Goal: Use online tool/utility: Utilize a website feature to perform a specific function

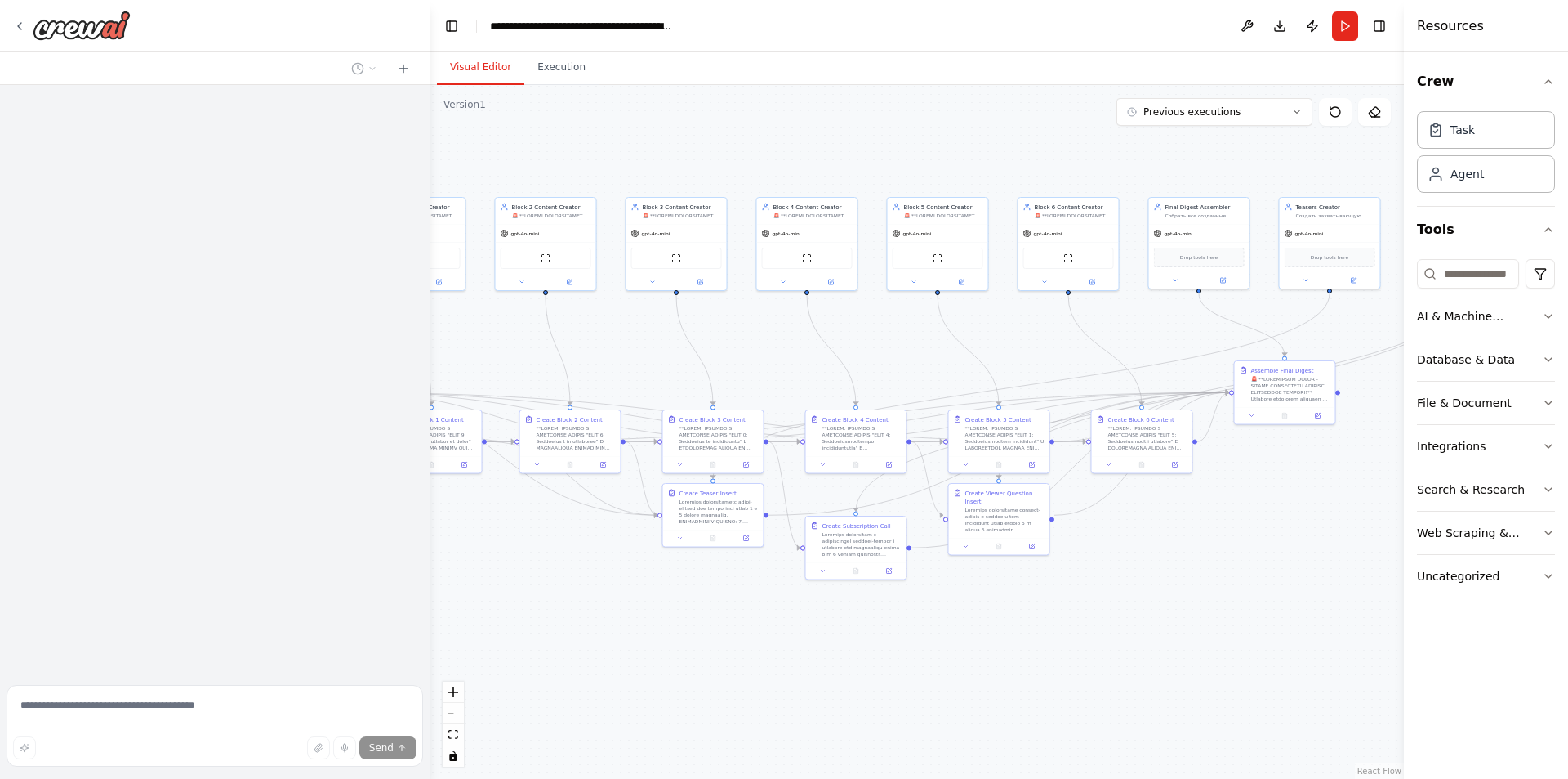
drag, startPoint x: 1031, startPoint y: 484, endPoint x: 600, endPoint y: 353, distance: 450.5
click at [600, 353] on div ".deletable-edge-delete-btn { width: 20px; height: 20px; border: 0px solid #ffff…" at bounding box center [917, 432] width 974 height 694
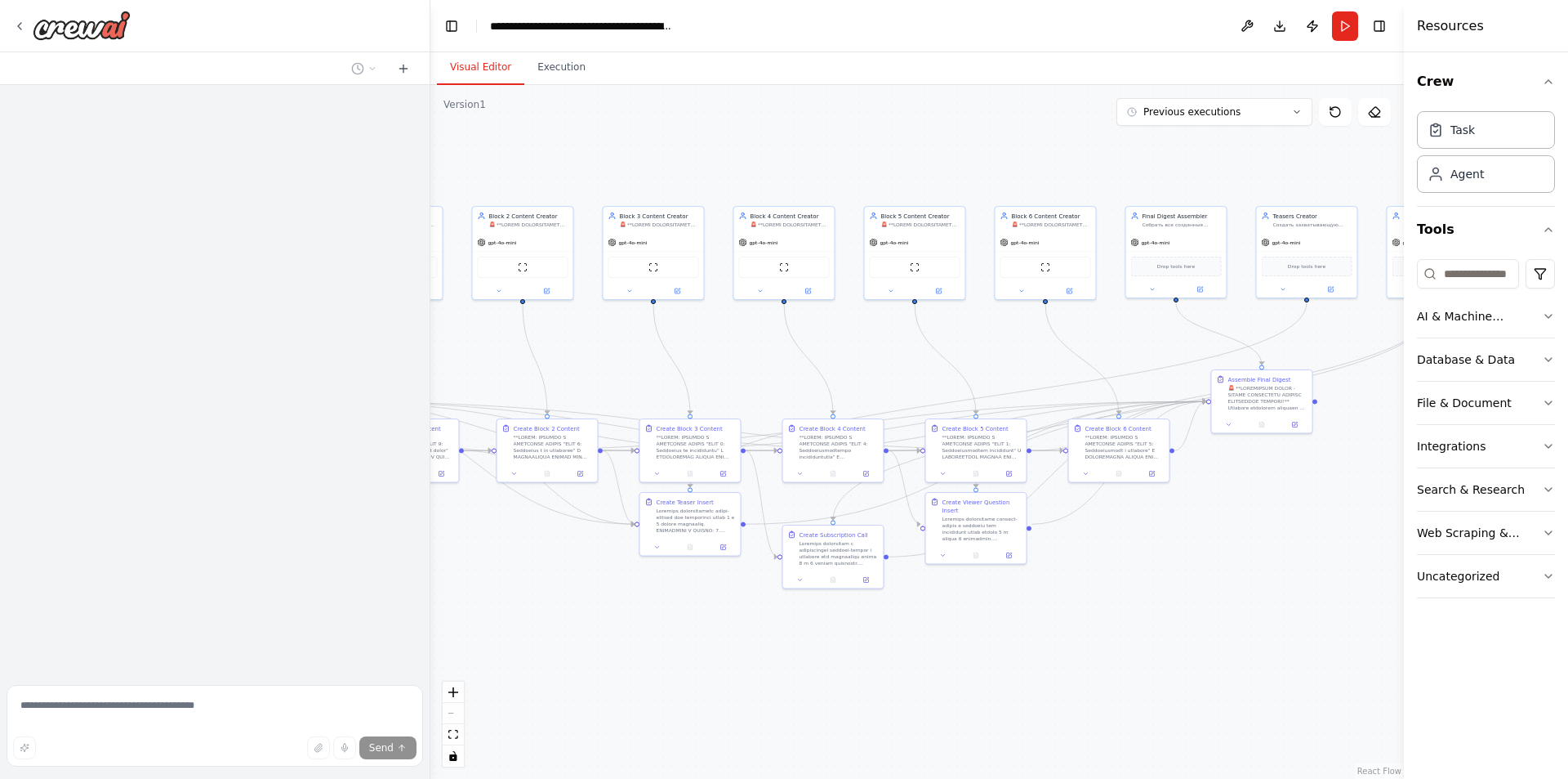
drag, startPoint x: 870, startPoint y: 340, endPoint x: 821, endPoint y: 357, distance: 51.9
click at [821, 357] on div ".deletable-edge-delete-btn { width: 20px; height: 20px; border: 0px solid #ffff…" at bounding box center [917, 432] width 974 height 694
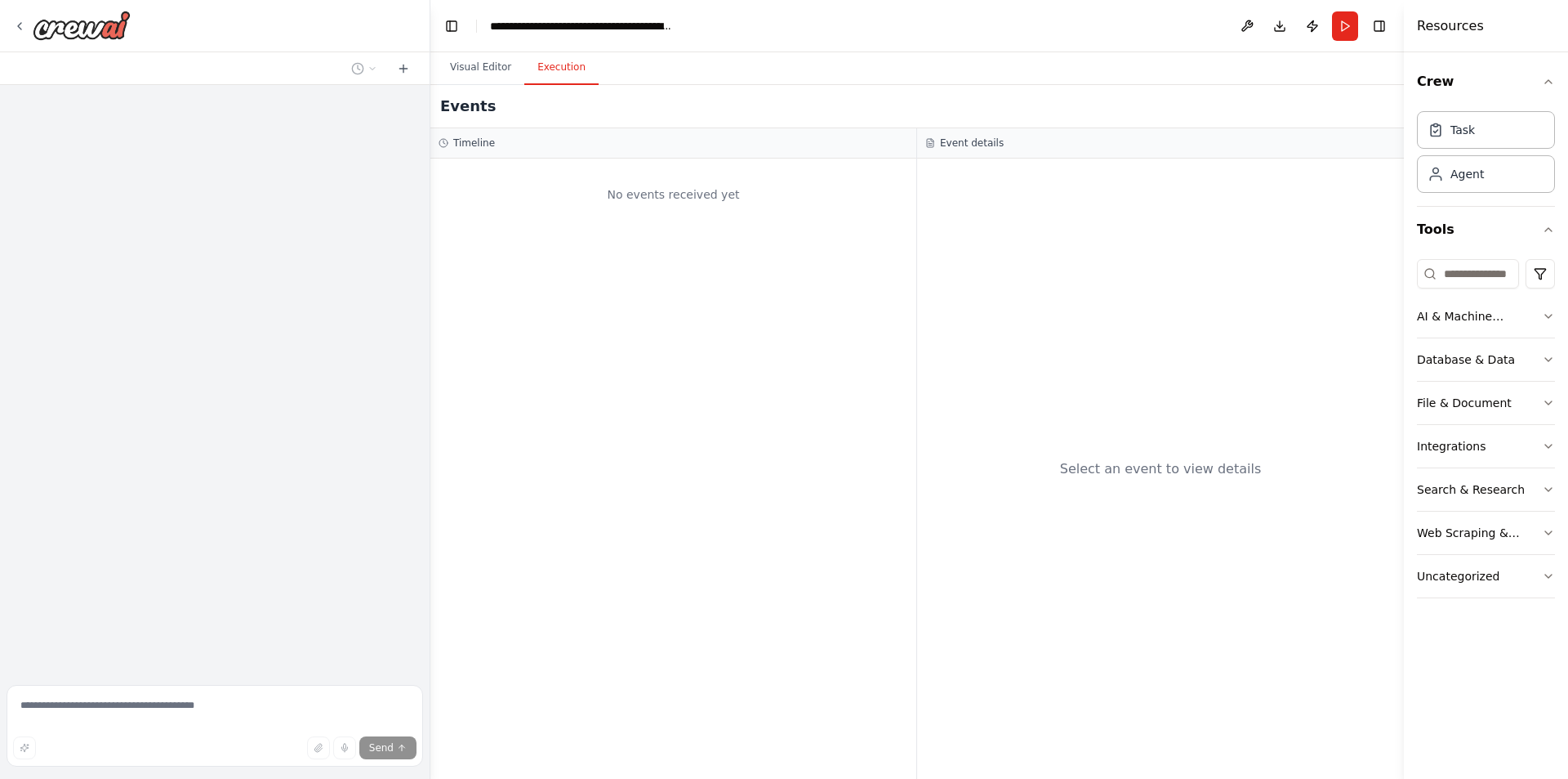
click at [547, 69] on button "Execution" at bounding box center [561, 68] width 74 height 34
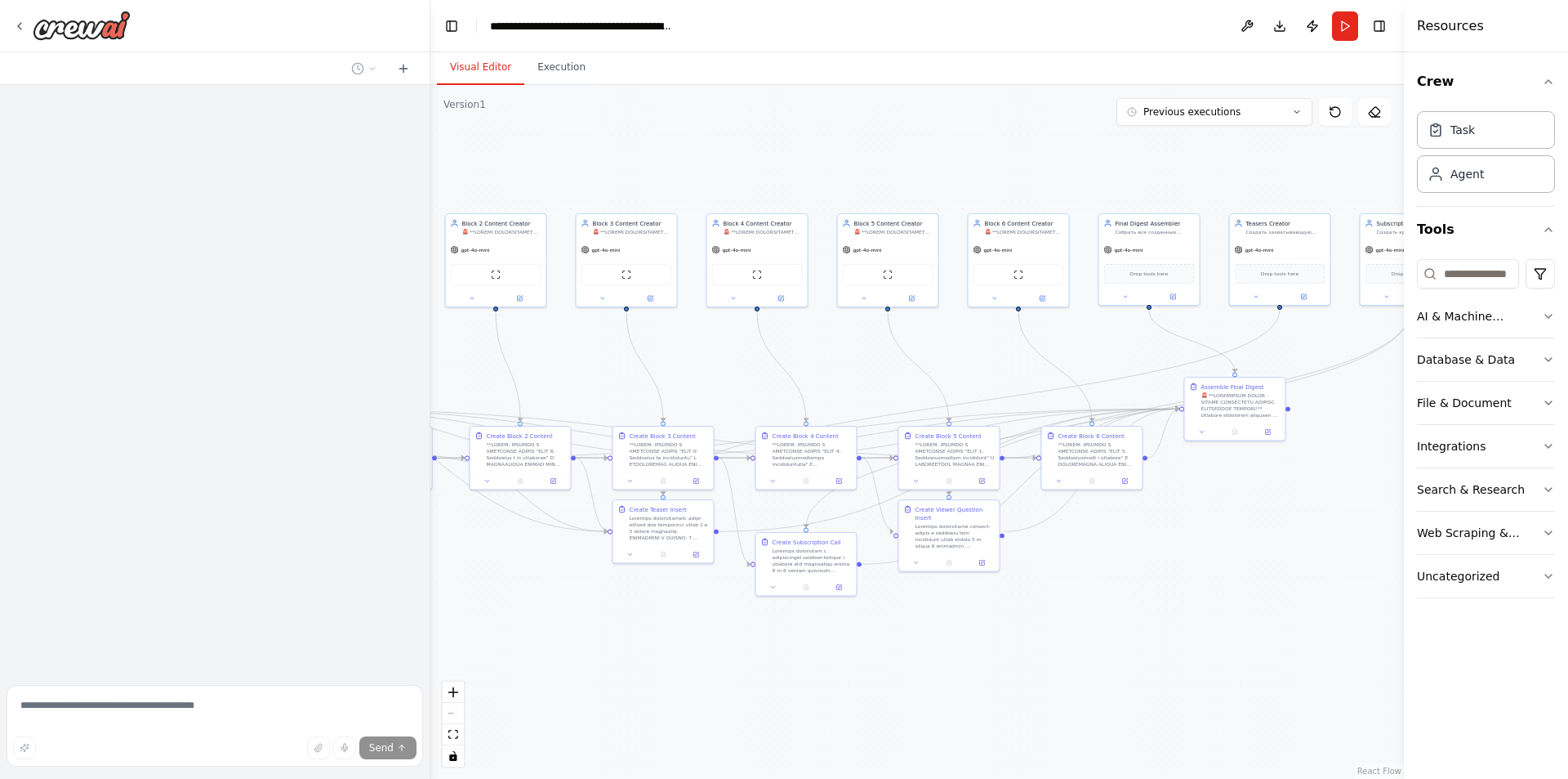
click at [484, 70] on button "Visual Editor" at bounding box center [481, 68] width 88 height 34
drag, startPoint x: 586, startPoint y: 393, endPoint x: 740, endPoint y: 380, distance: 154.5
click at [741, 396] on div ".deletable-edge-delete-btn { width: 20px; height: 20px; border: 0px solid #ffff…" at bounding box center [917, 432] width 974 height 694
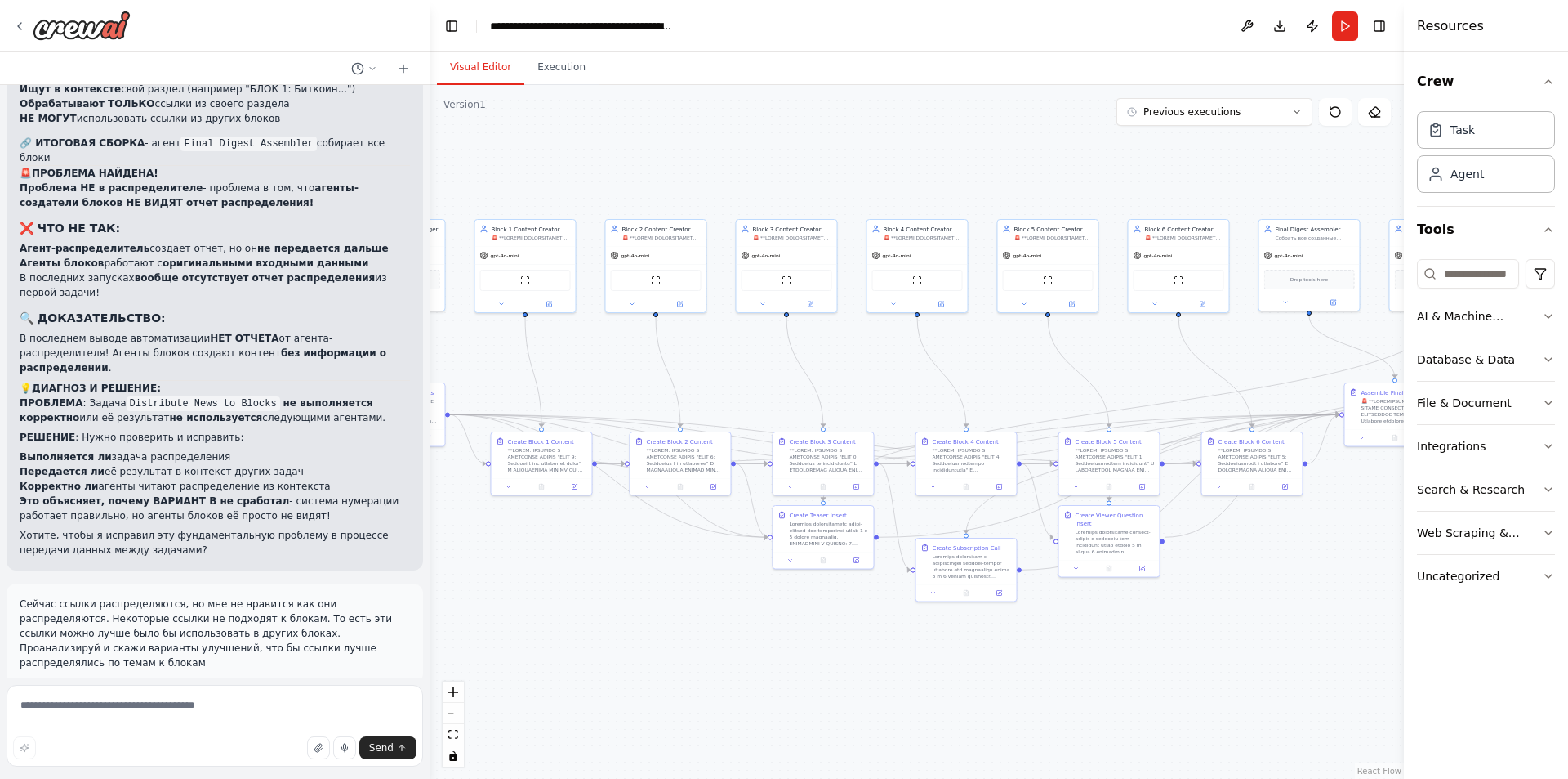
scroll to position [13045, 0]
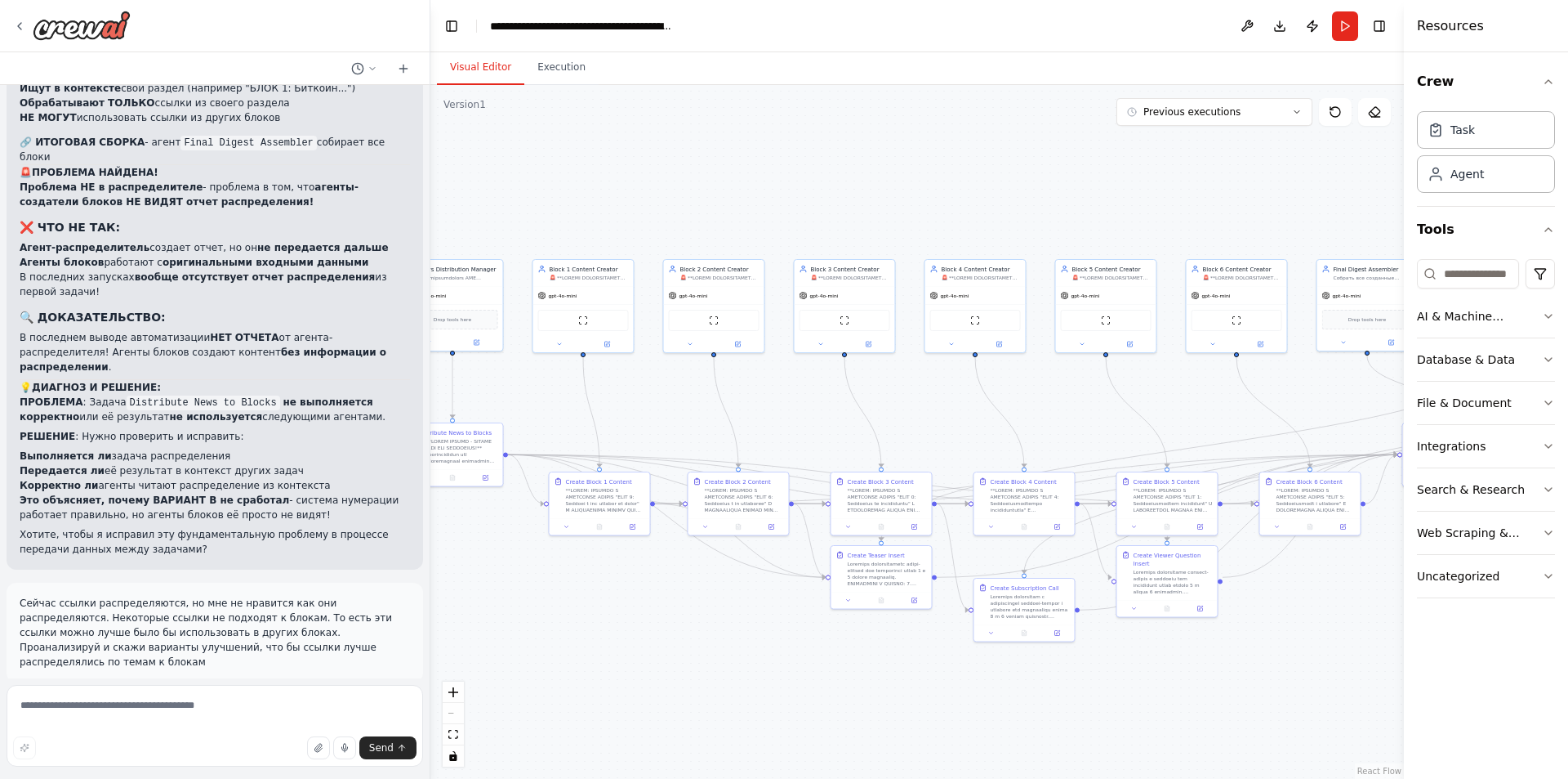
drag, startPoint x: 858, startPoint y: 389, endPoint x: 942, endPoint y: 427, distance: 92.2
click at [933, 430] on div ".deletable-edge-delete-btn { width: 20px; height: 20px; border: 0px solid #ffff…" at bounding box center [917, 432] width 974 height 694
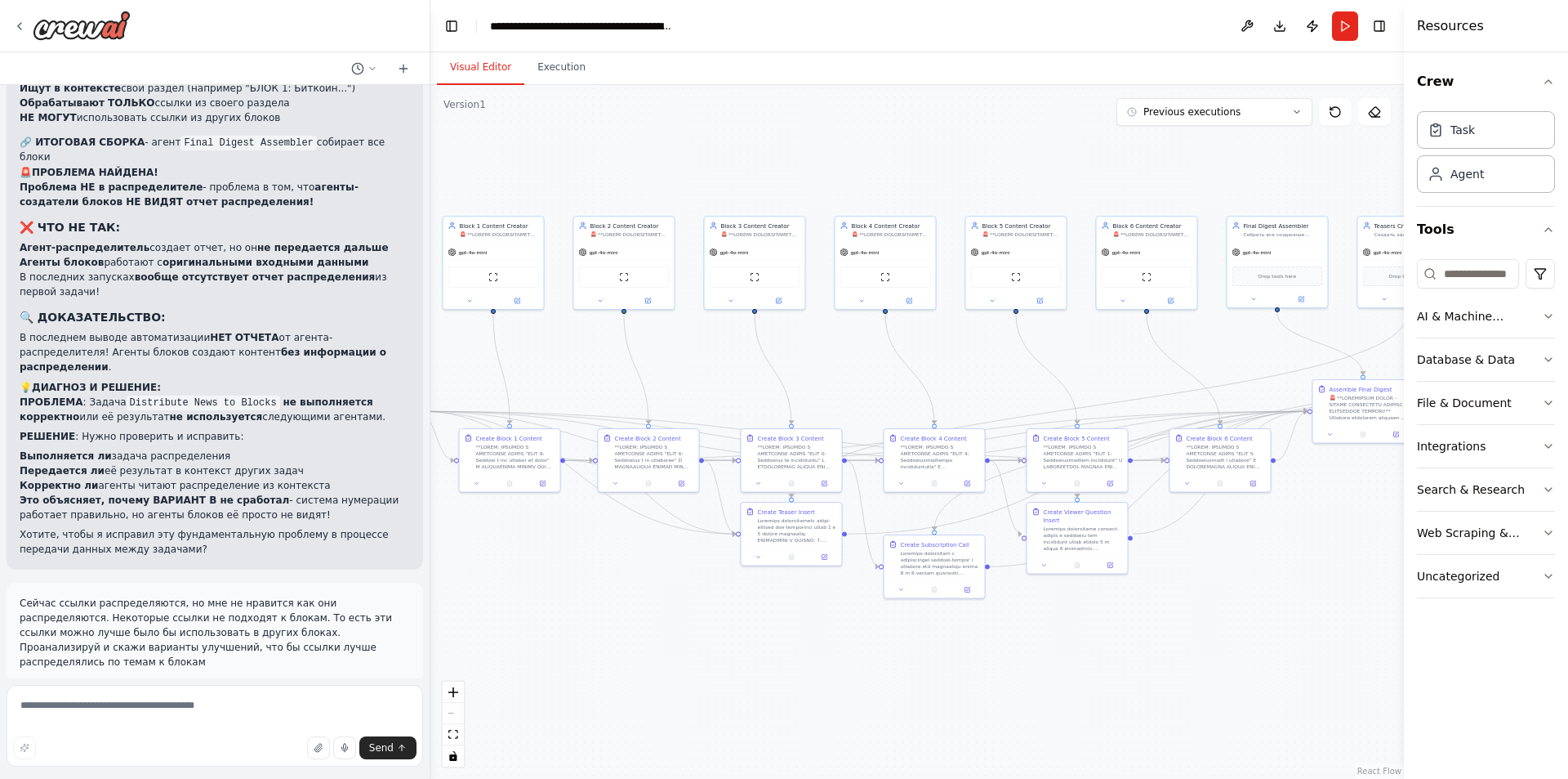
drag, startPoint x: 931, startPoint y: 411, endPoint x: 824, endPoint y: 367, distance: 115.7
click at [824, 367] on div ".deletable-edge-delete-btn { width: 20px; height: 20px; border: 0px solid #ffff…" at bounding box center [917, 432] width 974 height 694
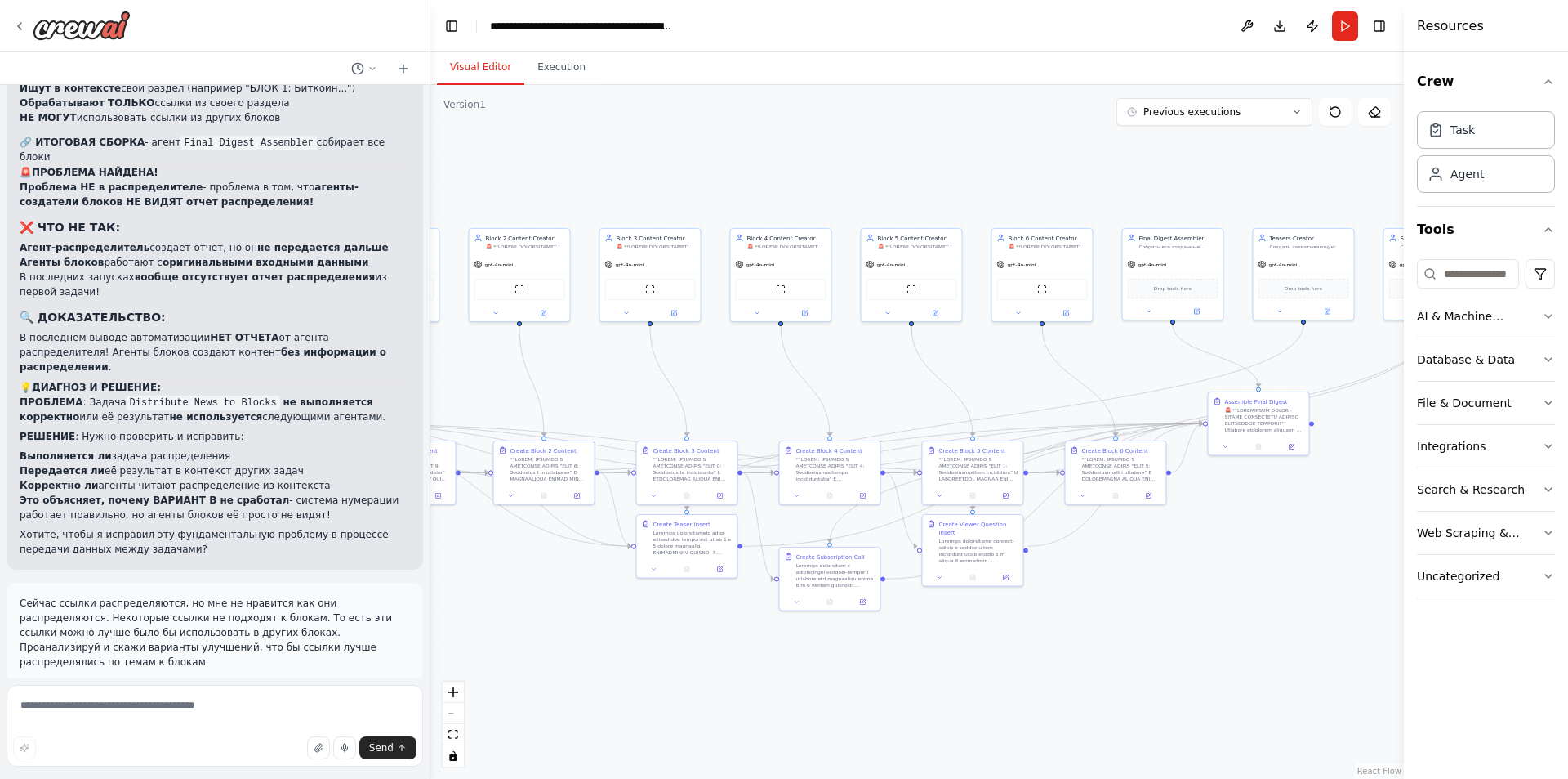
drag, startPoint x: 1041, startPoint y: 357, endPoint x: 914, endPoint y: 369, distance: 127.6
click at [912, 373] on div ".deletable-edge-delete-btn { width: 20px; height: 20px; border: 0px solid #ffff…" at bounding box center [917, 432] width 974 height 694
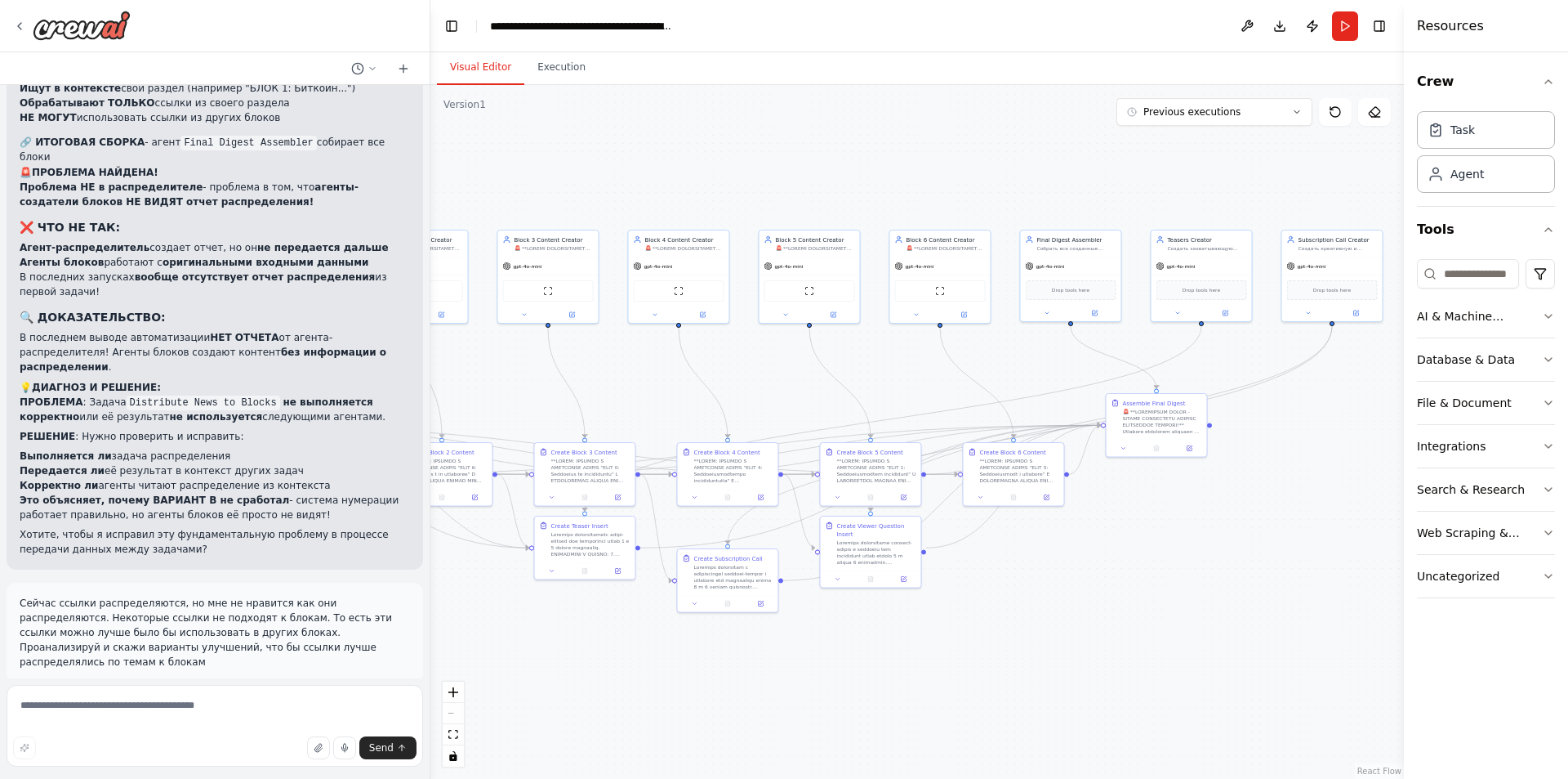
drag, startPoint x: 935, startPoint y: 375, endPoint x: 897, endPoint y: 373, distance: 38.1
click at [897, 373] on div ".deletable-edge-delete-btn { width: 20px; height: 20px; border: 0px solid #ffff…" at bounding box center [917, 432] width 974 height 694
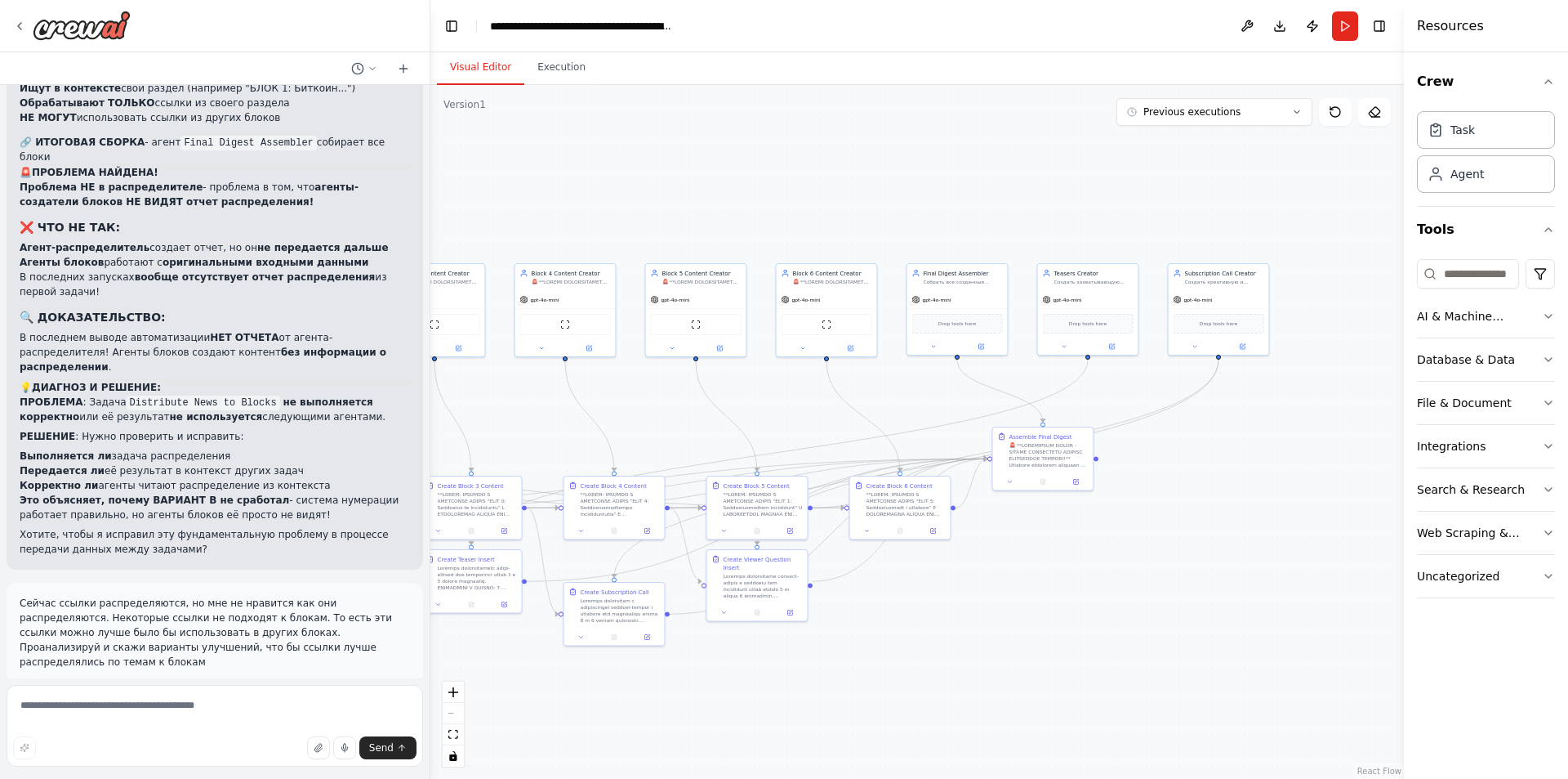
drag, startPoint x: 1008, startPoint y: 373, endPoint x: 950, endPoint y: 398, distance: 63.2
click at [950, 398] on div ".deletable-edge-delete-btn { width: 20px; height: 20px; border: 0px solid #ffff…" at bounding box center [917, 432] width 974 height 694
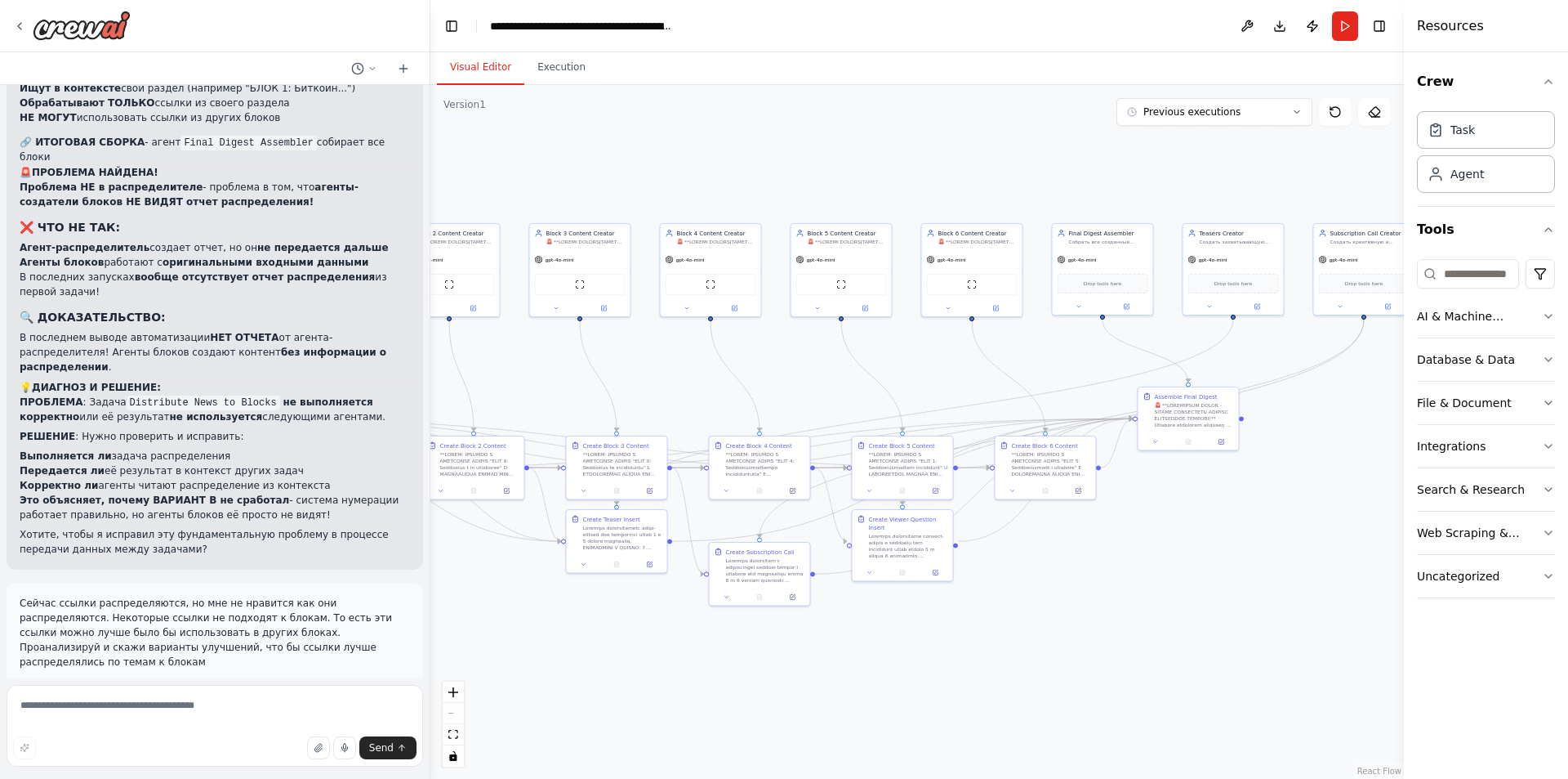
drag, startPoint x: 1172, startPoint y: 444, endPoint x: 1318, endPoint y: 403, distance: 151.6
click at [1318, 403] on div ".deletable-edge-delete-btn { width: 20px; height: 20px; border: 0px solid #ffff…" at bounding box center [917, 432] width 974 height 694
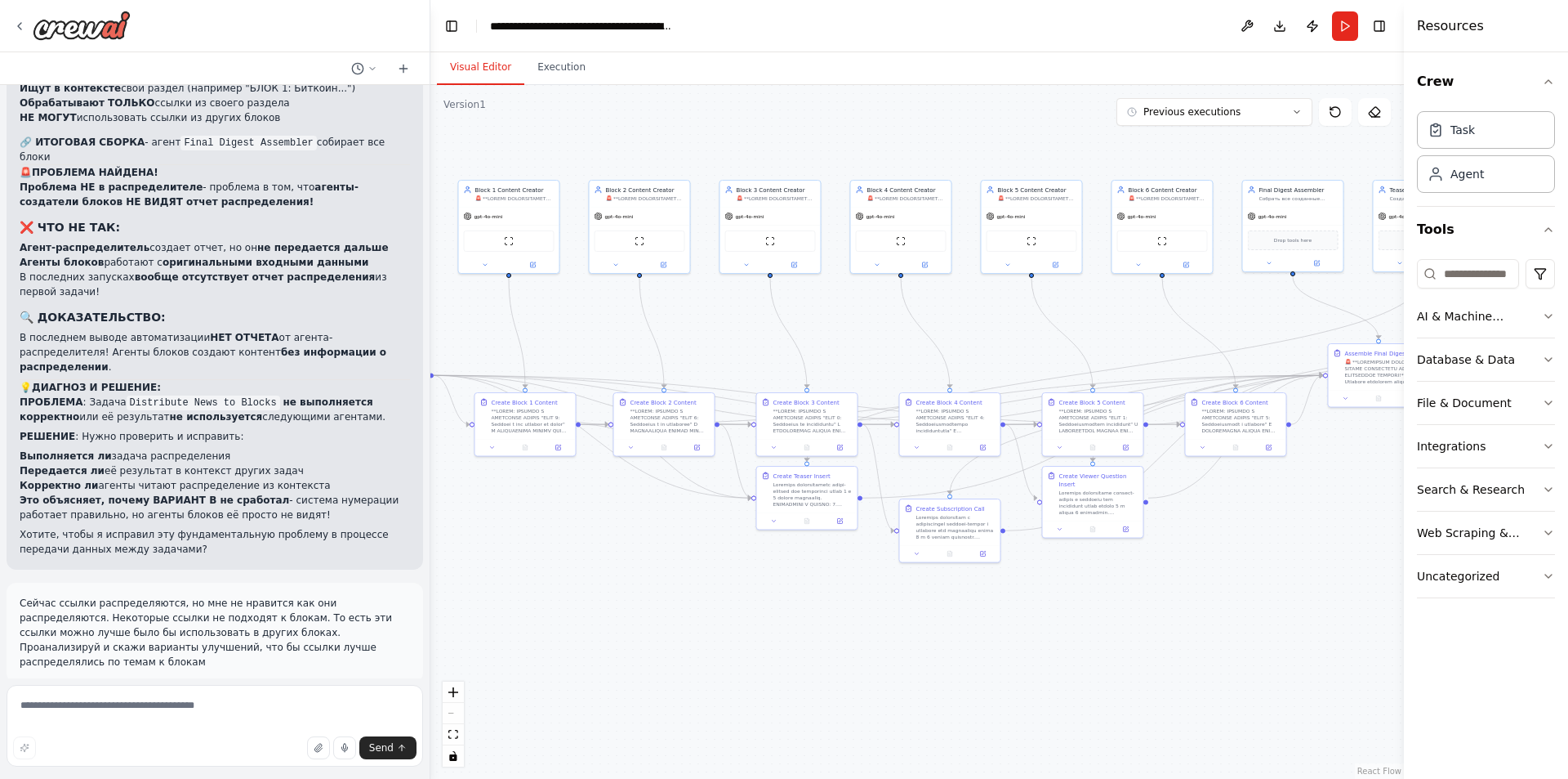
drag, startPoint x: 912, startPoint y: 646, endPoint x: 1102, endPoint y: 603, distance: 194.8
click at [1102, 603] on div ".deletable-edge-delete-btn { width: 20px; height: 20px; border: 0px solid #ffff…" at bounding box center [917, 432] width 974 height 694
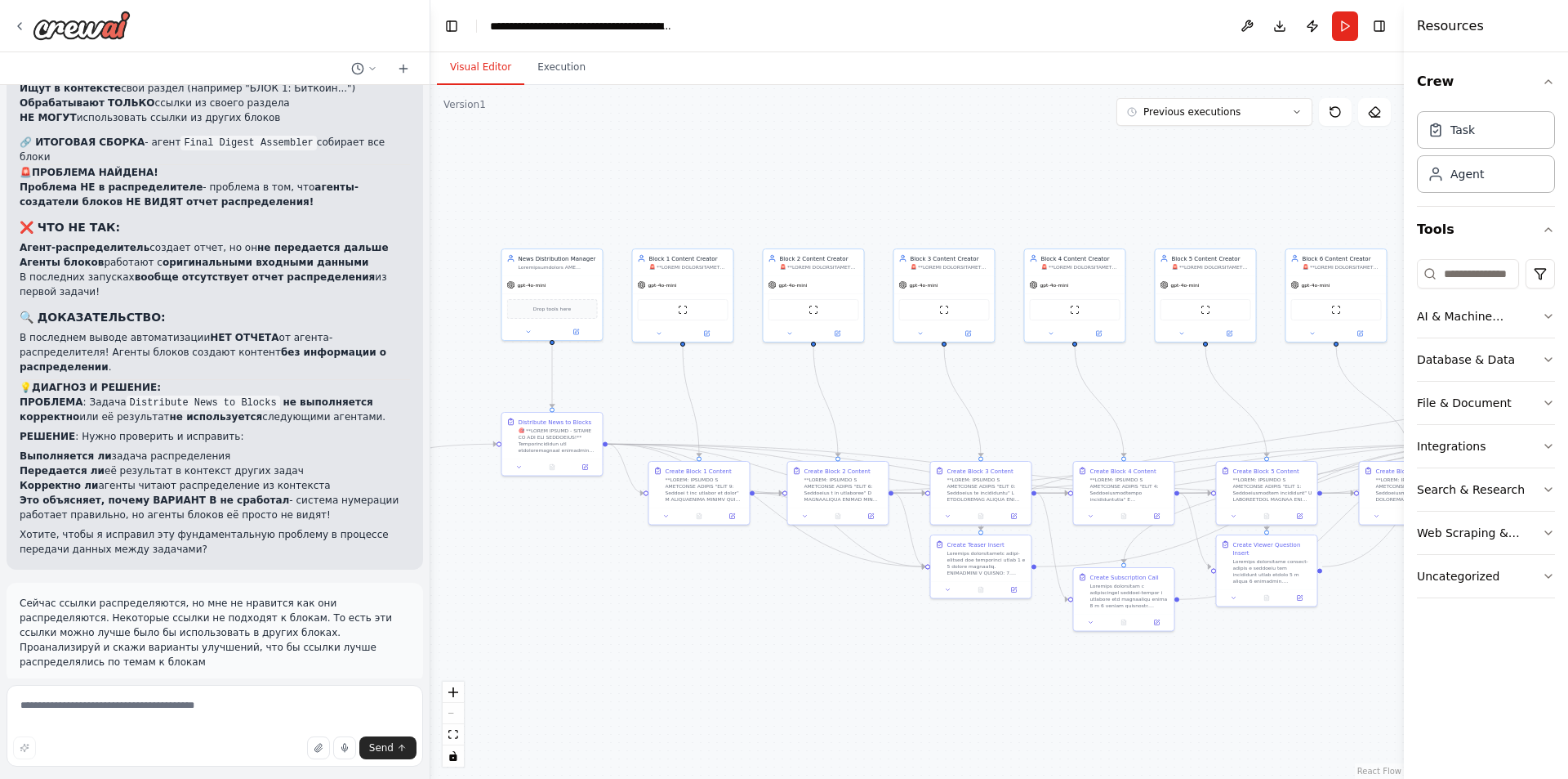
drag, startPoint x: 688, startPoint y: 590, endPoint x: 834, endPoint y: 652, distance: 158.6
click at [834, 652] on div ".deletable-edge-delete-btn { width: 20px; height: 20px; border: 0px solid #ffff…" at bounding box center [917, 432] width 974 height 694
drag, startPoint x: 880, startPoint y: 398, endPoint x: 761, endPoint y: 401, distance: 119.0
click at [761, 401] on div ".deletable-edge-delete-btn { width: 20px; height: 20px; border: 0px solid #ffff…" at bounding box center [917, 432] width 974 height 694
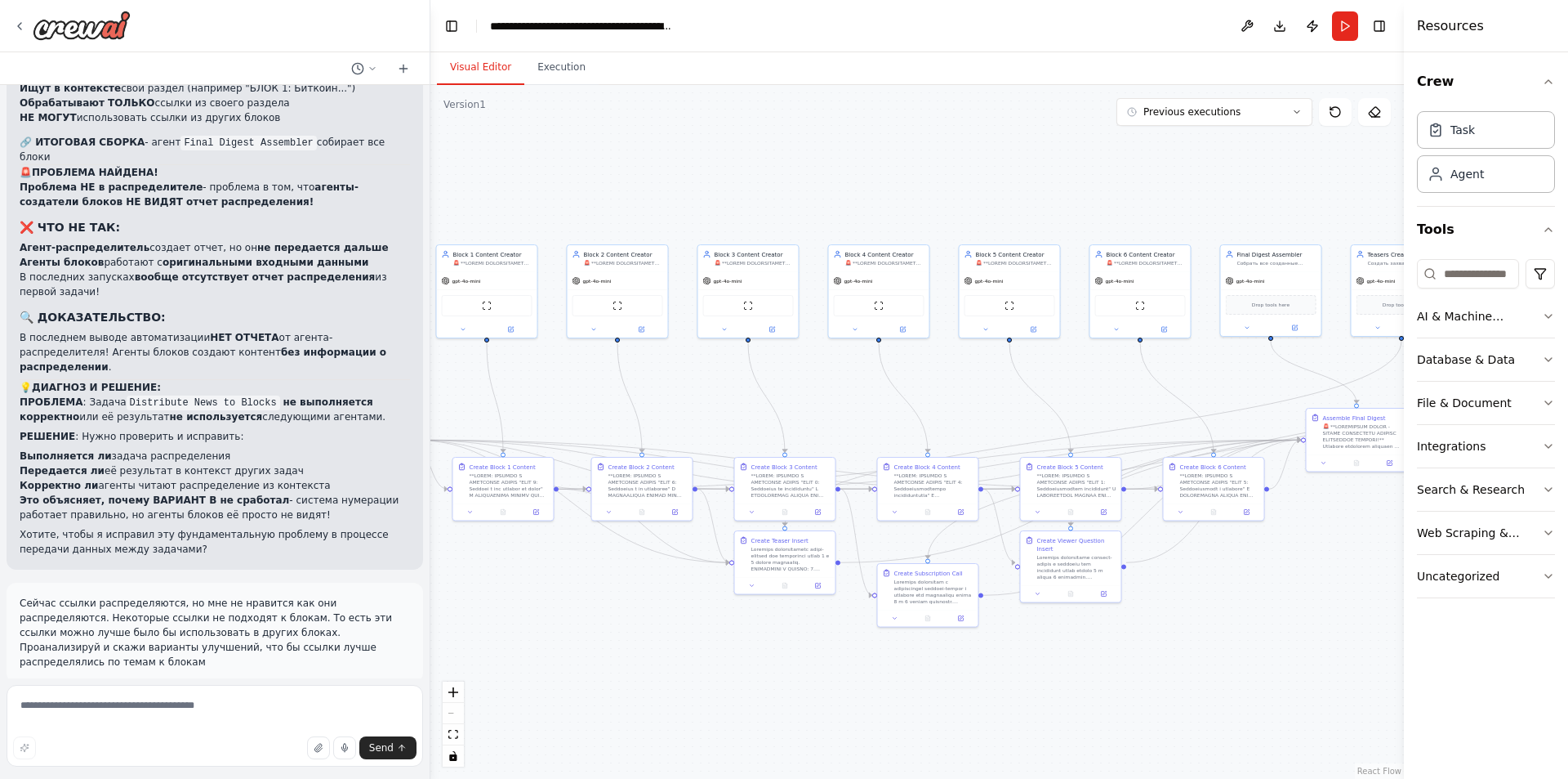
drag, startPoint x: 901, startPoint y: 413, endPoint x: 880, endPoint y: 401, distance: 24.2
click at [844, 403] on div ".deletable-edge-delete-btn { width: 20px; height: 20px; border: 0px solid #ffff…" at bounding box center [917, 432] width 974 height 694
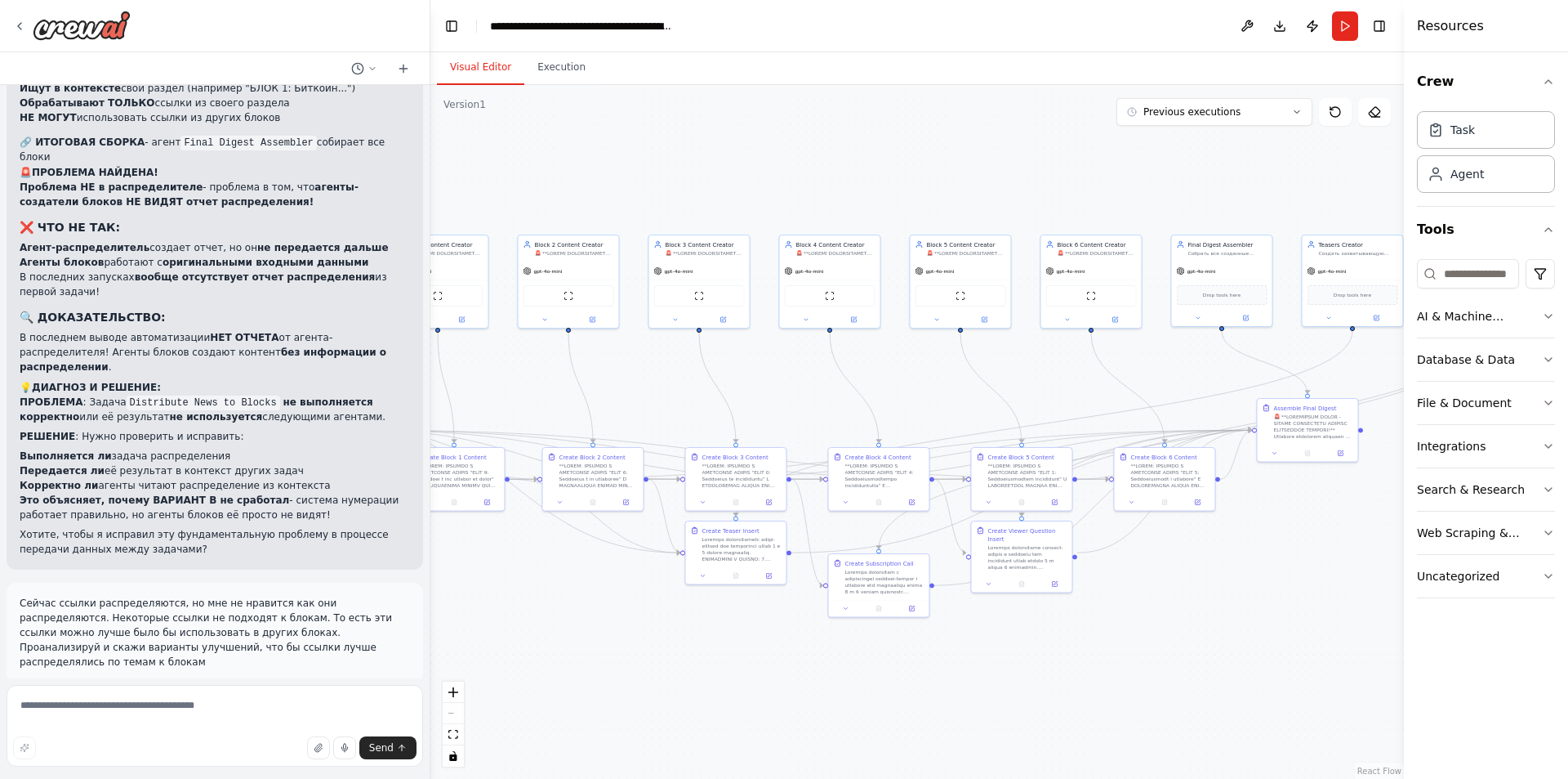
drag, startPoint x: 955, startPoint y: 400, endPoint x: 880, endPoint y: 397, distance: 75.1
click at [880, 397] on div ".deletable-edge-delete-btn { width: 20px; height: 20px; border: 0px solid #ffff…" at bounding box center [917, 432] width 974 height 694
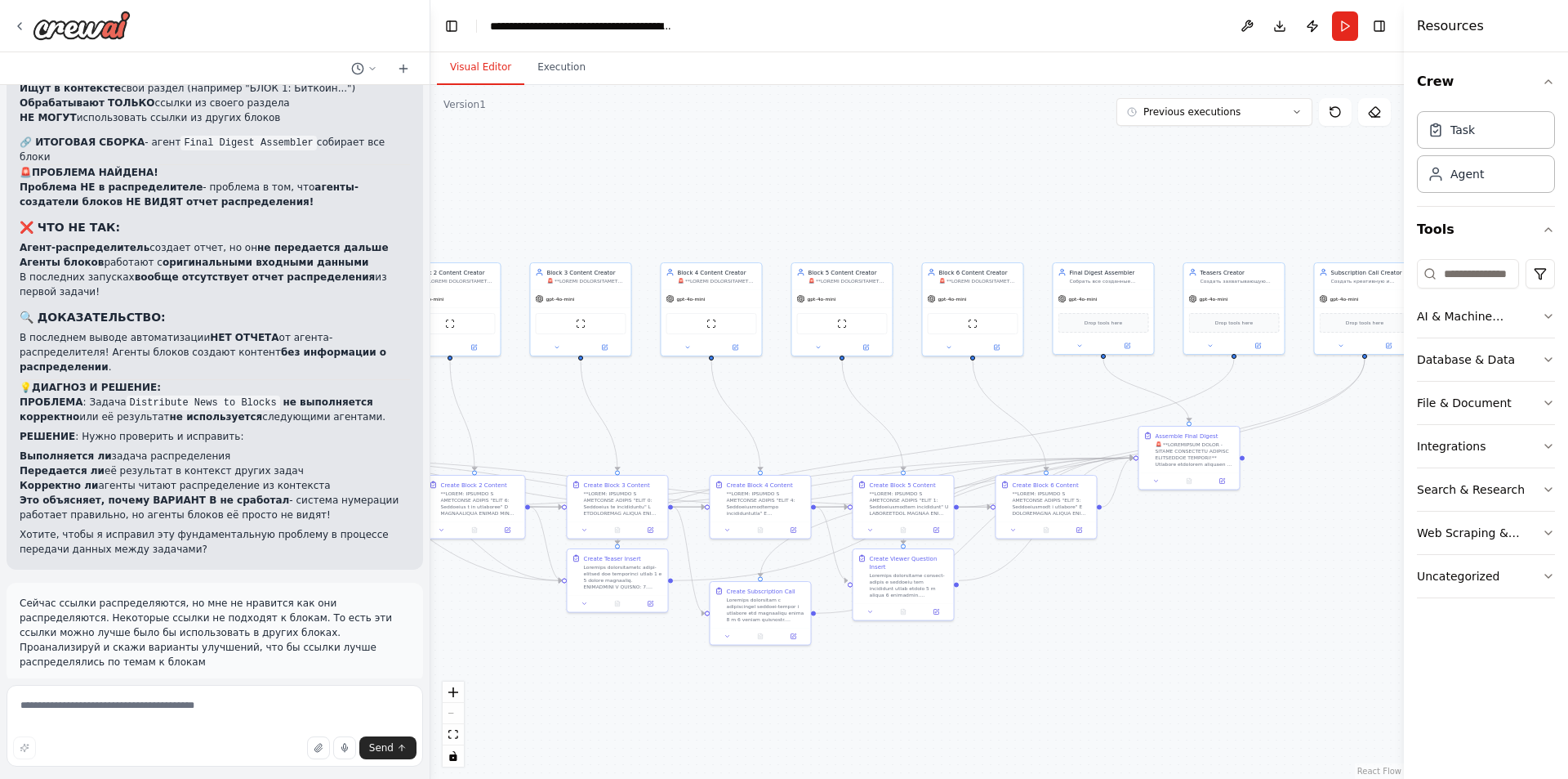
drag, startPoint x: 1010, startPoint y: 382, endPoint x: 925, endPoint y: 407, distance: 88.6
click at [925, 407] on div ".deletable-edge-delete-btn { width: 20px; height: 20px; border: 0px solid #ffff…" at bounding box center [917, 432] width 974 height 694
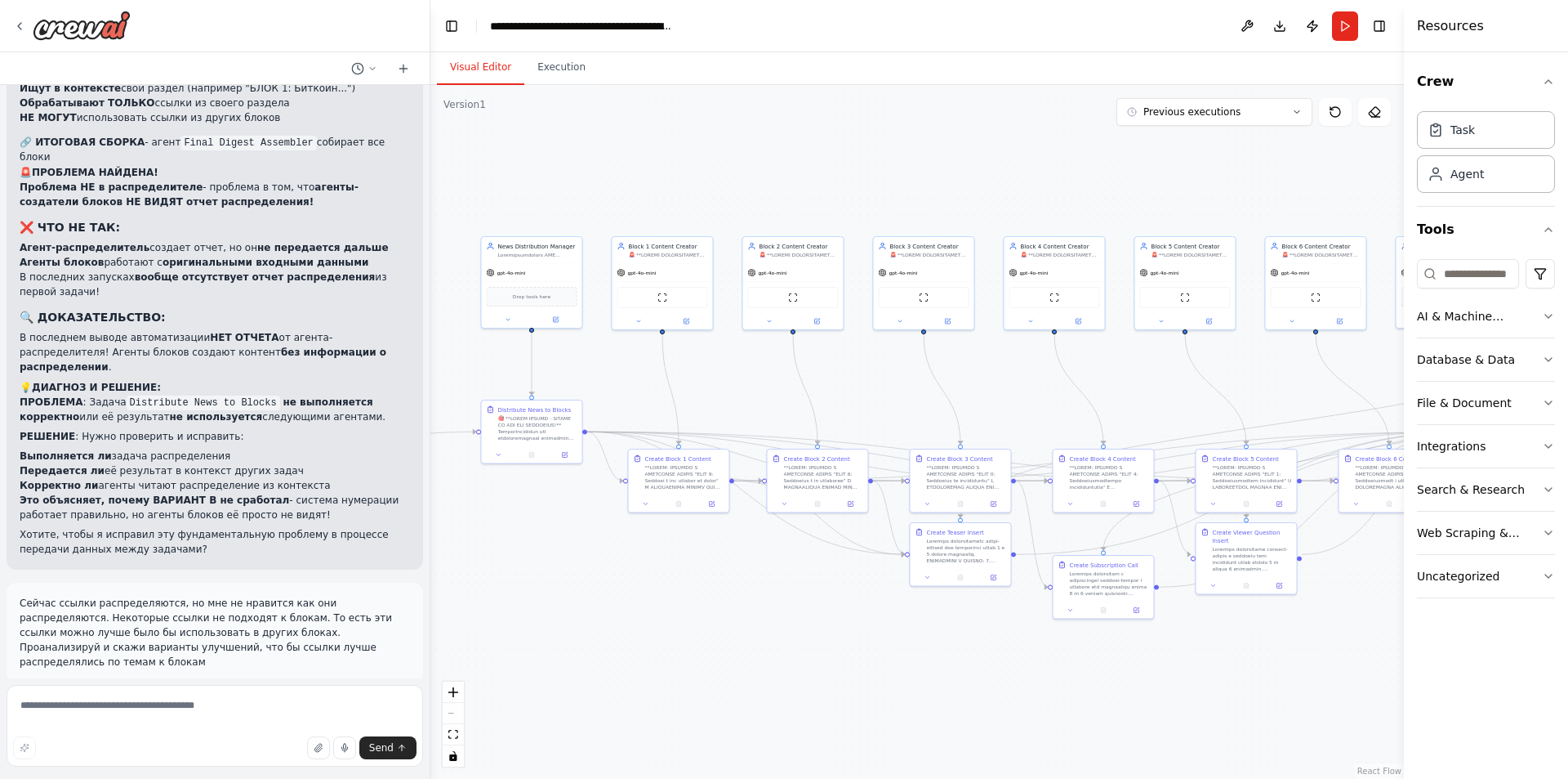
drag, startPoint x: 1037, startPoint y: 396, endPoint x: 1380, endPoint y: 369, distance: 344.1
click at [1380, 369] on div ".deletable-edge-delete-btn { width: 20px; height: 20px; border: 0px solid #ffff…" at bounding box center [917, 432] width 974 height 694
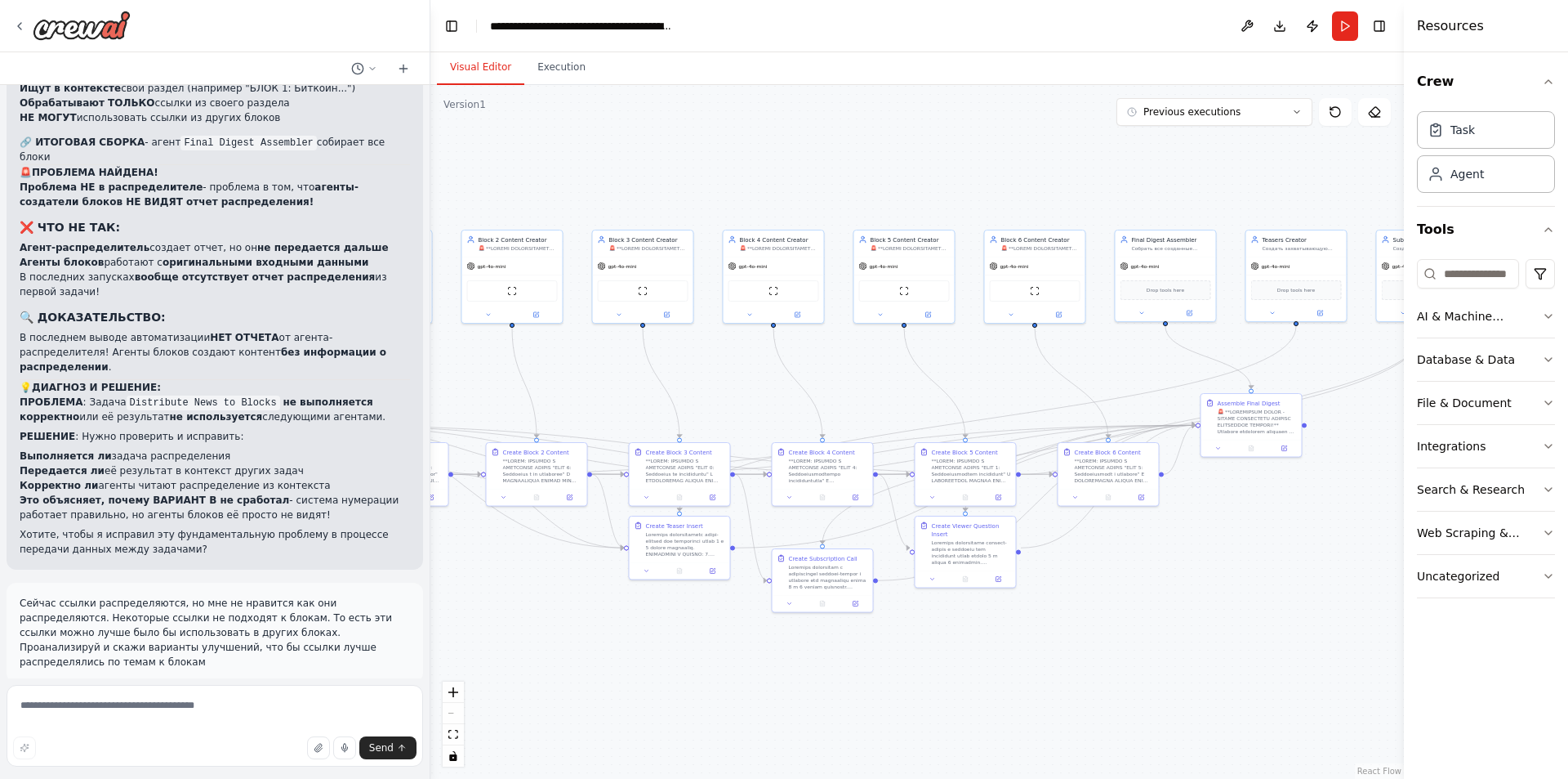
drag, startPoint x: 1270, startPoint y: 388, endPoint x: 1027, endPoint y: 370, distance: 243.7
click at [1006, 376] on div ".deletable-edge-delete-btn { width: 20px; height: 20px; border: 0px solid #ffff…" at bounding box center [917, 432] width 974 height 694
drag, startPoint x: 935, startPoint y: 370, endPoint x: 971, endPoint y: 368, distance: 36.1
click at [971, 368] on div ".deletable-edge-delete-btn { width: 20px; height: 20px; border: 0px solid #ffff…" at bounding box center [917, 432] width 974 height 694
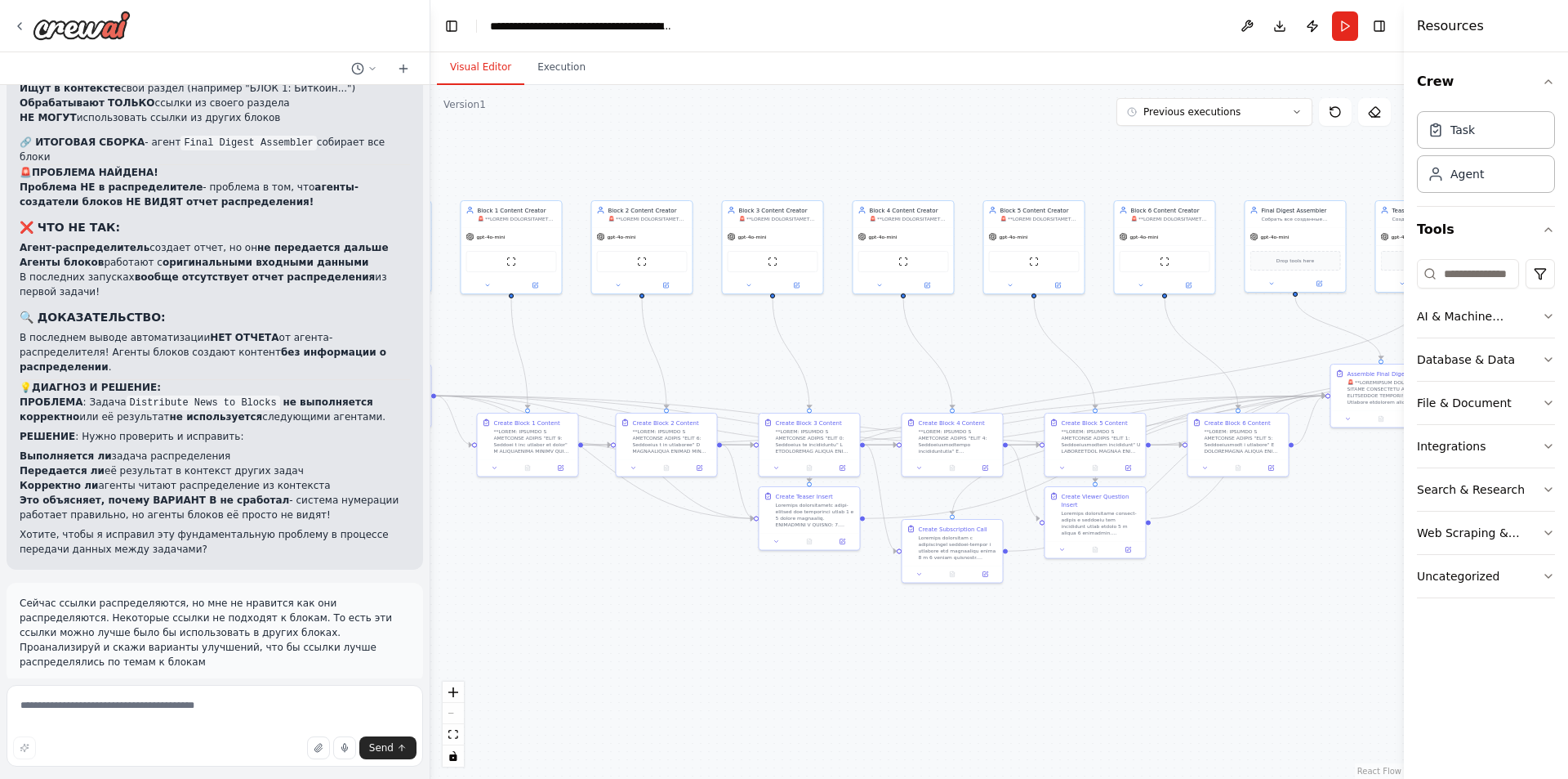
drag, startPoint x: 866, startPoint y: 361, endPoint x: 834, endPoint y: 336, distance: 40.6
click at [834, 336] on div ".deletable-edge-delete-btn { width: 20px; height: 20px; border: 0px solid #ffff…" at bounding box center [917, 432] width 974 height 694
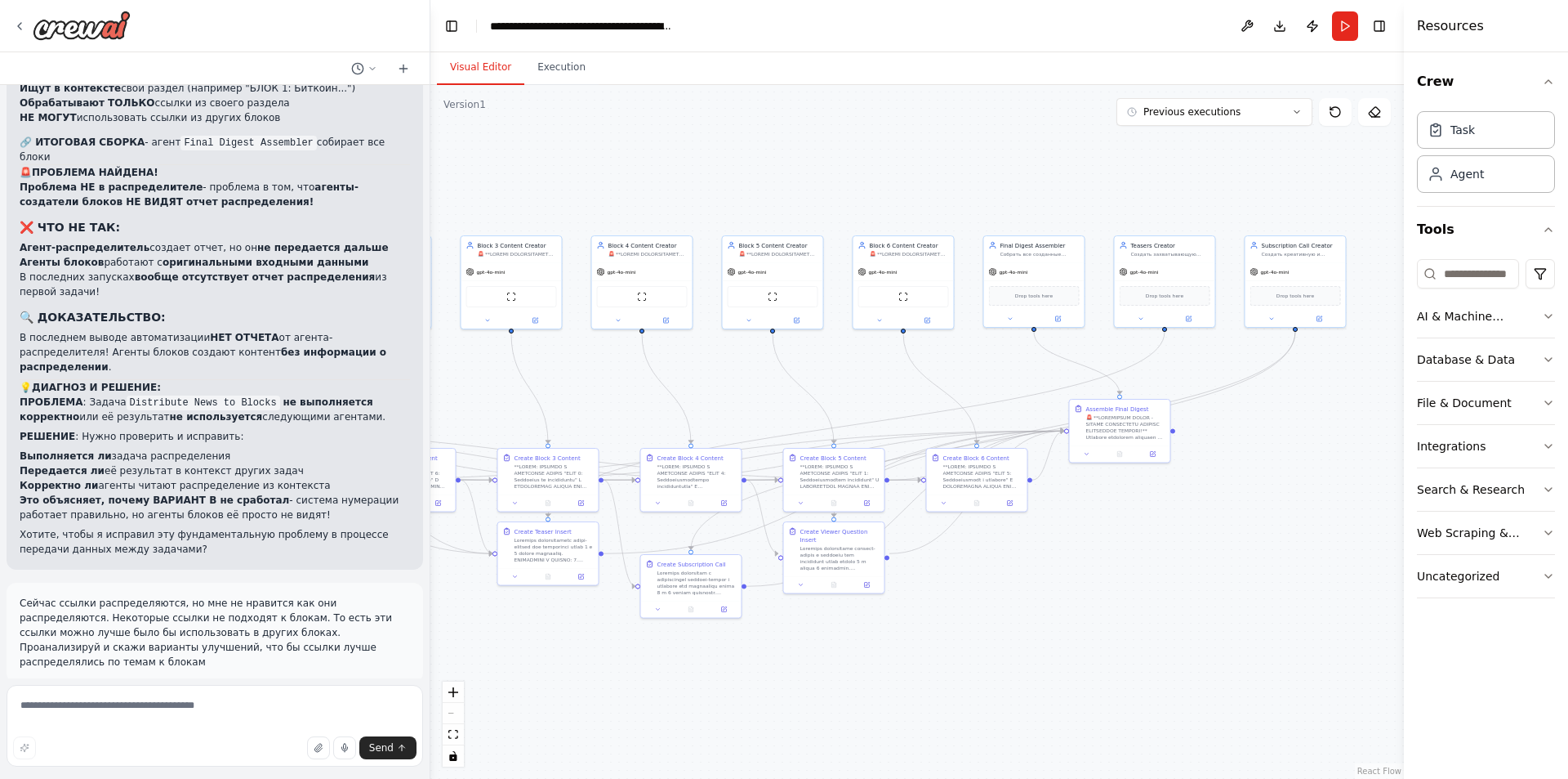
drag, startPoint x: 976, startPoint y: 349, endPoint x: 687, endPoint y: 375, distance: 290.2
click at [688, 376] on div ".deletable-edge-delete-btn { width: 20px; height: 20px; border: 0px solid #ffff…" at bounding box center [917, 432] width 974 height 694
drag, startPoint x: 942, startPoint y: 364, endPoint x: 826, endPoint y: 362, distance: 116.0
click at [826, 362] on div ".deletable-edge-delete-btn { width: 20px; height: 20px; border: 0px solid #ffff…" at bounding box center [917, 432] width 974 height 694
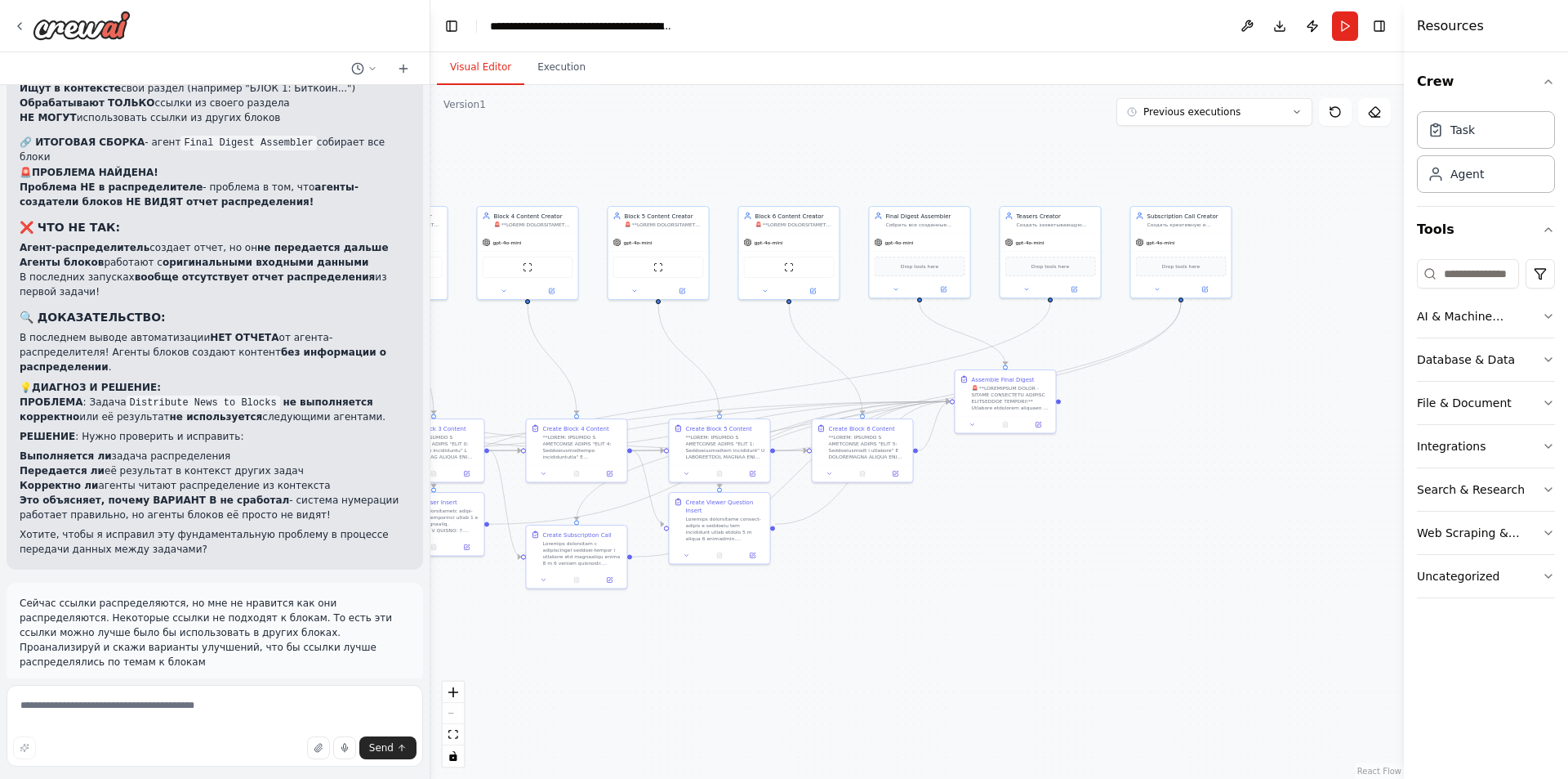
drag, startPoint x: 1200, startPoint y: 448, endPoint x: 1379, endPoint y: 393, distance: 187.3
click at [1380, 393] on div ".deletable-edge-delete-btn { width: 20px; height: 20px; border: 0px solid #ffff…" at bounding box center [917, 432] width 974 height 694
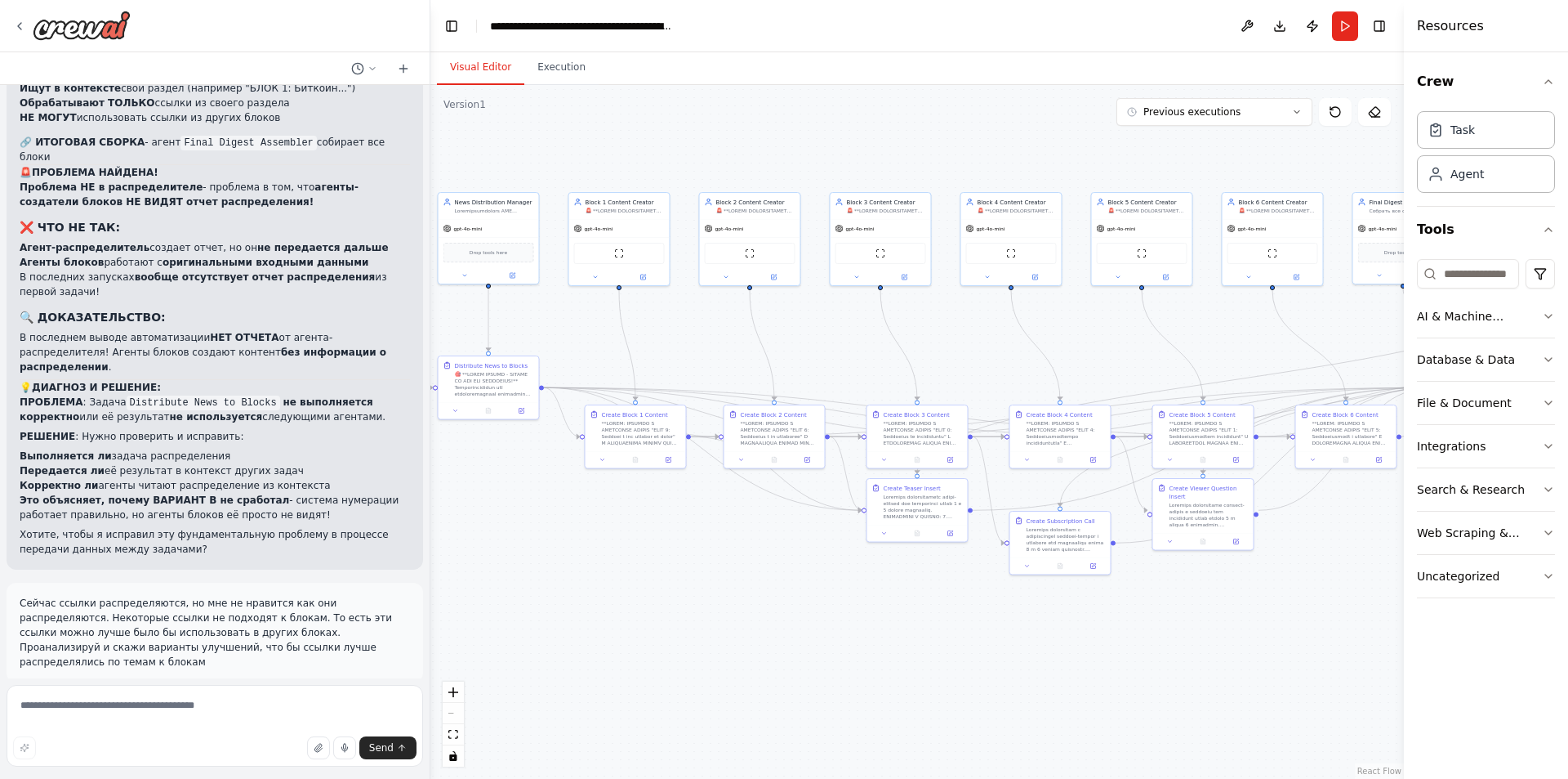
drag, startPoint x: 773, startPoint y: 630, endPoint x: 1037, endPoint y: 645, distance: 264.4
click at [1063, 645] on div ".deletable-edge-delete-btn { width: 20px; height: 20px; border: 0px solid #ffff…" at bounding box center [917, 432] width 974 height 694
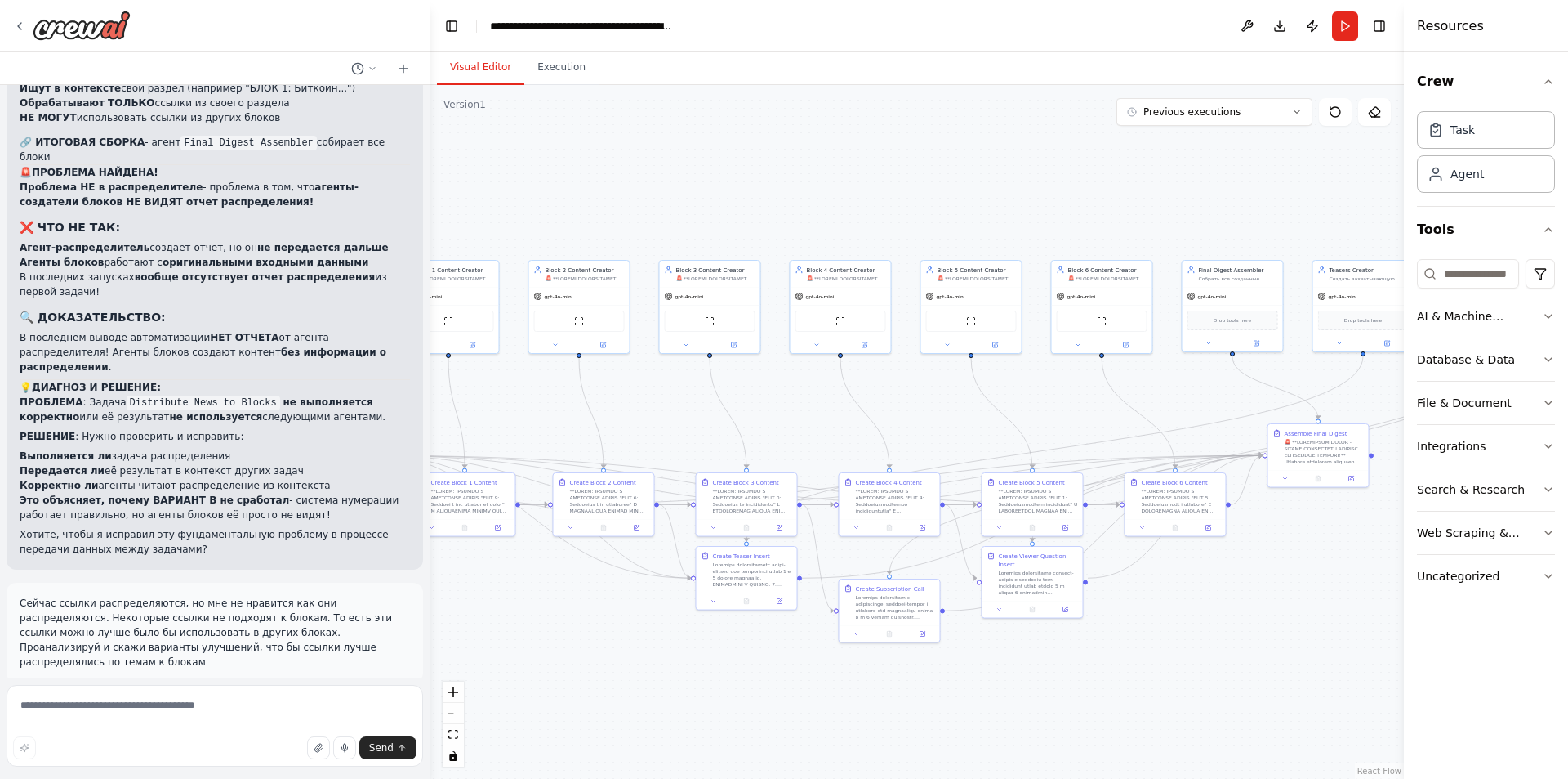
drag, startPoint x: 944, startPoint y: 360, endPoint x: 821, endPoint y: 412, distance: 133.5
click at [781, 422] on div ".deletable-edge-delete-btn { width: 20px; height: 20px; border: 0px solid #ffff…" at bounding box center [917, 432] width 974 height 694
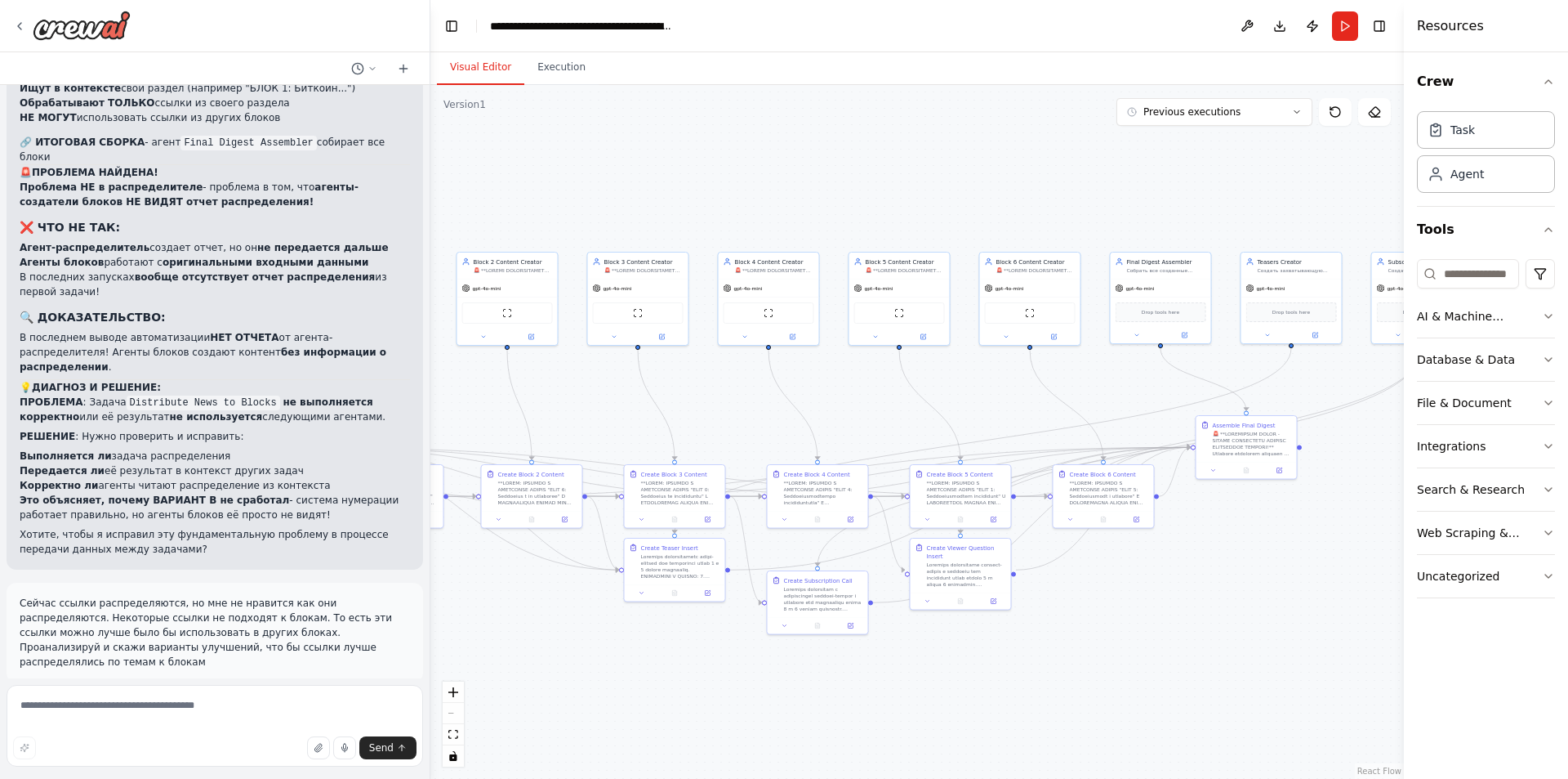
drag, startPoint x: 895, startPoint y: 403, endPoint x: 784, endPoint y: 382, distance: 113.0
click at [774, 382] on div ".deletable-edge-delete-btn { width: 20px; height: 20px; border: 0px solid #ffff…" at bounding box center [917, 432] width 974 height 694
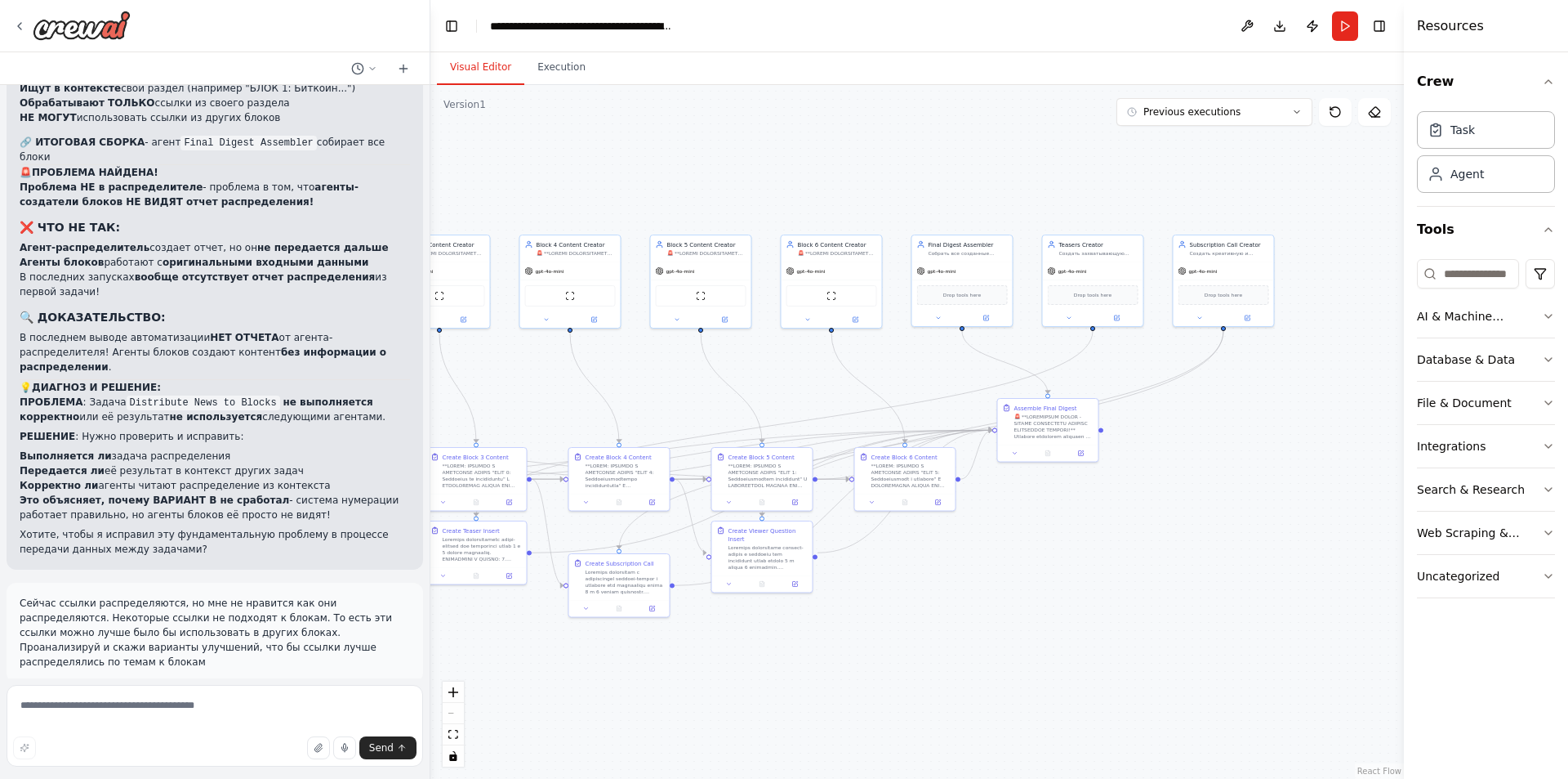
drag, startPoint x: 891, startPoint y: 390, endPoint x: 843, endPoint y: 392, distance: 48.0
click at [843, 392] on div ".deletable-edge-delete-btn { width: 20px; height: 20px; border: 0px solid #ffff…" at bounding box center [917, 432] width 974 height 694
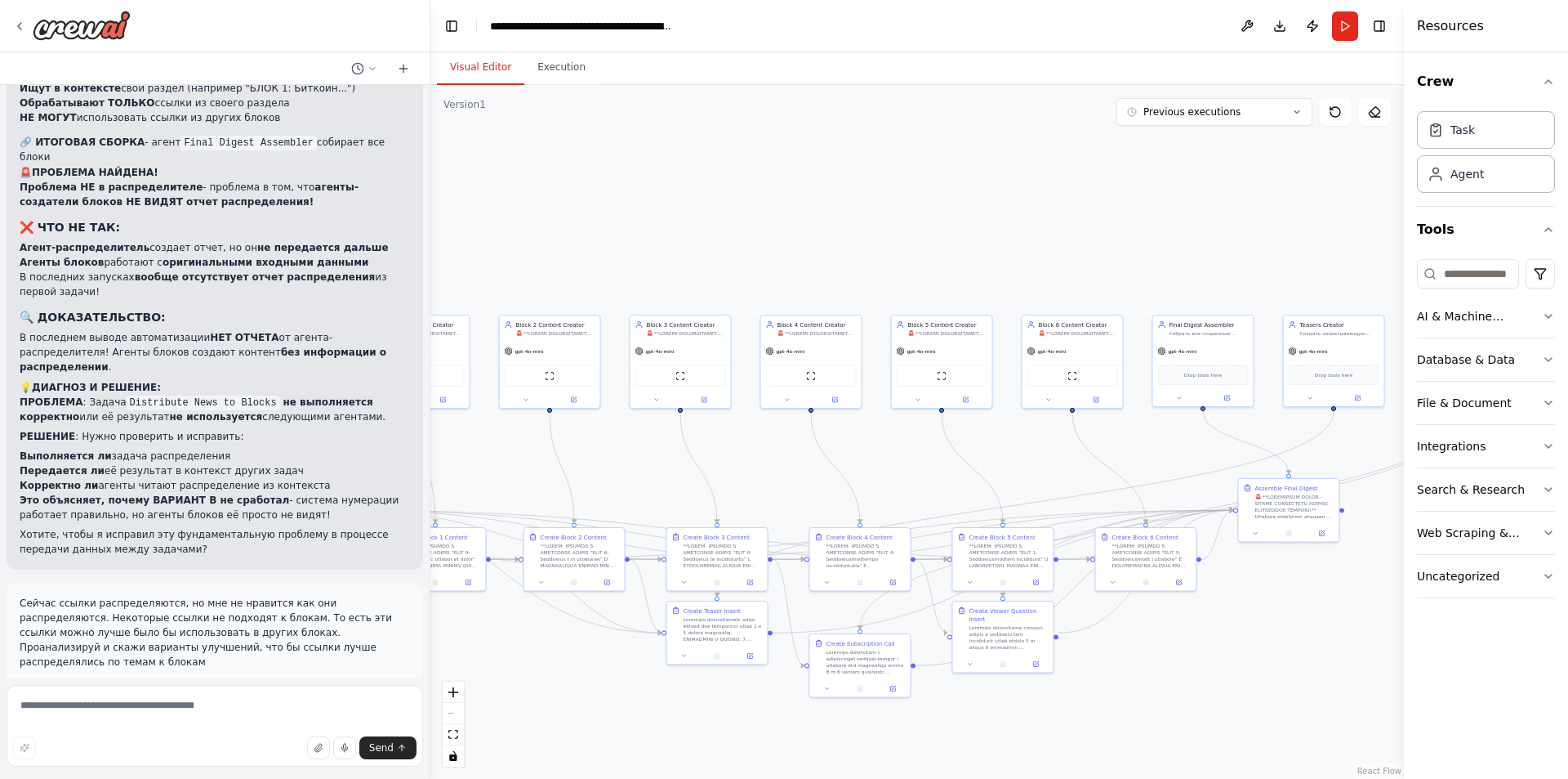
drag, startPoint x: 909, startPoint y: 176, endPoint x: 1149, endPoint y: 248, distance: 250.6
click at [1148, 249] on div ".deletable-edge-delete-btn { width: 20px; height: 20px; border: 0px solid #ffff…" at bounding box center [917, 432] width 974 height 694
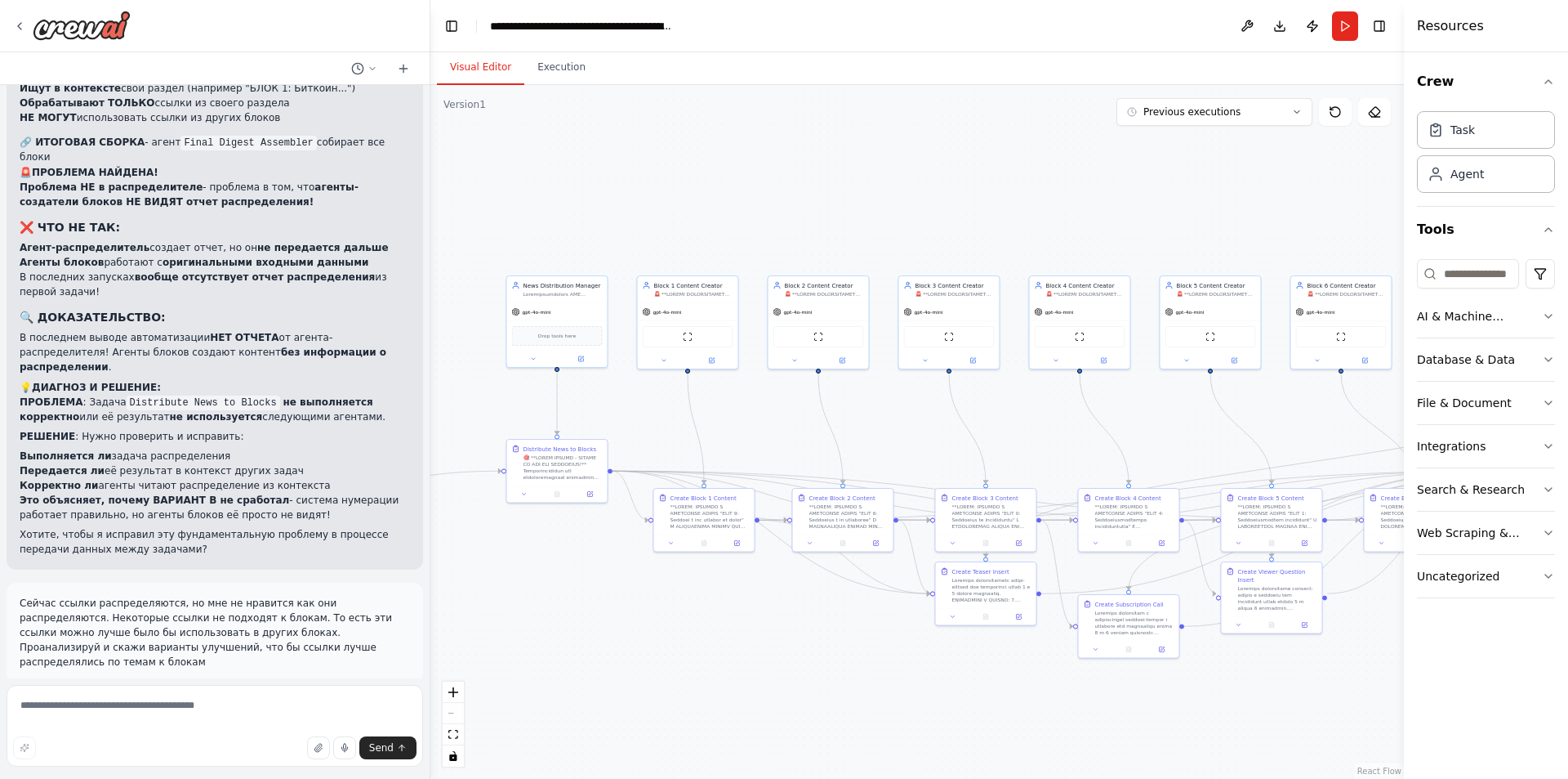
drag, startPoint x: 759, startPoint y: 251, endPoint x: 1138, endPoint y: 184, distance: 384.9
click at [1138, 184] on div ".deletable-edge-delete-btn { width: 20px; height: 20px; border: 0px solid #ffff…" at bounding box center [917, 432] width 974 height 694
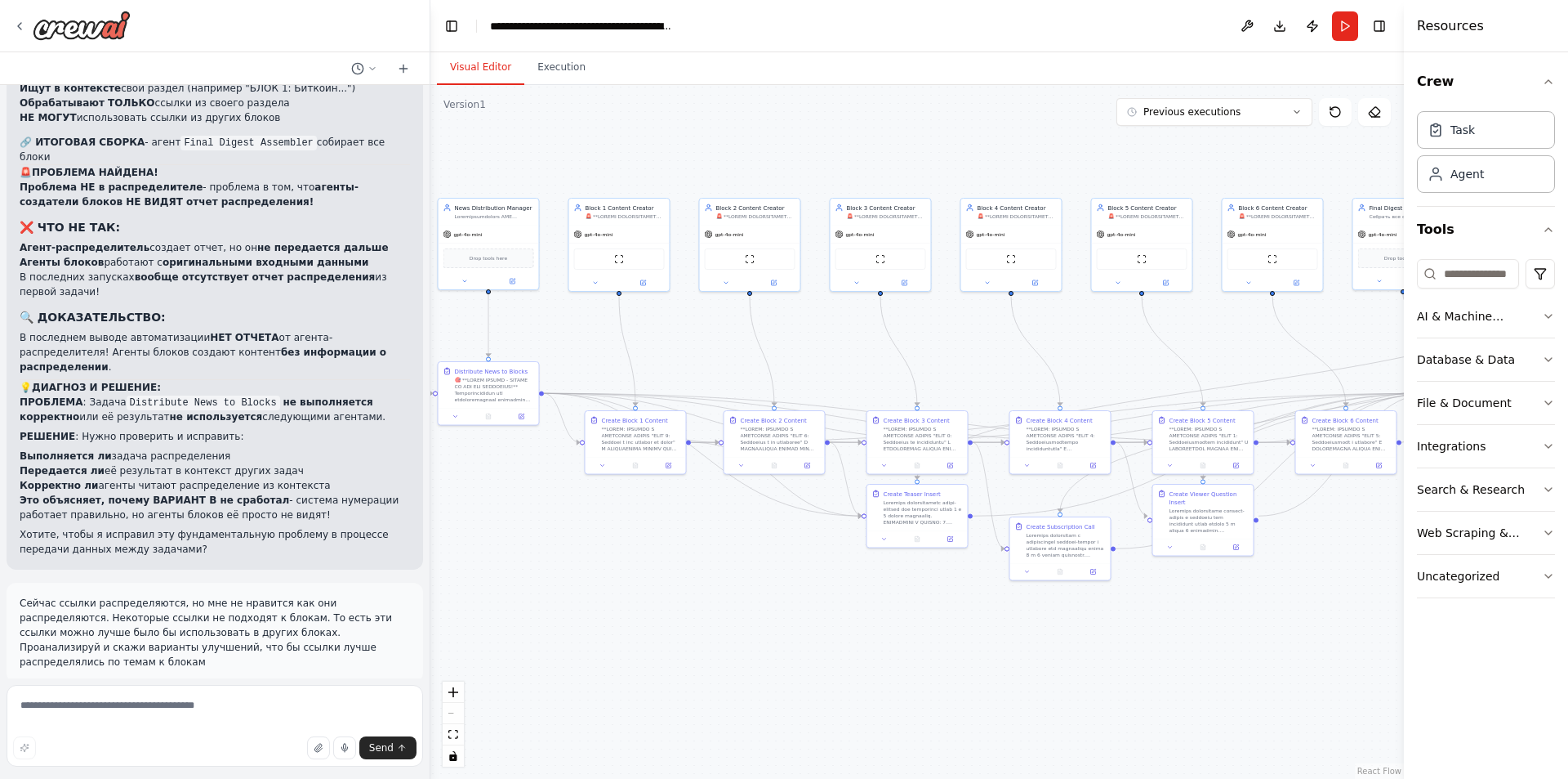
drag, startPoint x: 1022, startPoint y: 406, endPoint x: 762, endPoint y: 336, distance: 269.3
click at [762, 336] on div ".deletable-edge-delete-btn { width: 20px; height: 20px; border: 0px solid #ffff…" at bounding box center [917, 432] width 974 height 694
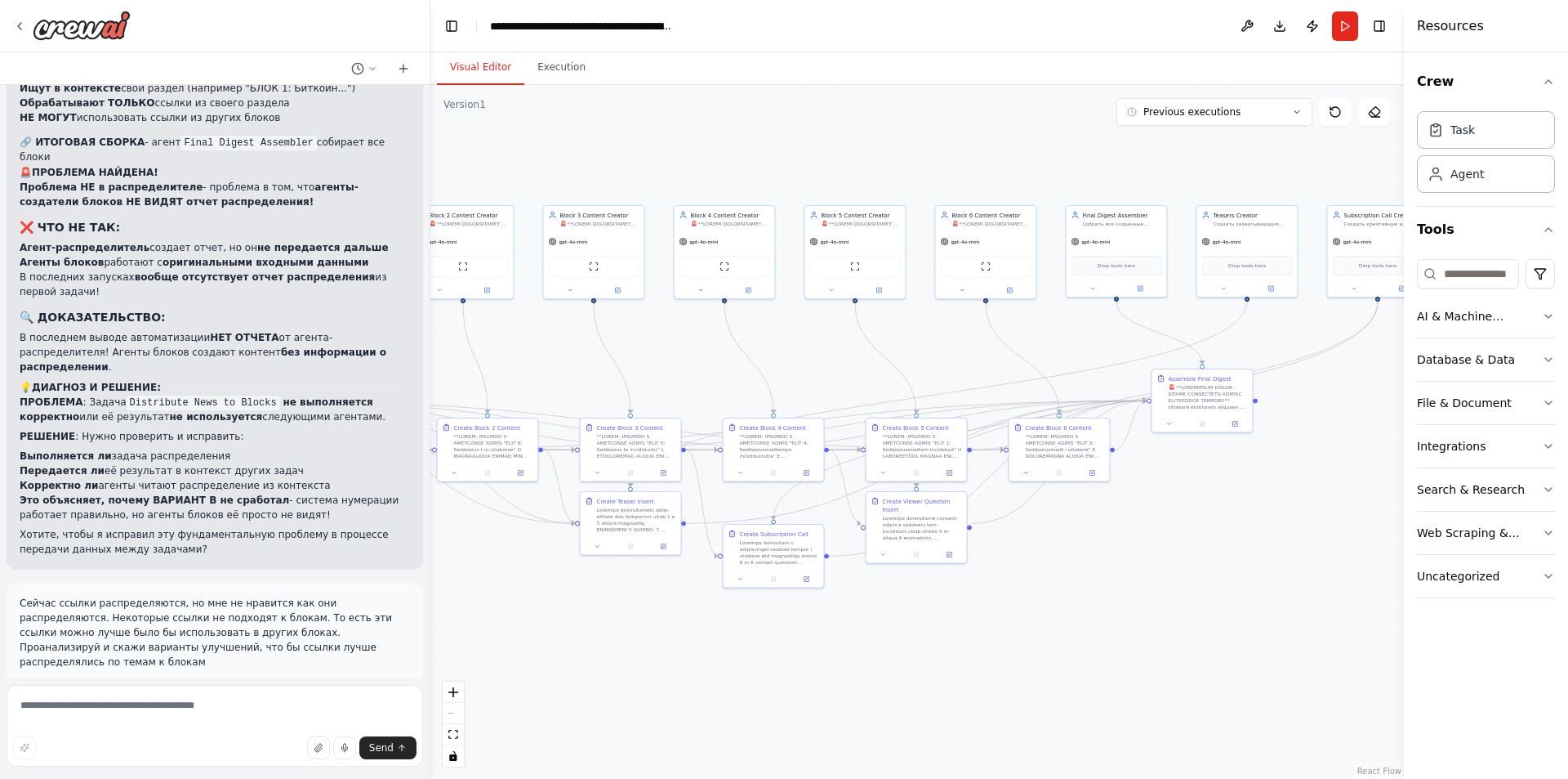
drag, startPoint x: 892, startPoint y: 335, endPoint x: 685, endPoint y: 360, distance: 208.5
click at [685, 360] on div ".deletable-edge-delete-btn { width: 20px; height: 20px; border: 0px solid #ffff…" at bounding box center [917, 432] width 974 height 694
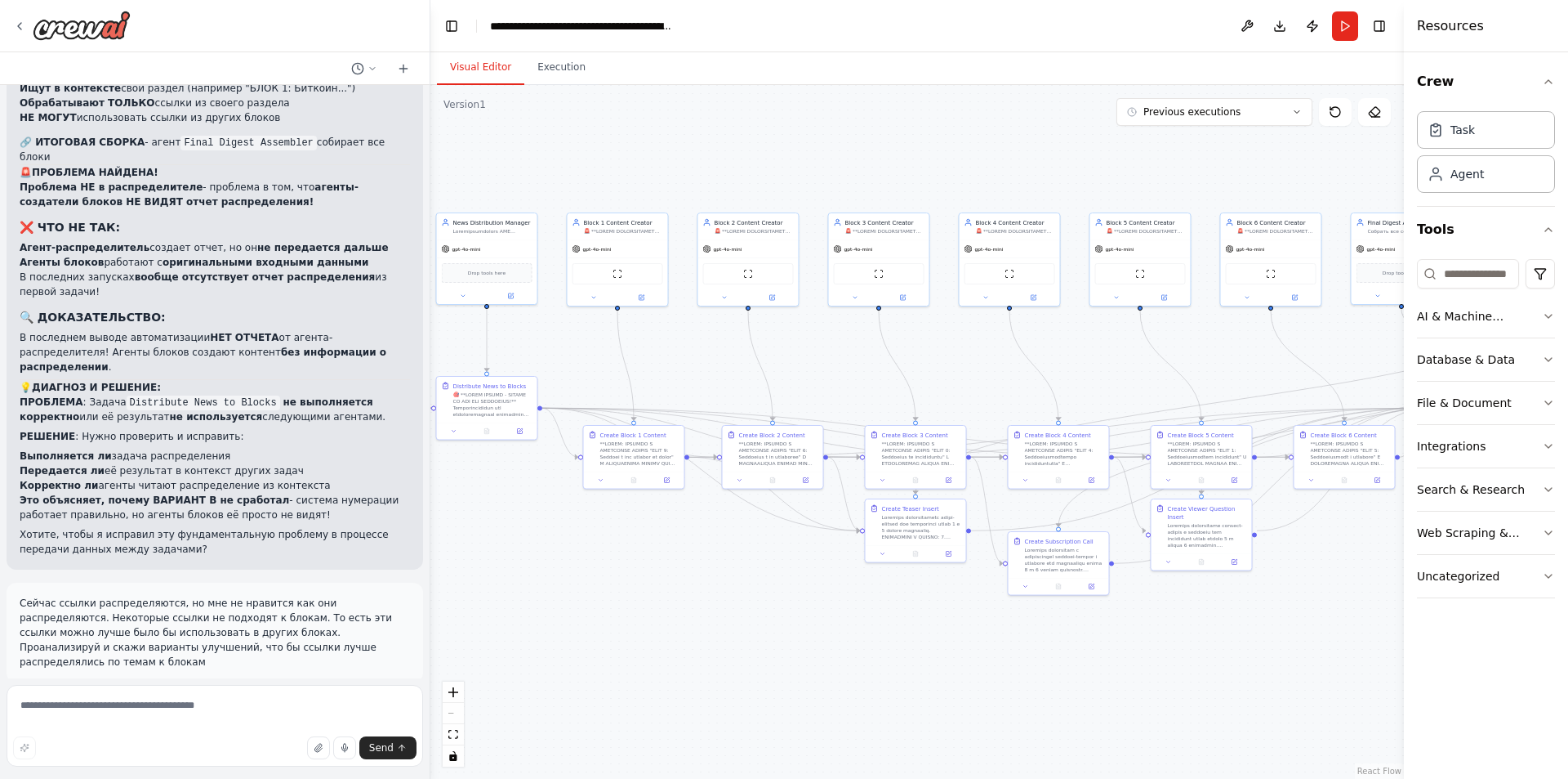
drag, startPoint x: 707, startPoint y: 370, endPoint x: 991, endPoint y: 377, distance: 284.1
click at [991, 377] on div ".deletable-edge-delete-btn { width: 20px; height: 20px; border: 0px solid #ffff…" at bounding box center [917, 432] width 974 height 694
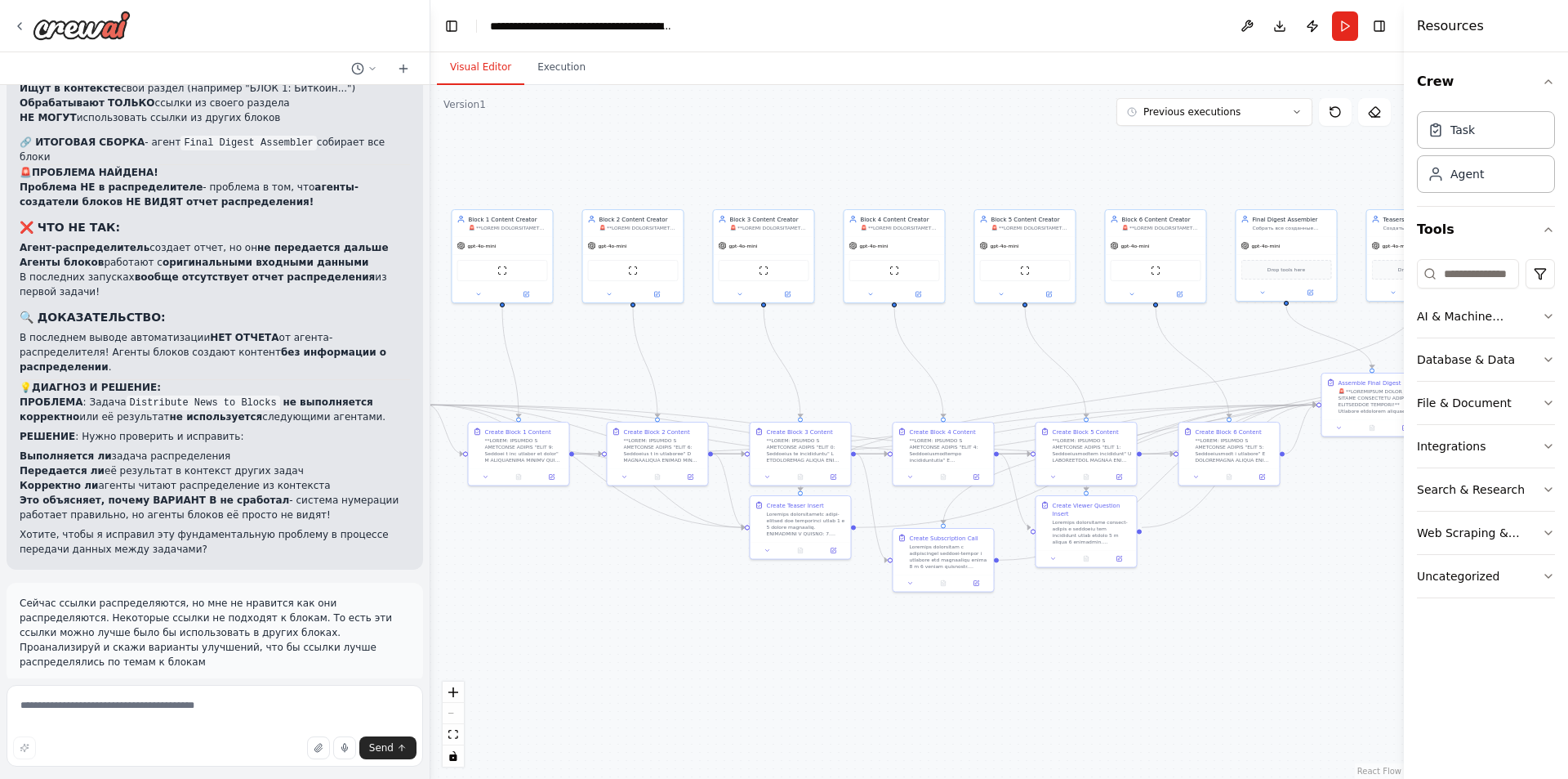
drag, startPoint x: 1016, startPoint y: 394, endPoint x: 596, endPoint y: 305, distance: 429.3
click at [827, 387] on div ".deletable-edge-delete-btn { width: 20px; height: 20px; border: 0px solid #ffff…" at bounding box center [917, 432] width 974 height 694
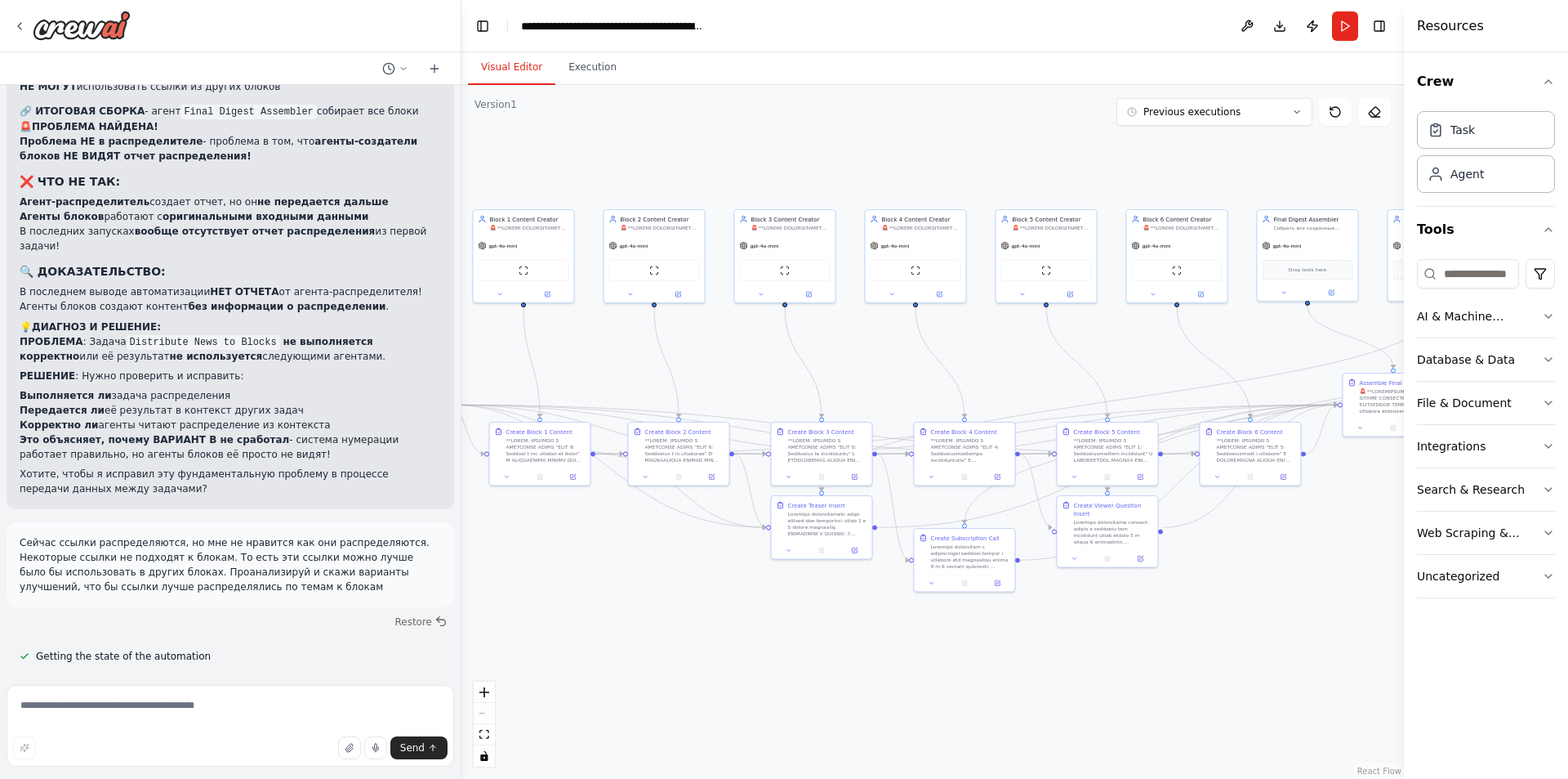
scroll to position [12514, 0]
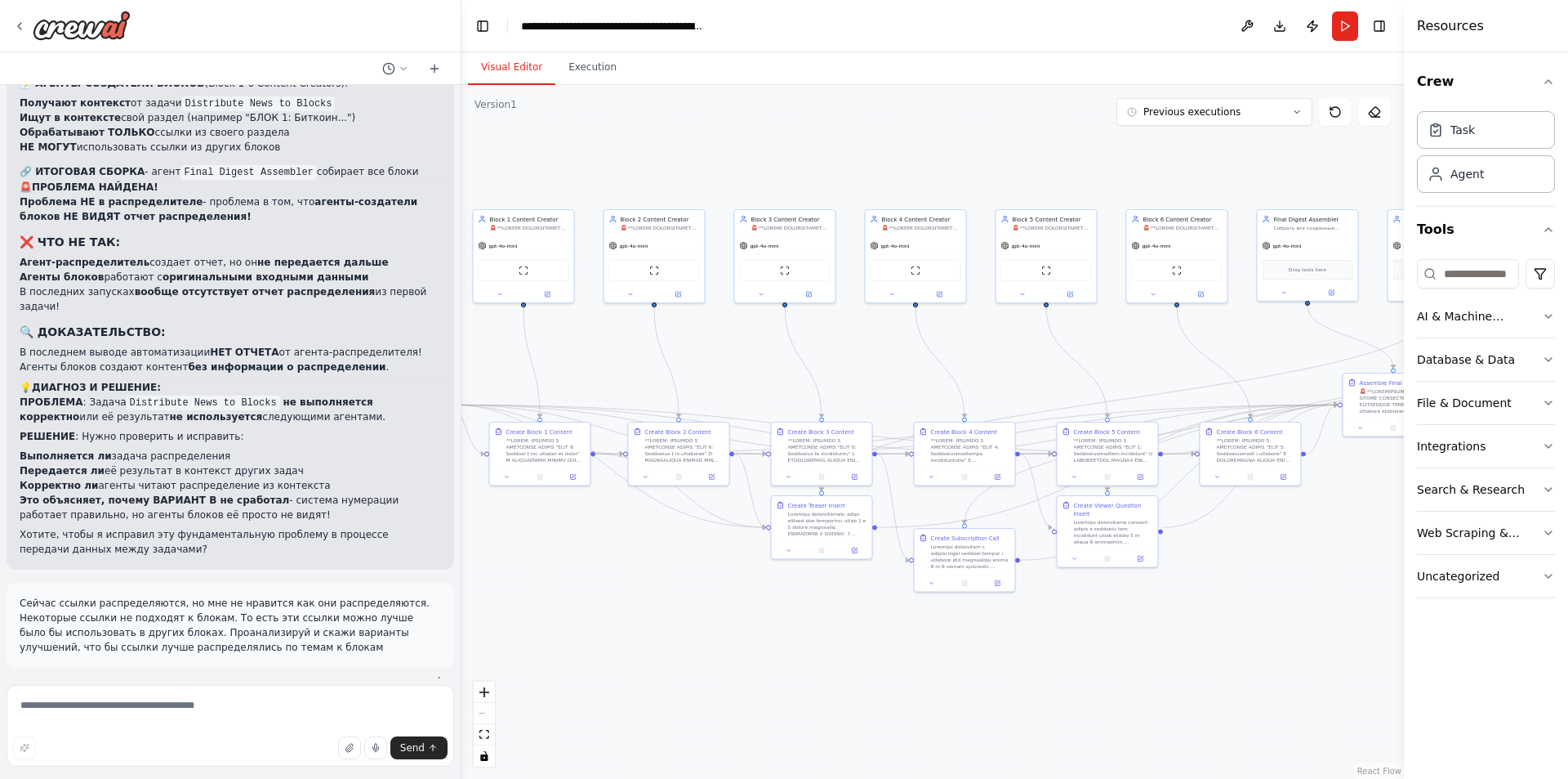
drag, startPoint x: 429, startPoint y: 149, endPoint x: 461, endPoint y: 157, distance: 33.0
click at [461, 157] on div "Hello! I'm the CrewAI assistant. What kind of automation do you want to build? …" at bounding box center [784, 389] width 1568 height 779
click at [392, 63] on circle at bounding box center [388, 68] width 11 height 11
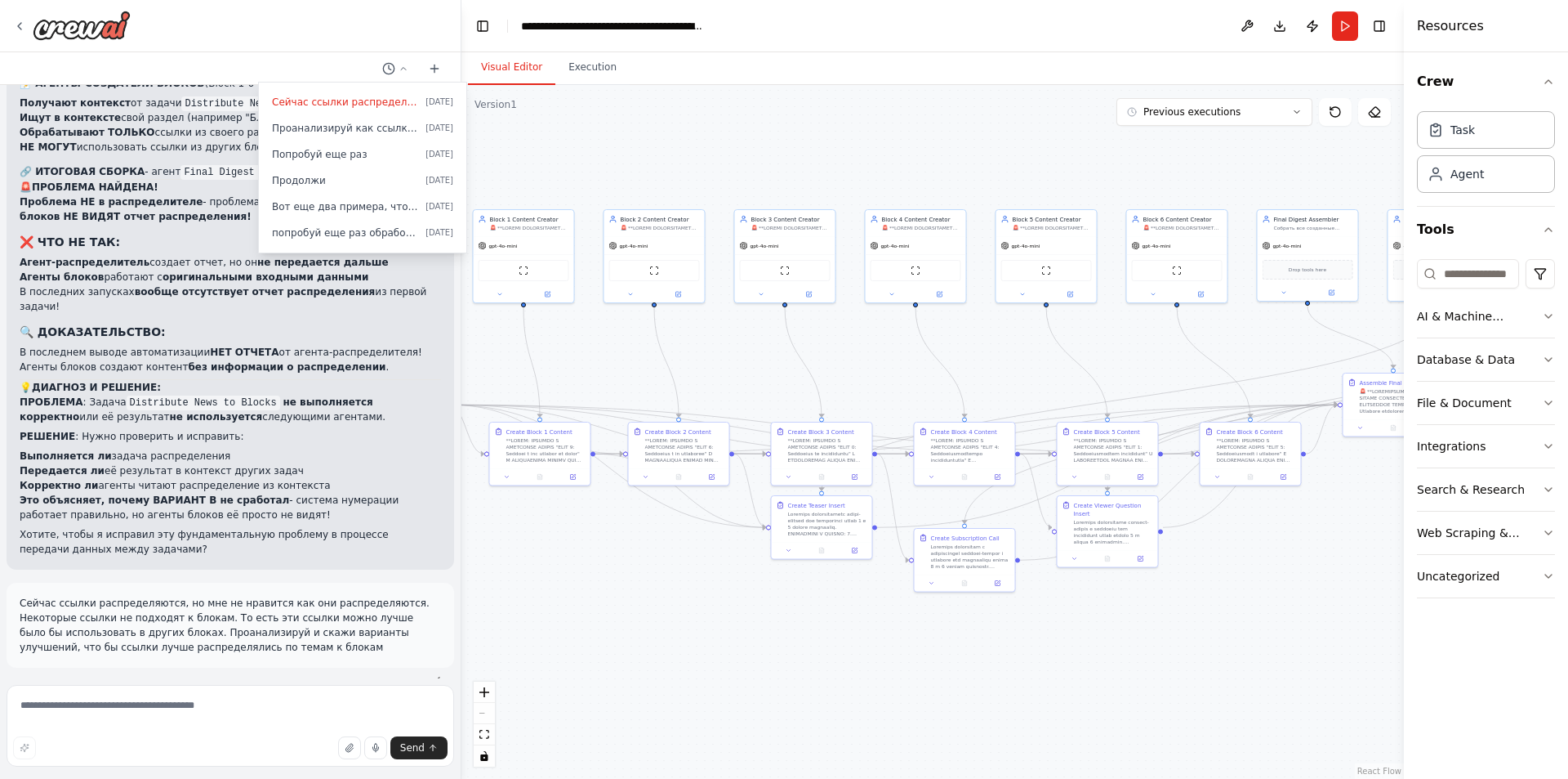
click at [398, 65] on div at bounding box center [230, 389] width 461 height 779
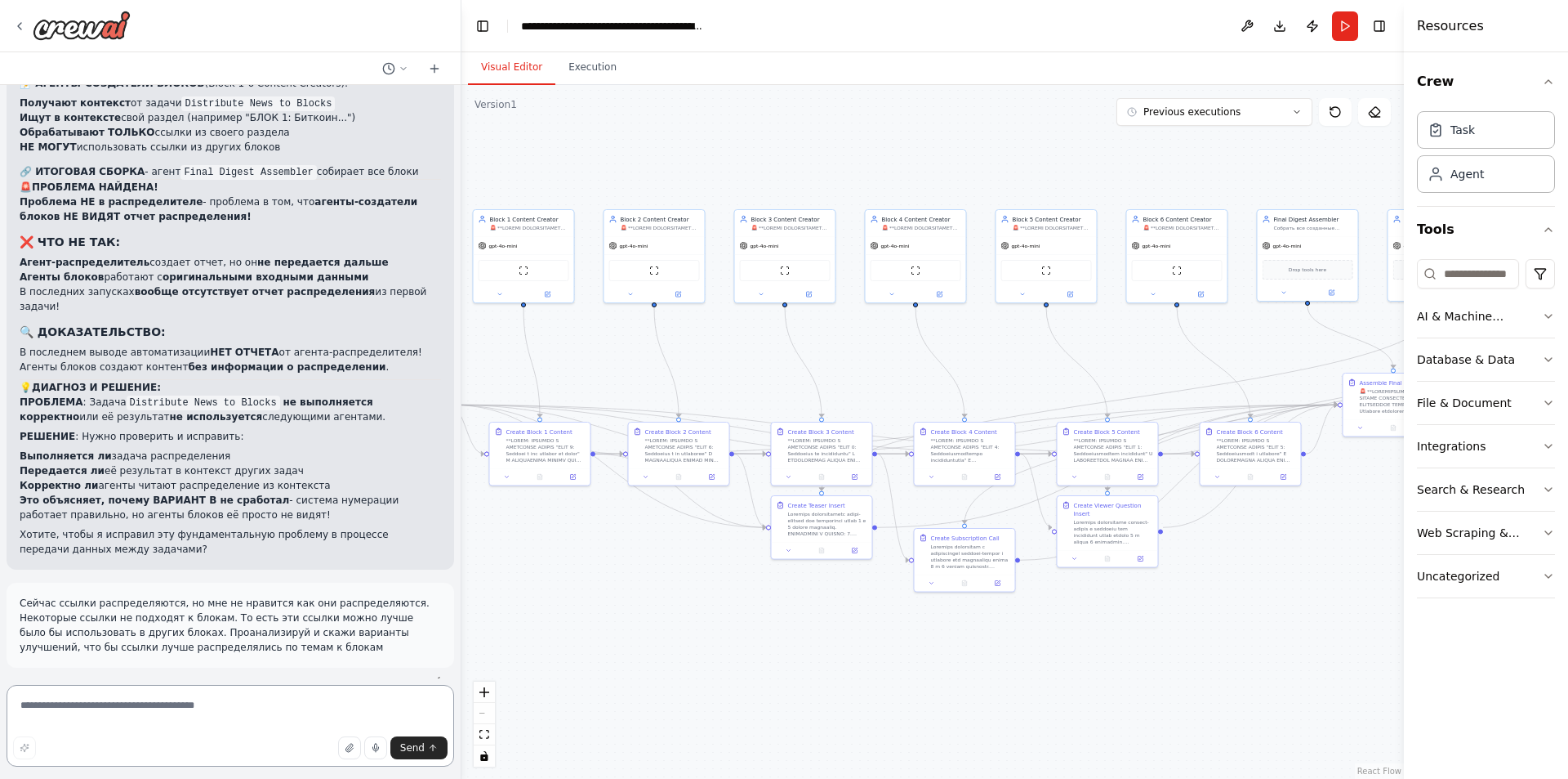
click at [199, 711] on textarea at bounding box center [230, 726] width 447 height 82
click at [437, 68] on icon at bounding box center [434, 68] width 8 height 0
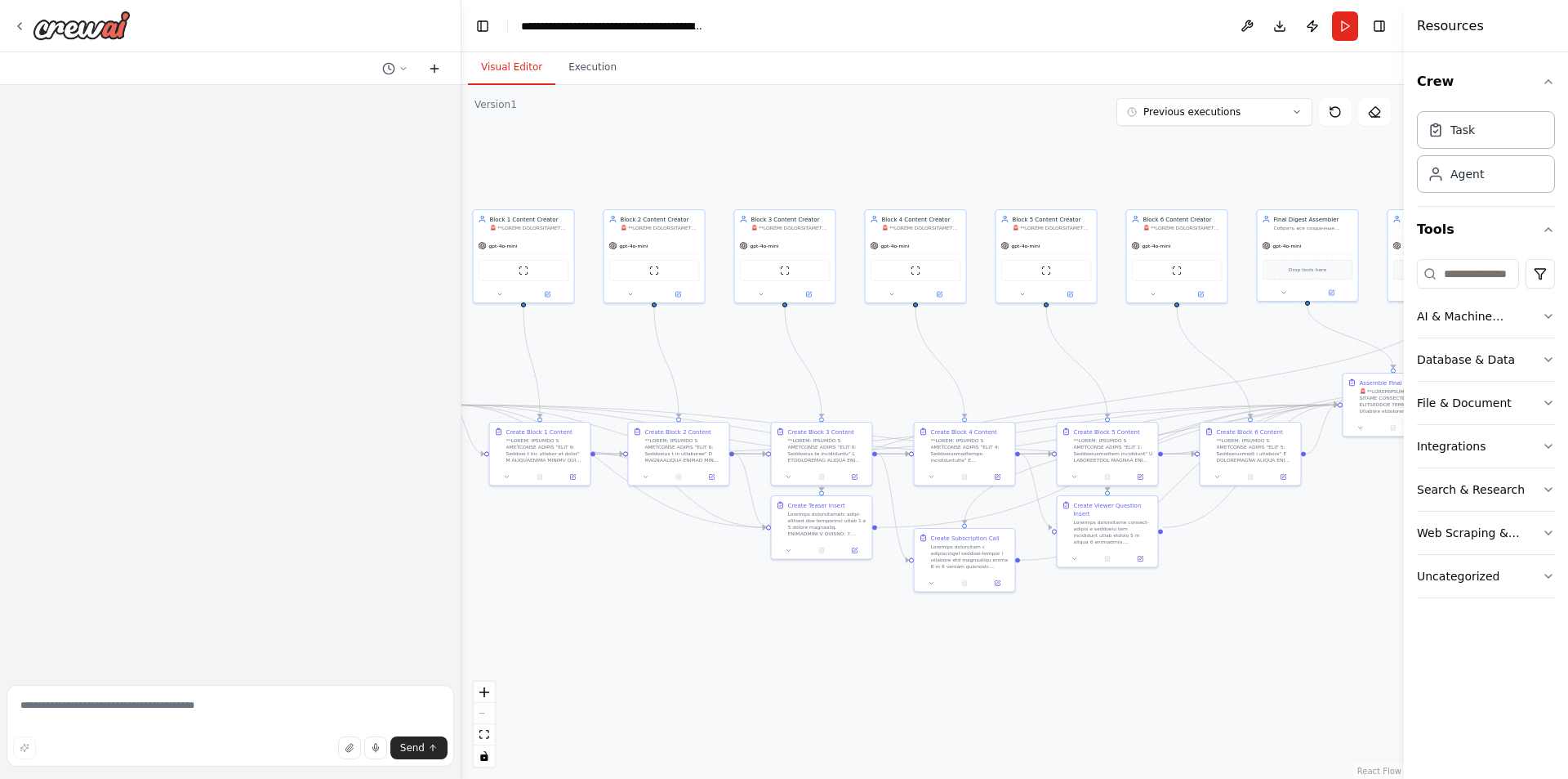
scroll to position [0, 0]
click at [204, 705] on textarea at bounding box center [230, 726] width 447 height 82
type textarea "*"
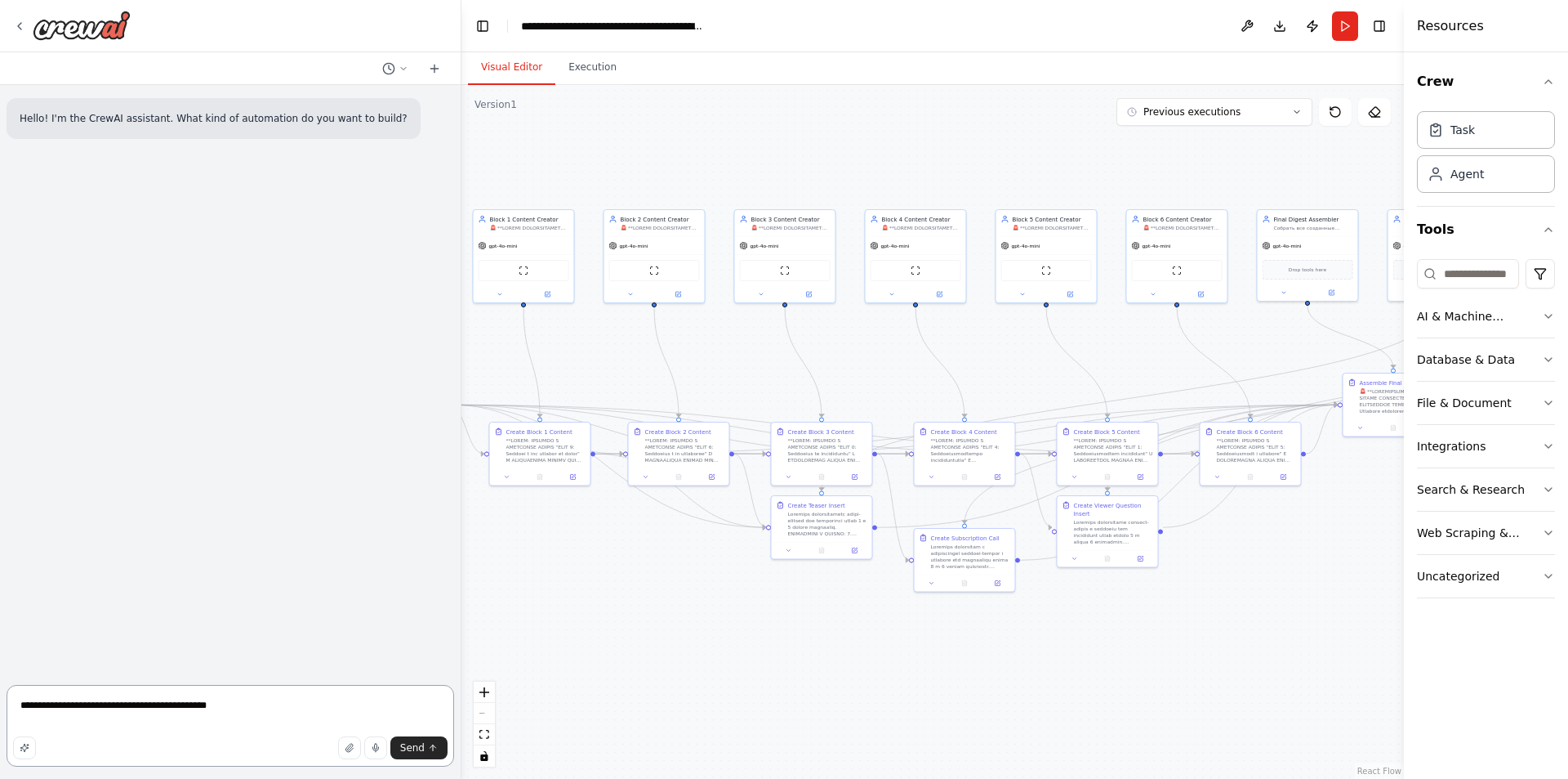
type textarea "**********"
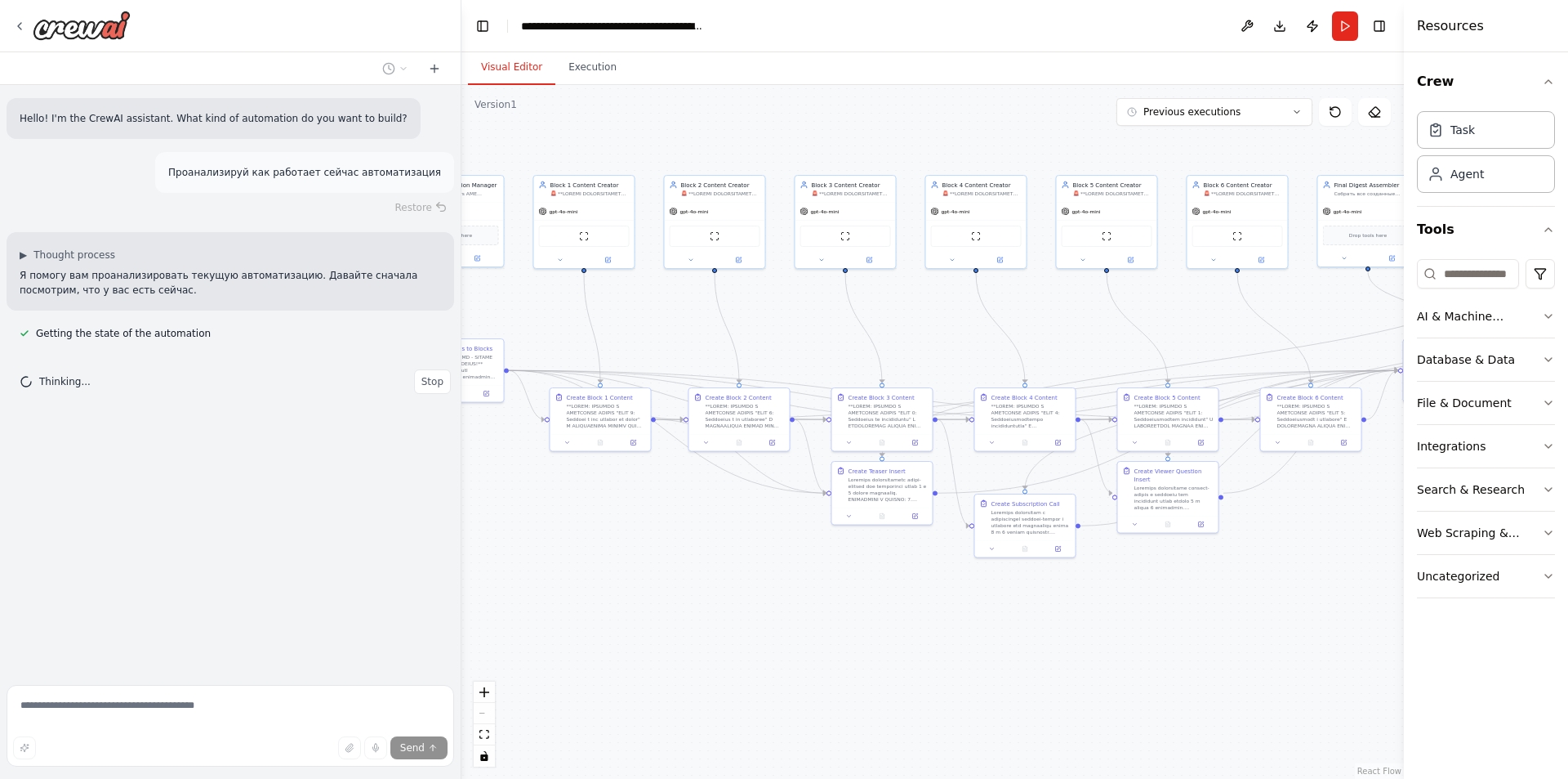
drag, startPoint x: 879, startPoint y: 358, endPoint x: 912, endPoint y: 324, distance: 47.4
click at [912, 324] on div ".deletable-edge-delete-btn { width: 20px; height: 20px; border: 0px solid #ffff…" at bounding box center [932, 432] width 942 height 694
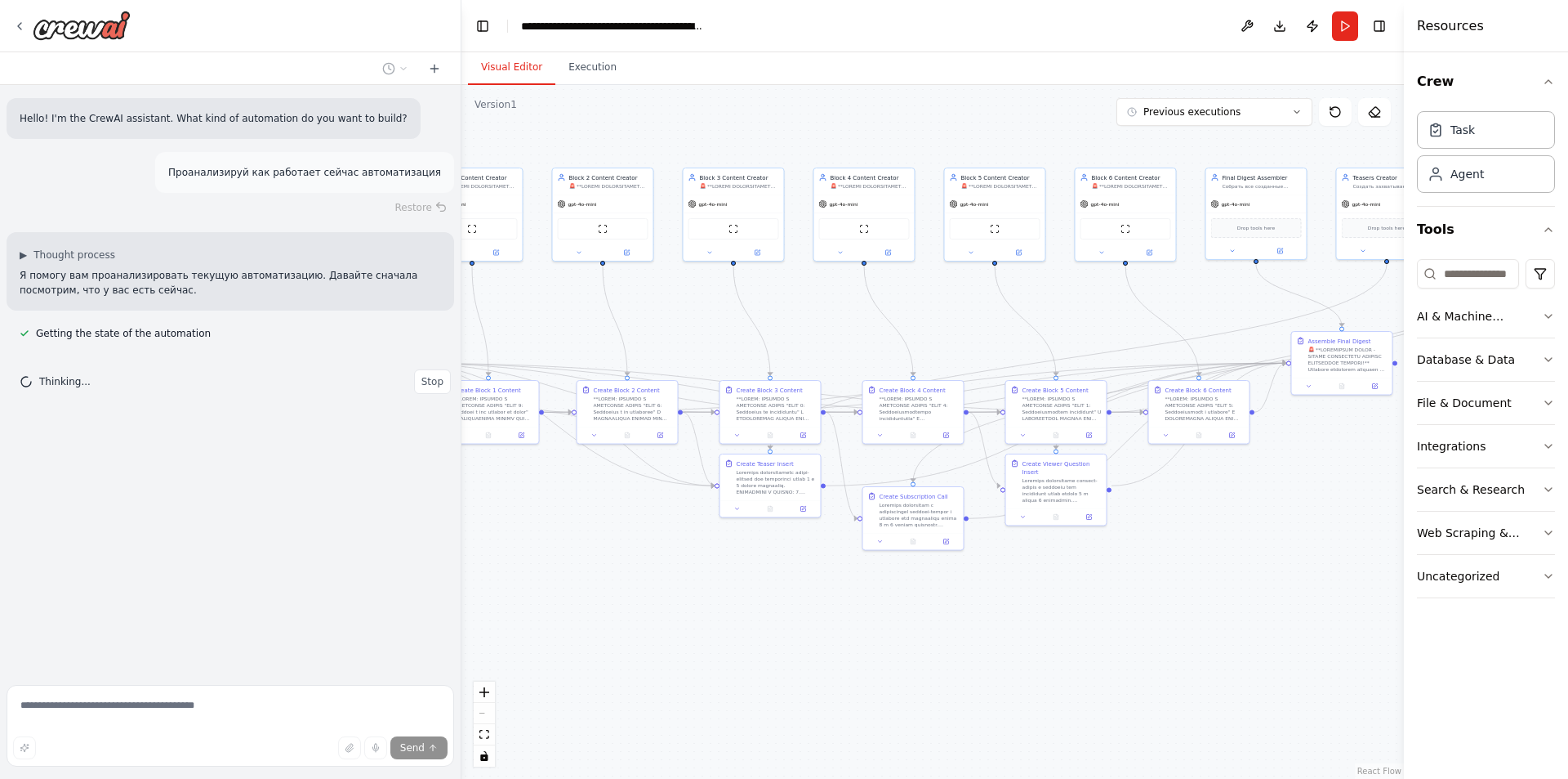
drag, startPoint x: 671, startPoint y: 536, endPoint x: 506, endPoint y: 527, distance: 165.2
click at [506, 527] on div ".deletable-edge-delete-btn { width: 20px; height: 20px; border: 0px solid #ffff…" at bounding box center [932, 432] width 942 height 694
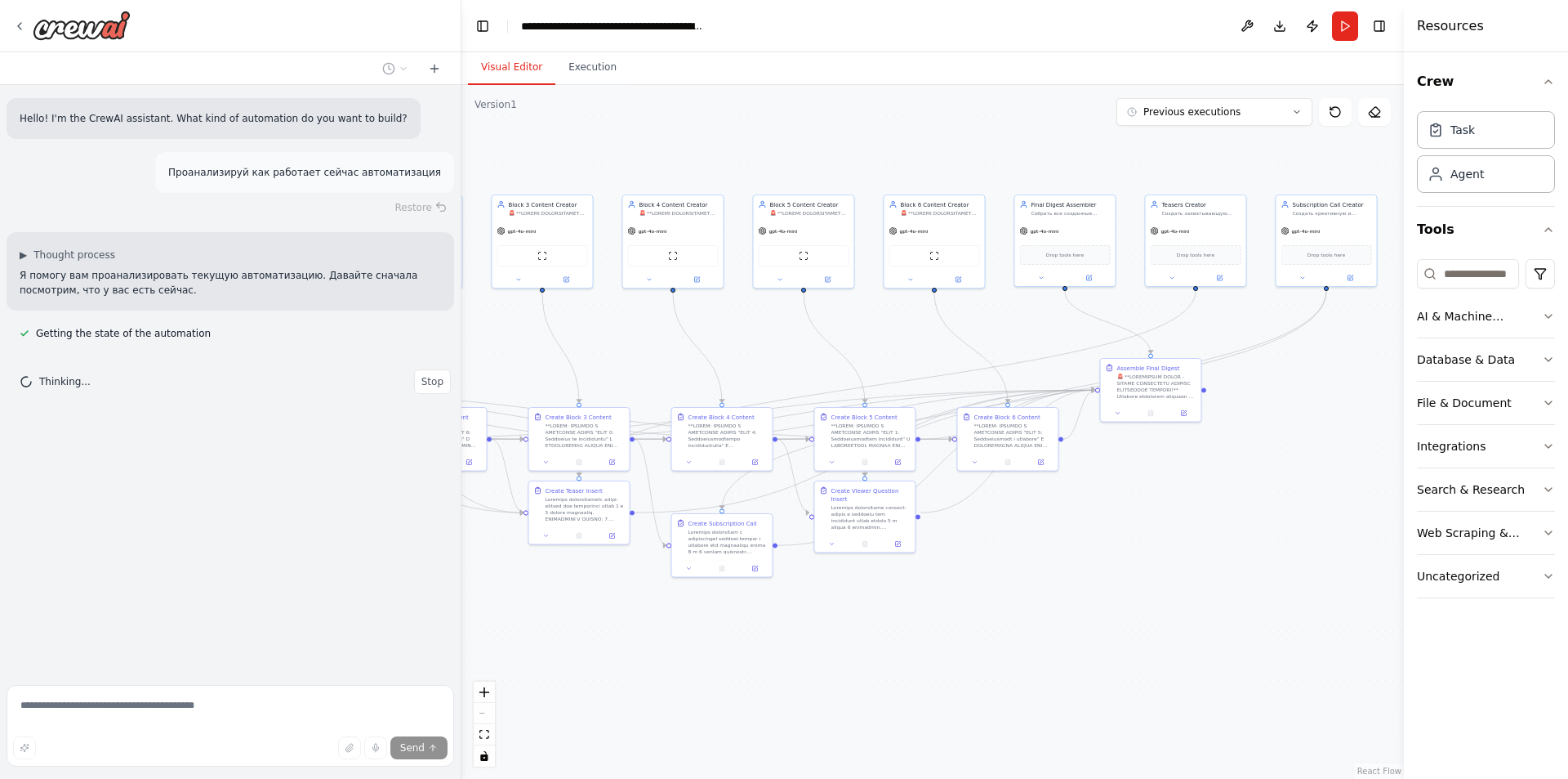
drag, startPoint x: 1031, startPoint y: 558, endPoint x: 1336, endPoint y: 594, distance: 307.1
click at [1336, 594] on div ".deletable-edge-delete-btn { width: 20px; height: 20px; border: 0px solid #ffff…" at bounding box center [932, 432] width 942 height 694
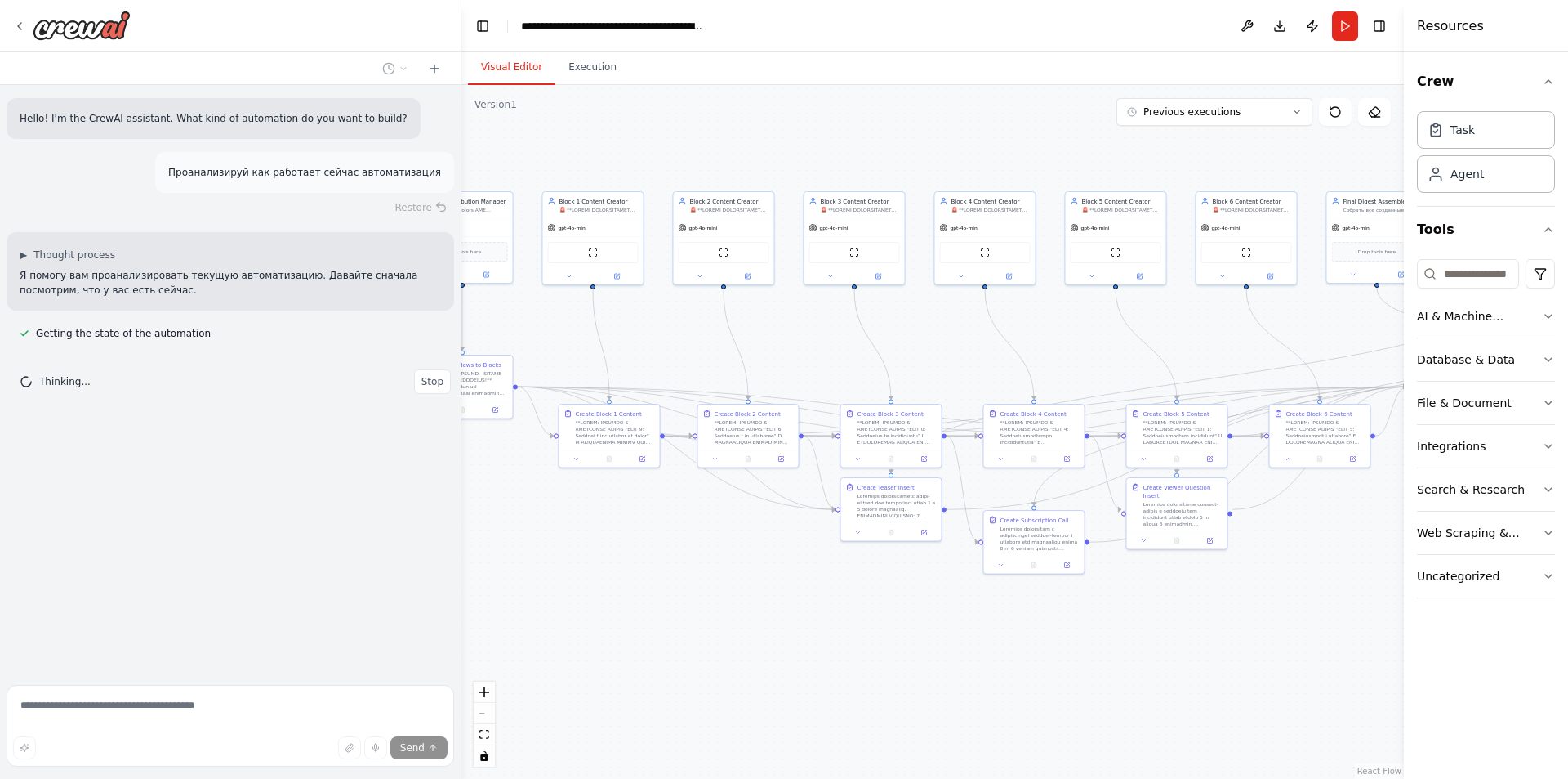
drag, startPoint x: 951, startPoint y: 589, endPoint x: 725, endPoint y: 586, distance: 226.0
click at [727, 586] on div ".deletable-edge-delete-btn { width: 20px; height: 20px; border: 0px solid #ffff…" at bounding box center [932, 432] width 942 height 694
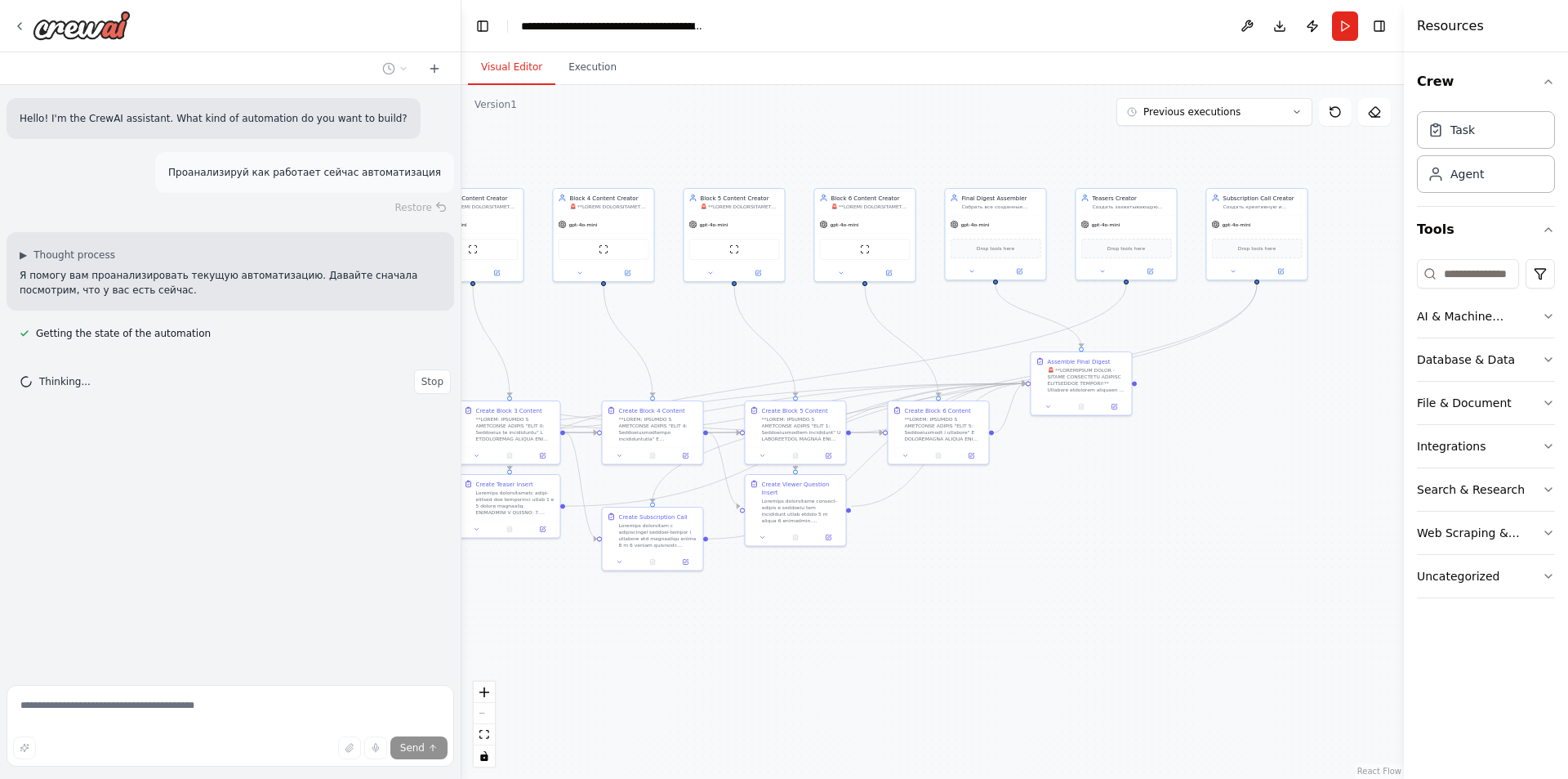
drag, startPoint x: 1107, startPoint y: 598, endPoint x: 725, endPoint y: 592, distance: 382.0
click at [726, 593] on div ".deletable-edge-delete-btn { width: 20px; height: 20px; border: 0px solid #ffff…" at bounding box center [932, 432] width 942 height 694
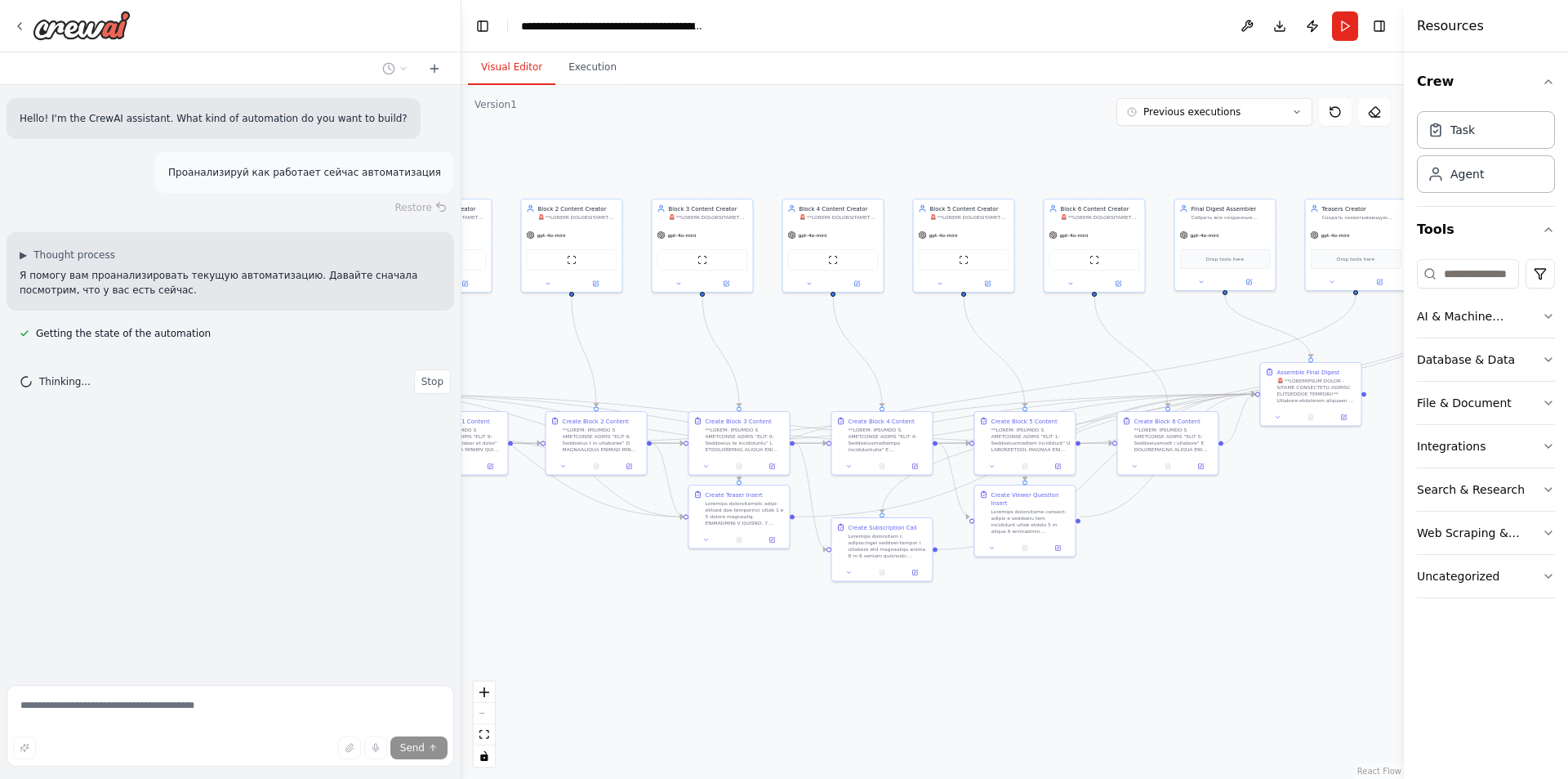
drag, startPoint x: 823, startPoint y: 590, endPoint x: 1050, endPoint y: 599, distance: 227.2
click at [1050, 599] on div ".deletable-edge-delete-btn { width: 20px; height: 20px; border: 0px solid #ffff…" at bounding box center [932, 432] width 942 height 694
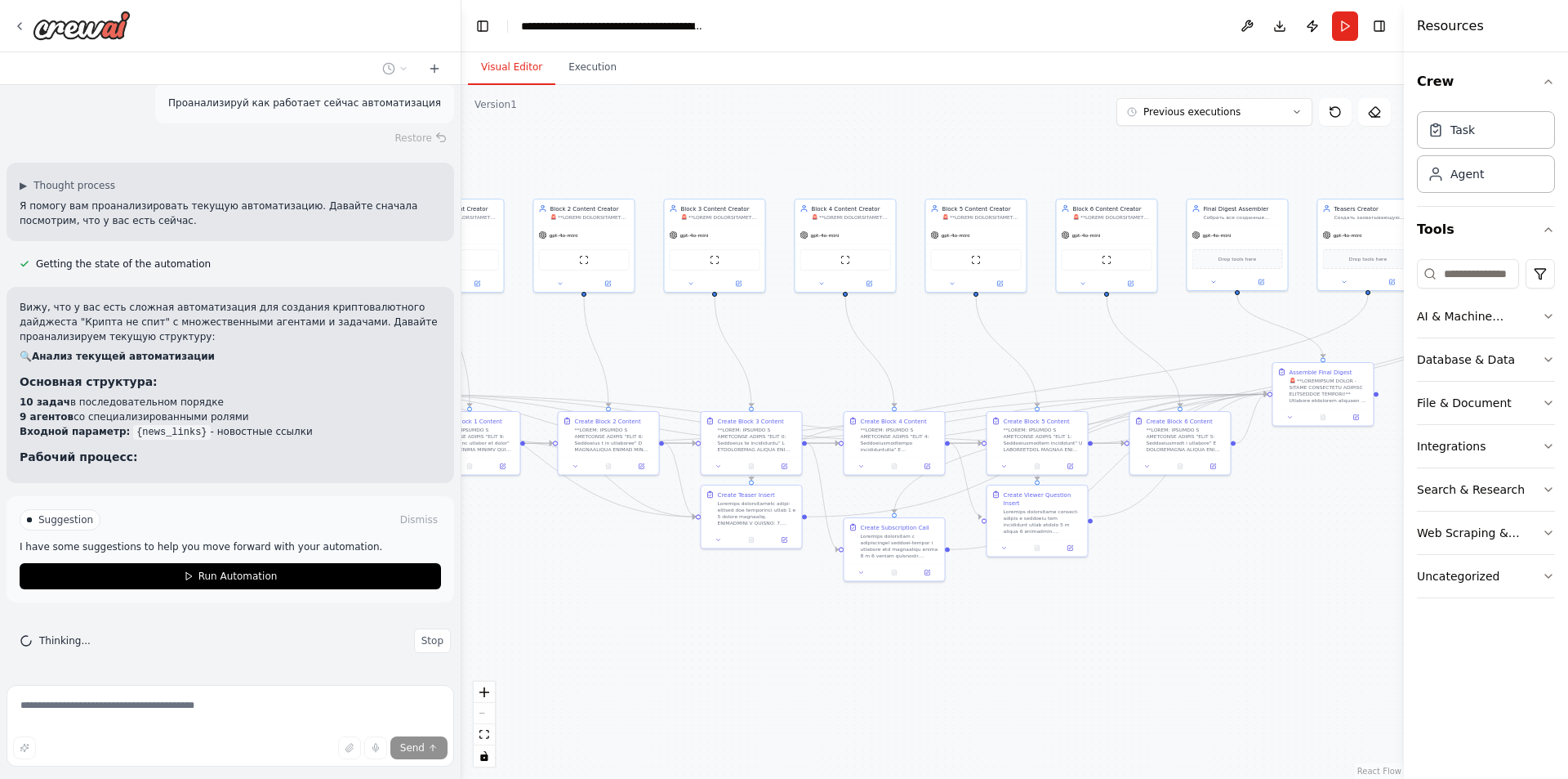
scroll to position [84, 0]
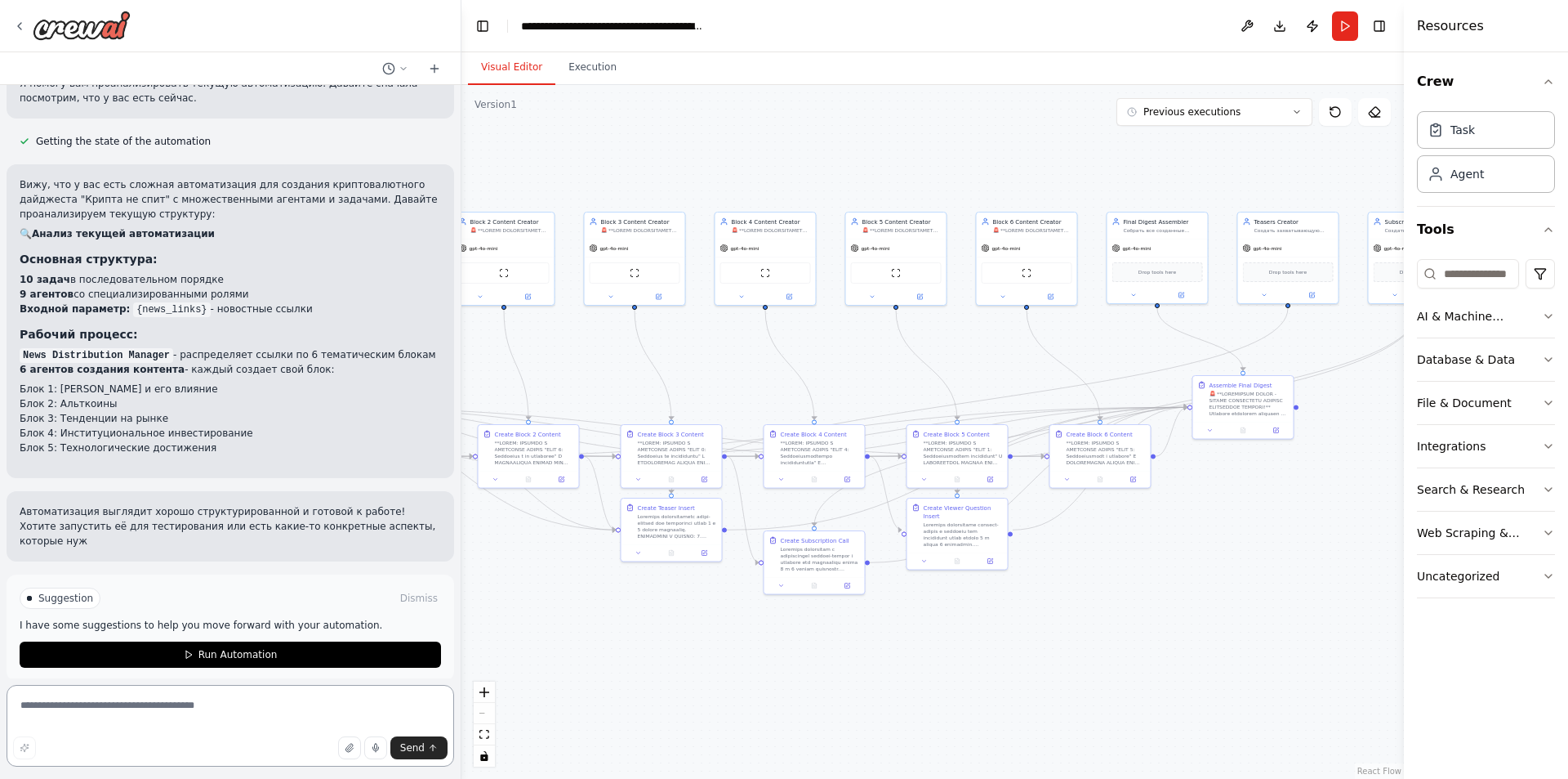
drag, startPoint x: 865, startPoint y: 154, endPoint x: 786, endPoint y: 167, distance: 80.1
click at [786, 167] on div ".deletable-edge-delete-btn { width: 20px; height: 20px; border: 0px solid #ffff…" at bounding box center [932, 432] width 942 height 694
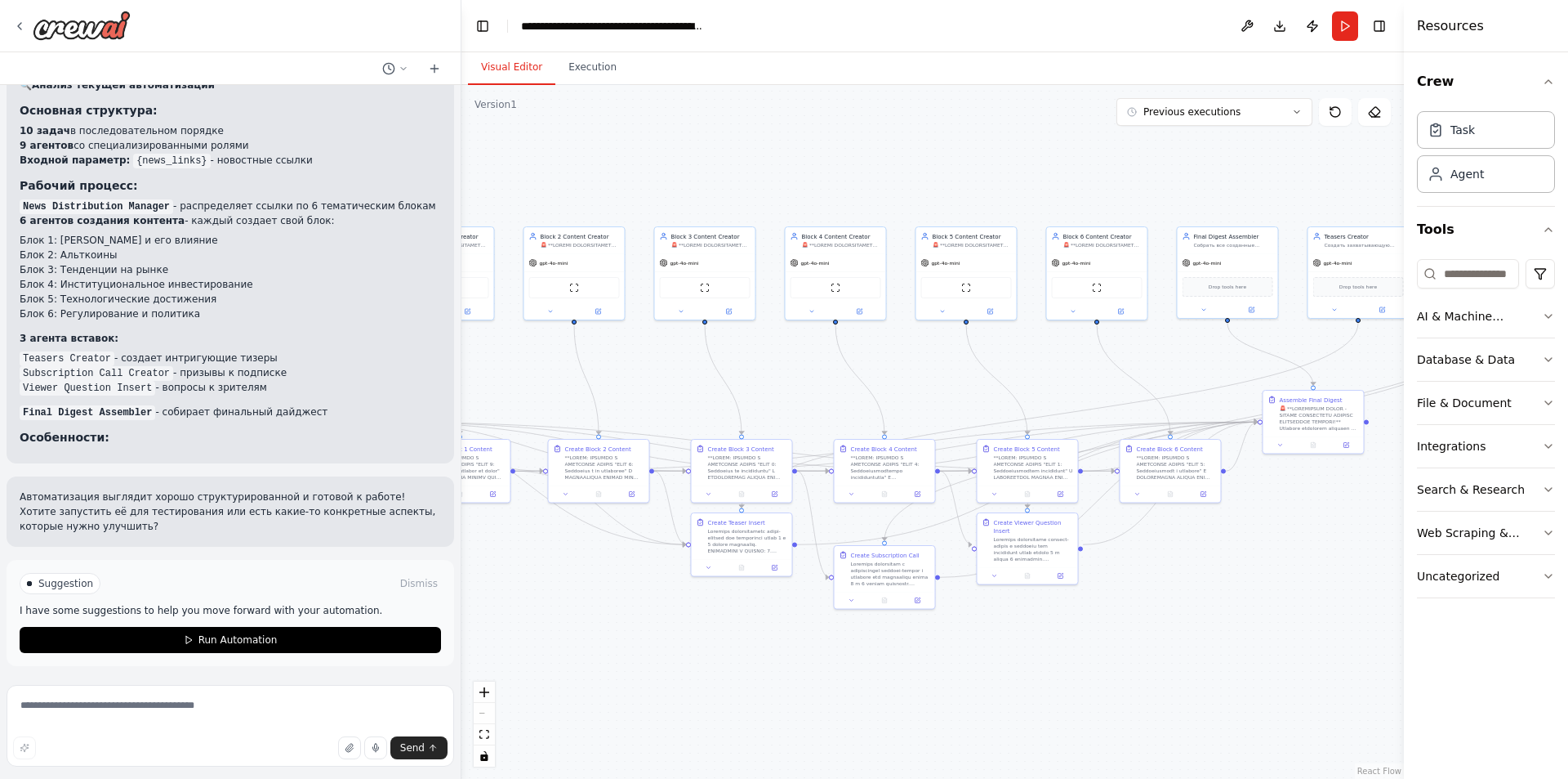
drag, startPoint x: 818, startPoint y: 163, endPoint x: 882, endPoint y: 177, distance: 65.5
click at [882, 177] on div ".deletable-edge-delete-btn { width: 20px; height: 20px; border: 0px solid #ffff…" at bounding box center [932, 432] width 942 height 694
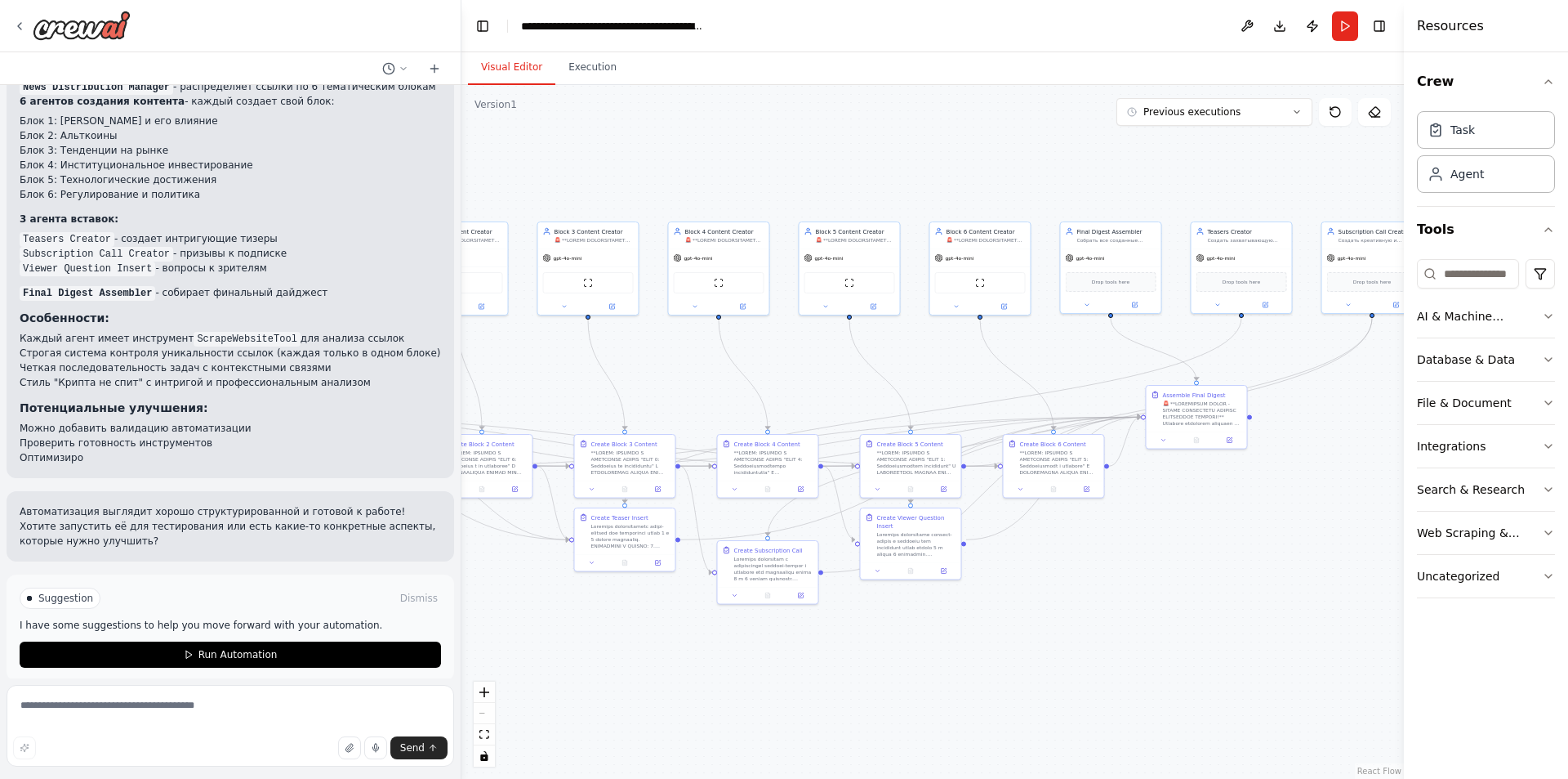
scroll to position [475, 0]
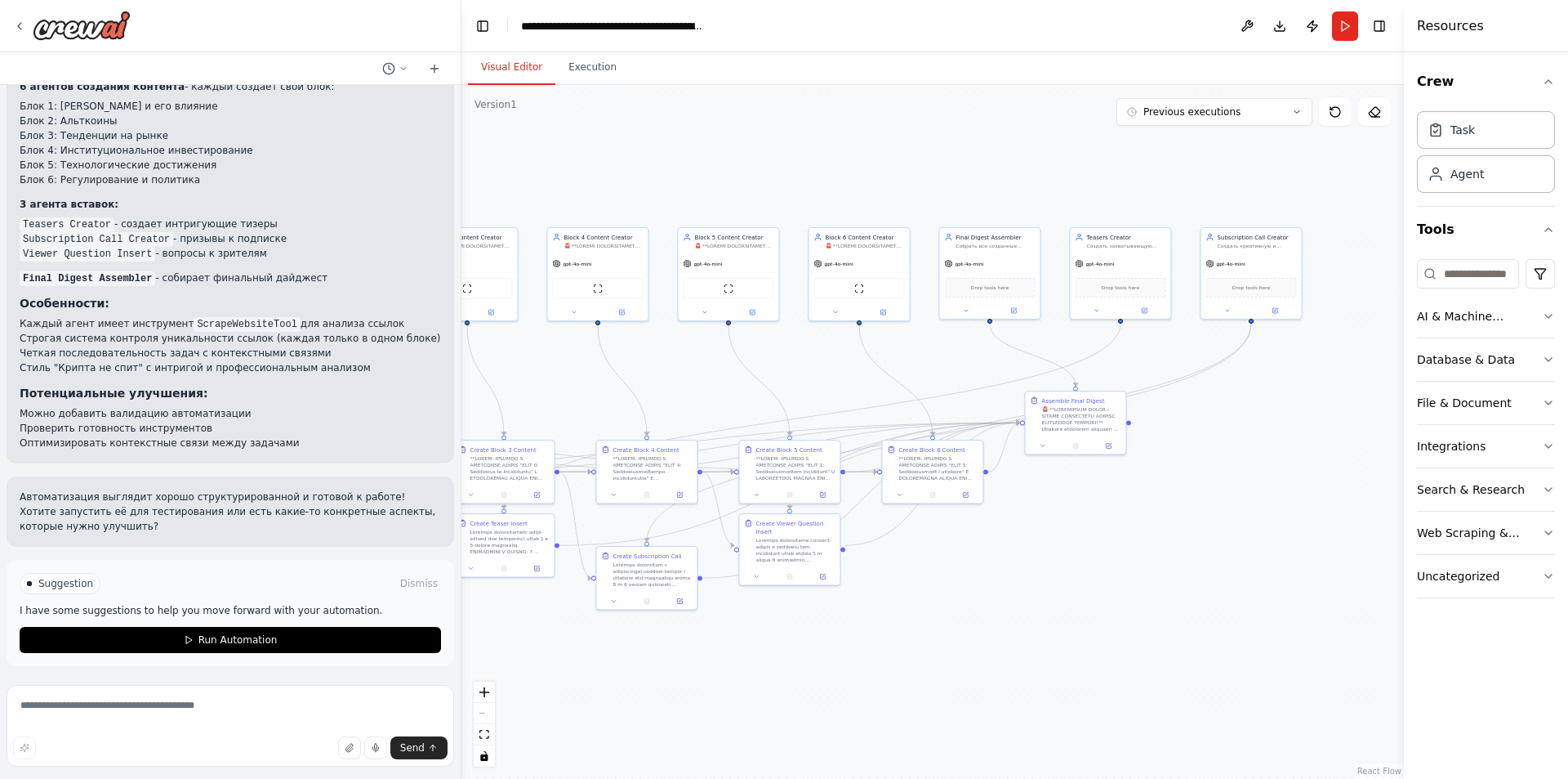
drag, startPoint x: 828, startPoint y: 164, endPoint x: 582, endPoint y: 165, distance: 246.0
click at [582, 165] on div ".deletable-edge-delete-btn { width: 20px; height: 20px; border: 0px solid #ffff…" at bounding box center [932, 432] width 942 height 694
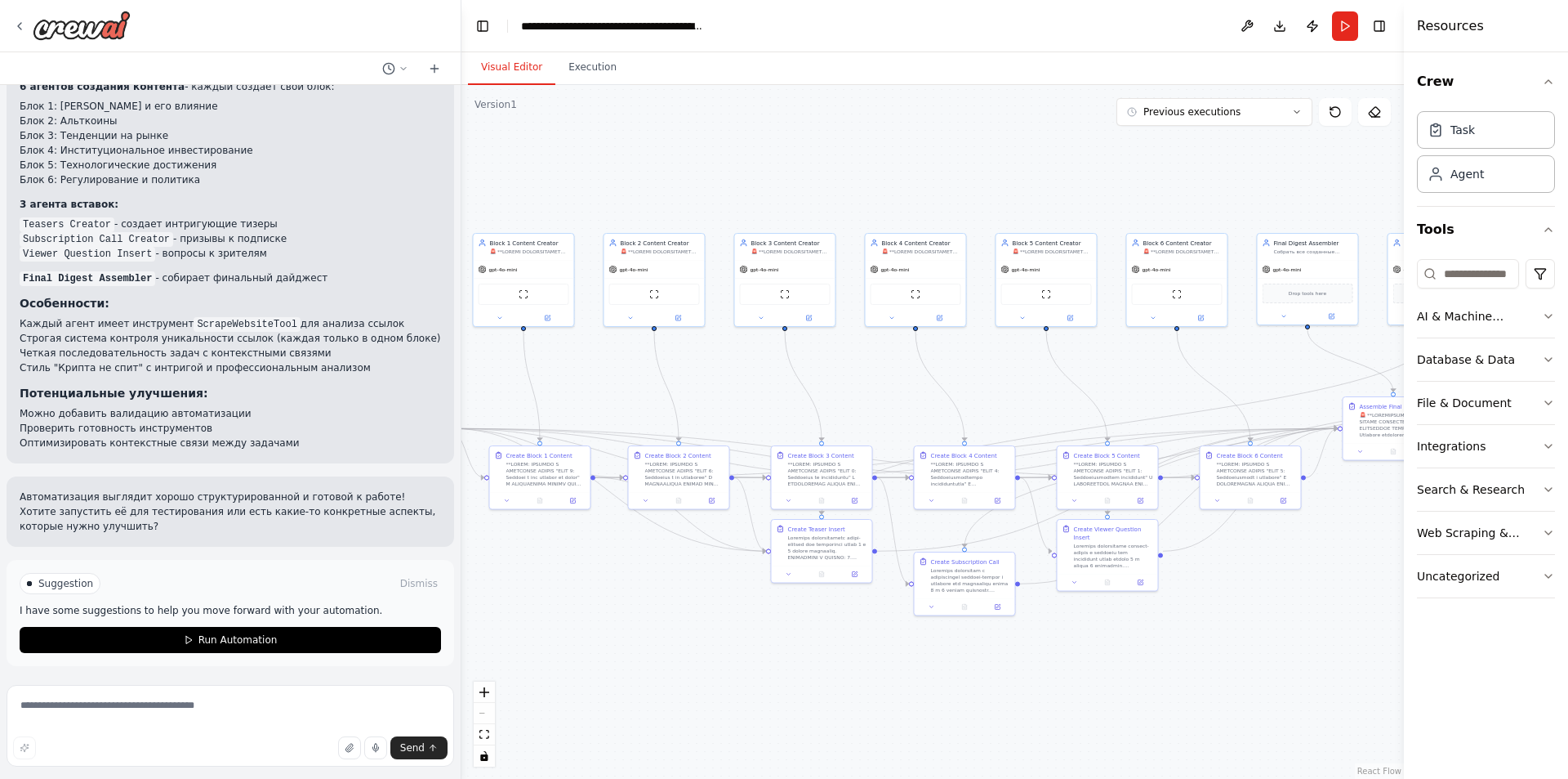
drag, startPoint x: 624, startPoint y: 161, endPoint x: 964, endPoint y: 166, distance: 340.0
click at [962, 166] on div ".deletable-edge-delete-btn { width: 20px; height: 20px; border: 0px solid #ffff…" at bounding box center [932, 432] width 942 height 694
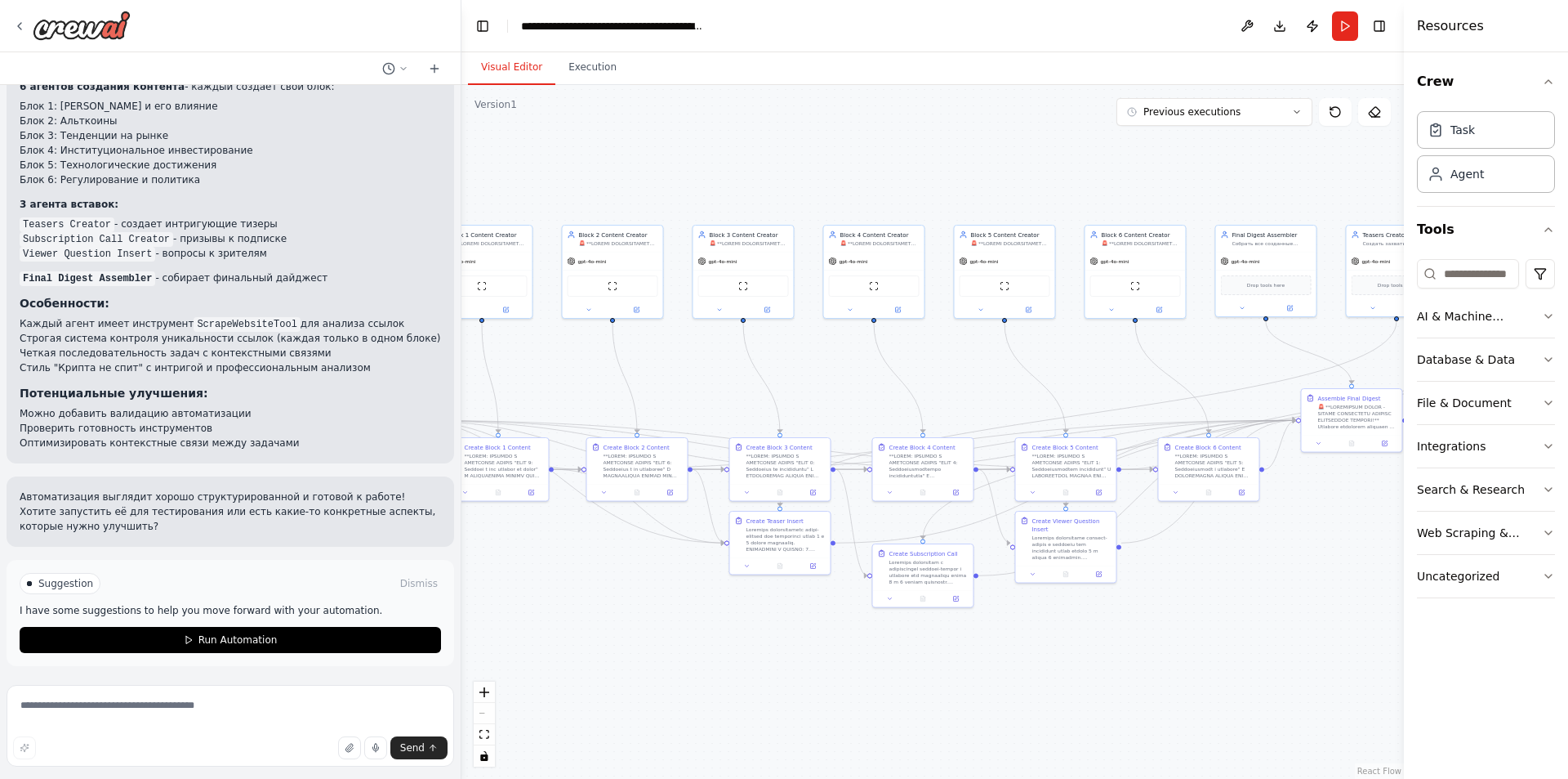
drag, startPoint x: 780, startPoint y: 164, endPoint x: 698, endPoint y: 157, distance: 82.3
click at [698, 157] on div ".deletable-edge-delete-btn { width: 20px; height: 20px; border: 0px solid #ffff…" at bounding box center [932, 432] width 942 height 694
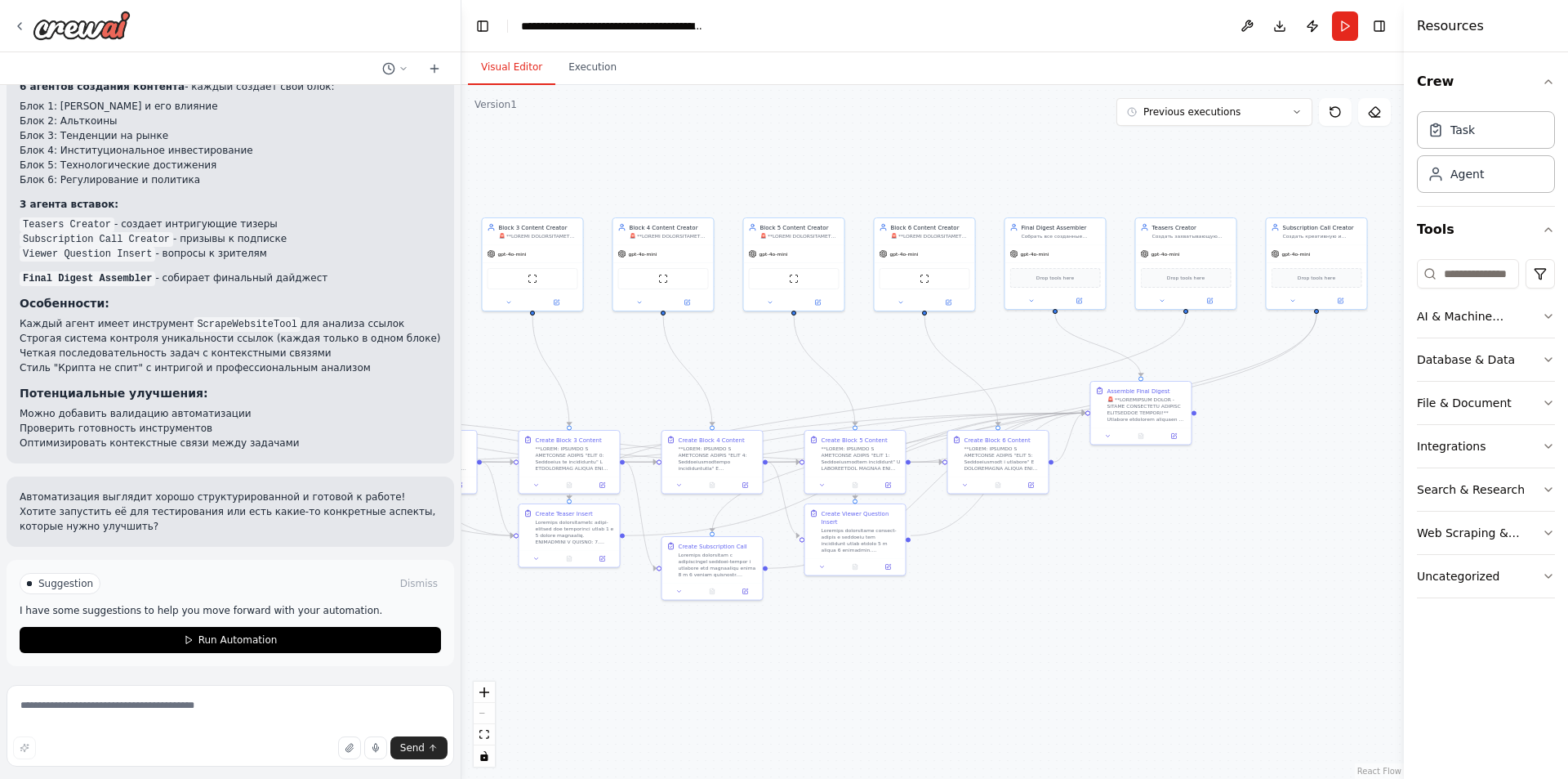
drag, startPoint x: 829, startPoint y: 169, endPoint x: 671, endPoint y: 160, distance: 158.3
click at [673, 160] on div ".deletable-edge-delete-btn { width: 20px; height: 20px; border: 0px solid #ffff…" at bounding box center [932, 432] width 942 height 694
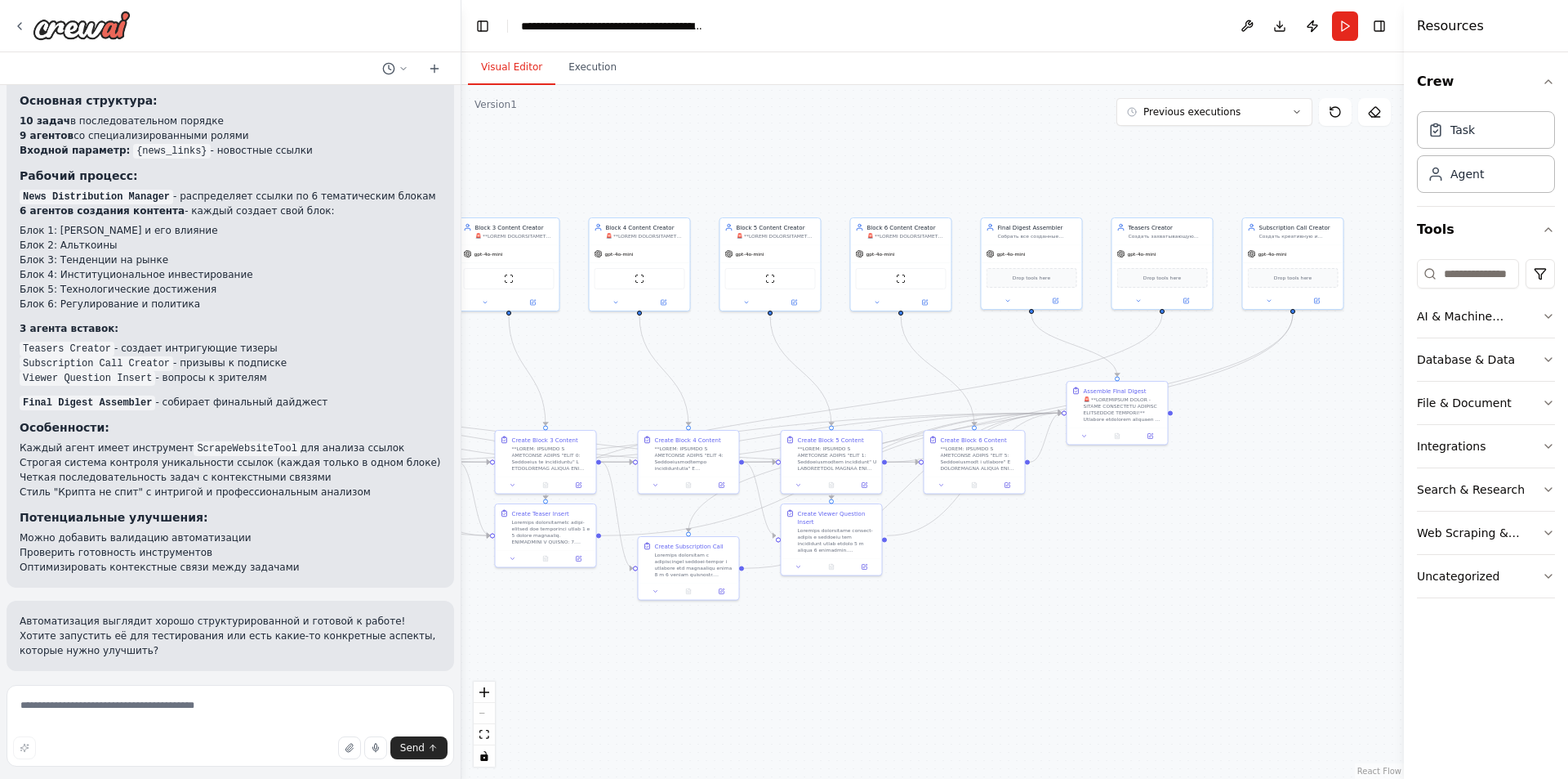
scroll to position [311, 0]
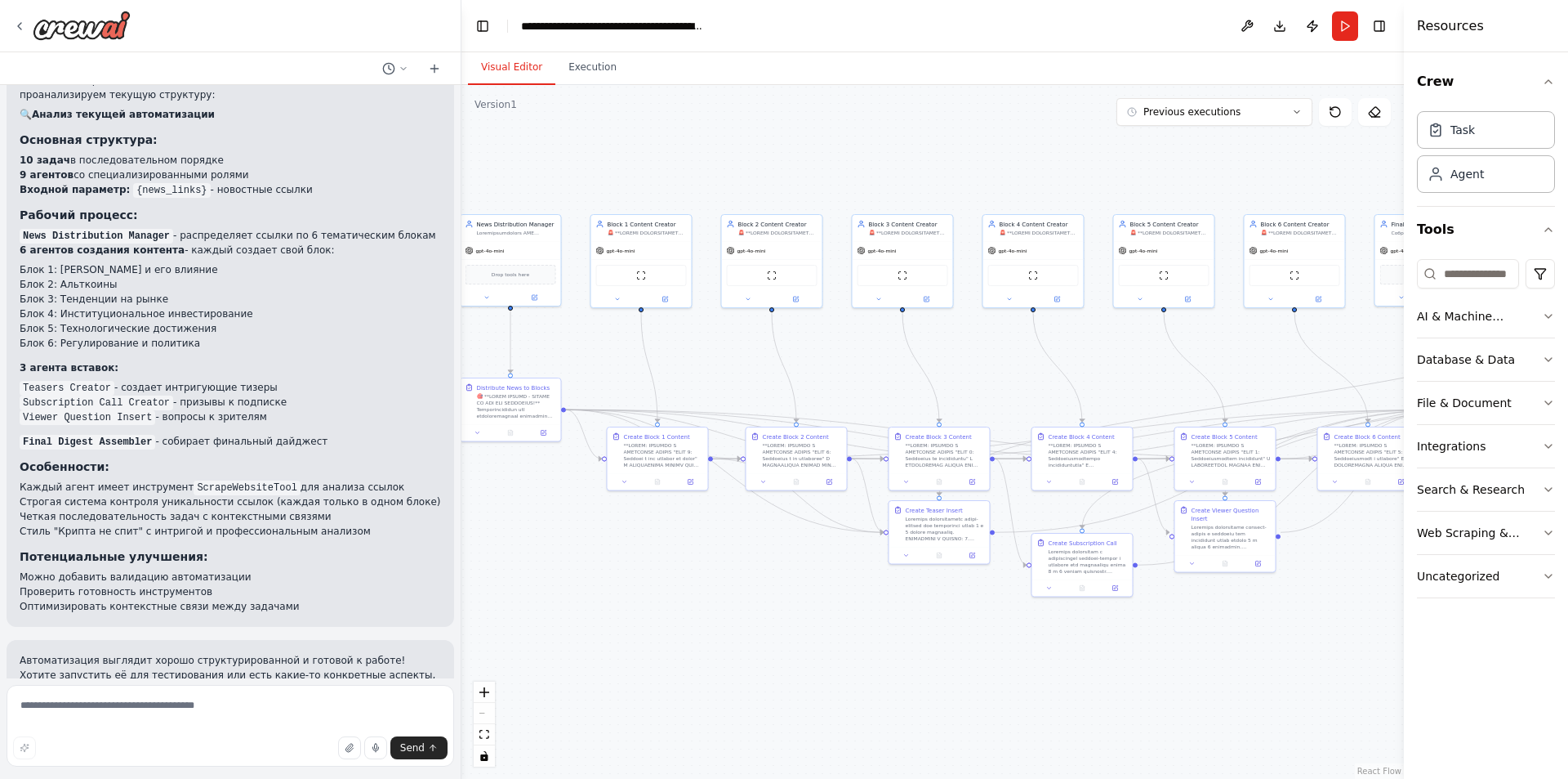
drag, startPoint x: 784, startPoint y: 174, endPoint x: 1150, endPoint y: 172, distance: 366.0
click at [1150, 172] on div ".deletable-edge-delete-btn { width: 20px; height: 20px; border: 0px solid #ffff…" at bounding box center [932, 432] width 942 height 694
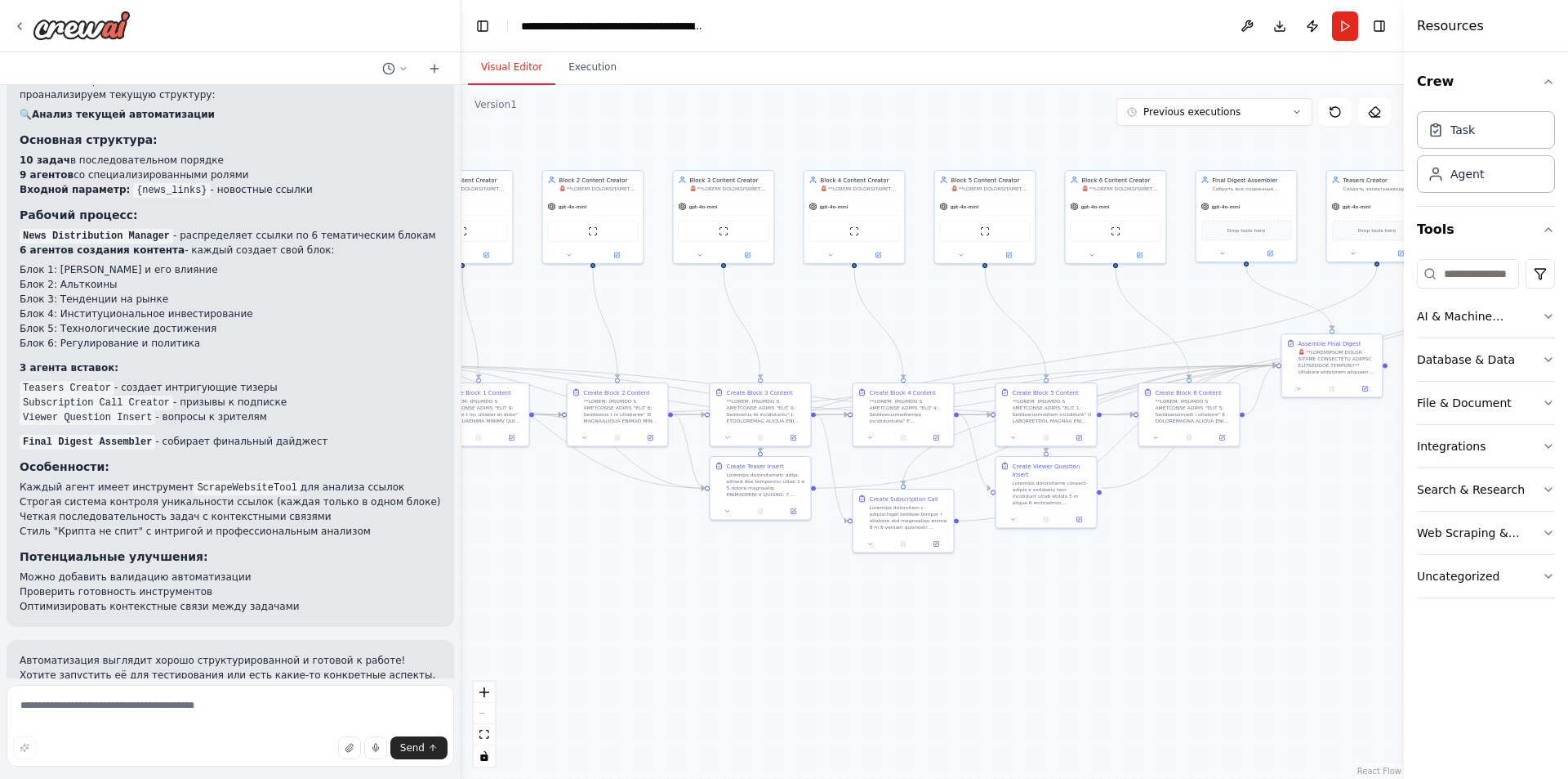
drag, startPoint x: 917, startPoint y: 180, endPoint x: 691, endPoint y: 137, distance: 230.1
click at [691, 137] on div ".deletable-edge-delete-btn { width: 20px; height: 20px; border: 0px solid #ffff…" at bounding box center [932, 432] width 942 height 694
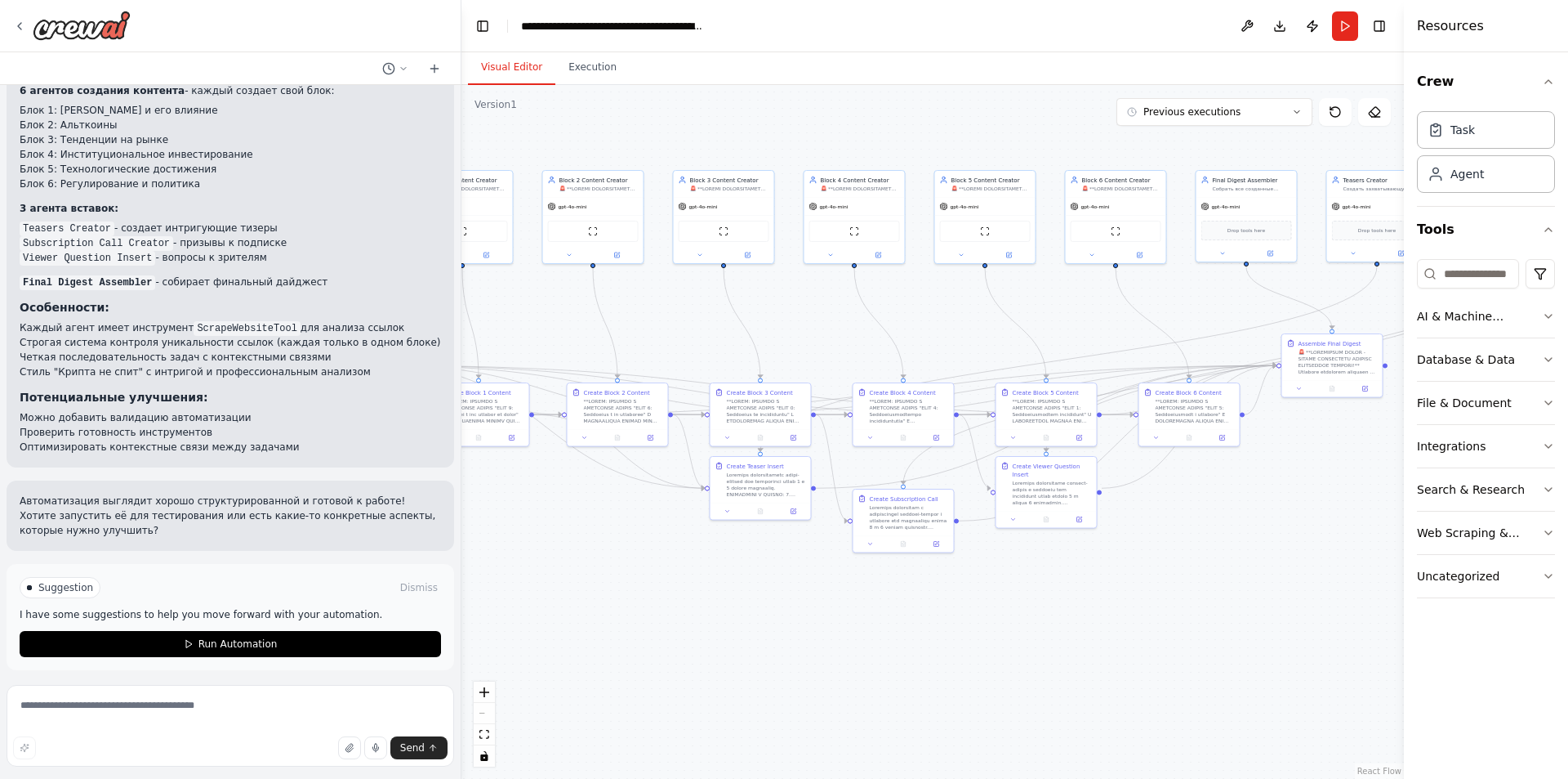
scroll to position [475, 0]
click at [214, 713] on textarea at bounding box center [230, 726] width 447 height 82
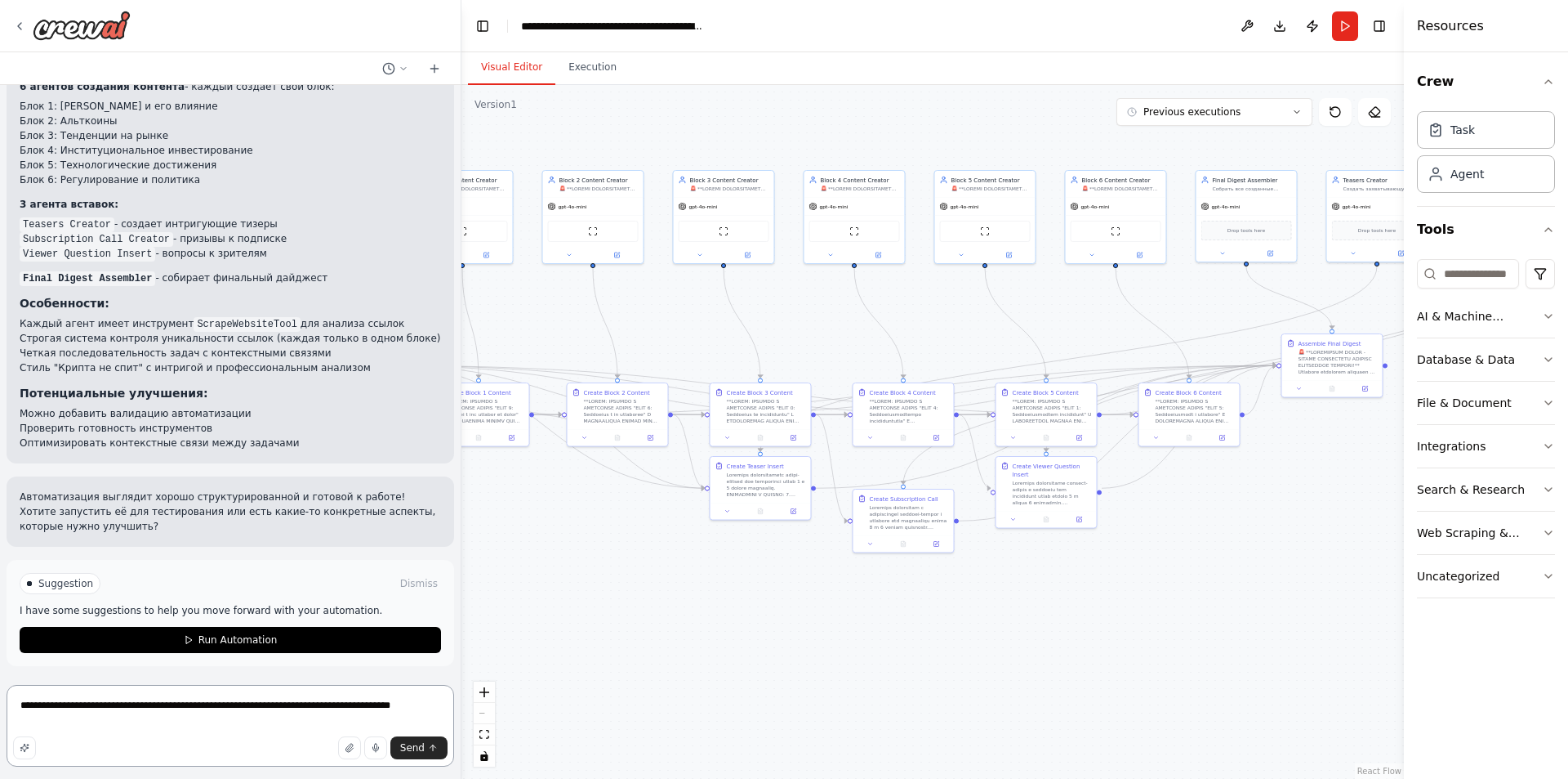
type textarea "**********"
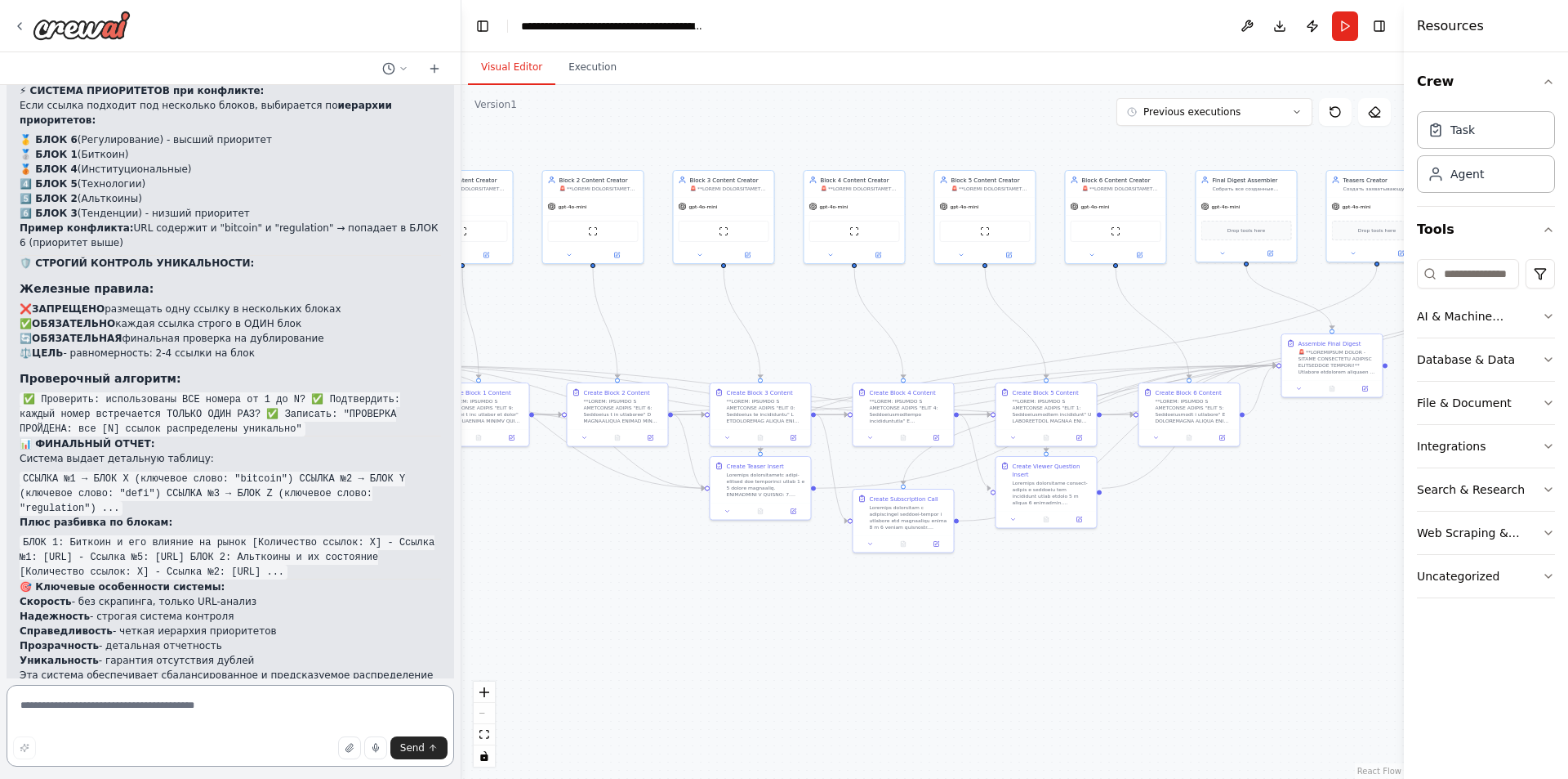
scroll to position [1995, 0]
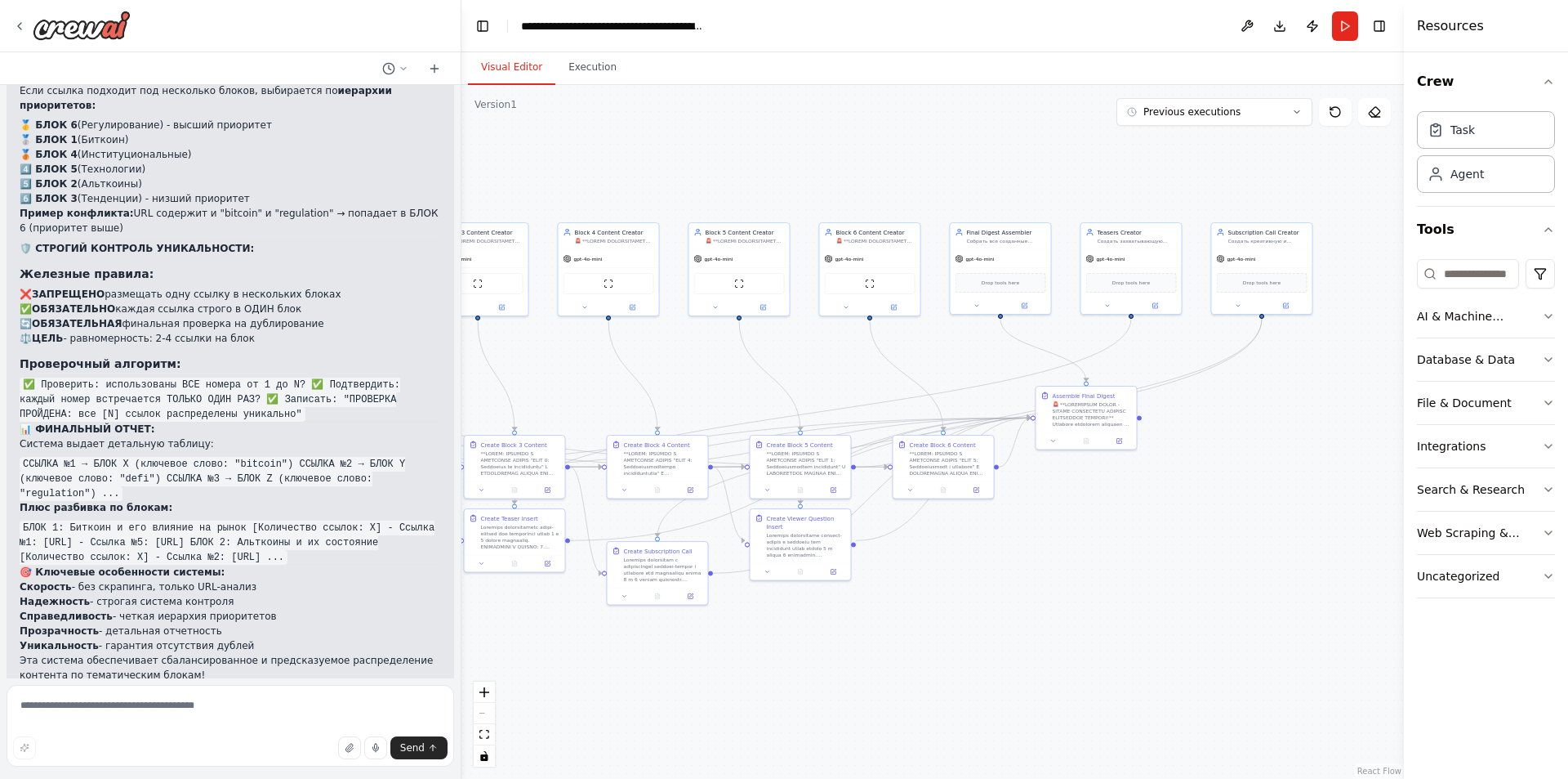
drag, startPoint x: 816, startPoint y: 327, endPoint x: 570, endPoint y: 380, distance: 251.6
click at [570, 380] on div ".deletable-edge-delete-btn { width: 20px; height: 20px; border: 0px solid #ffff…" at bounding box center [932, 432] width 942 height 694
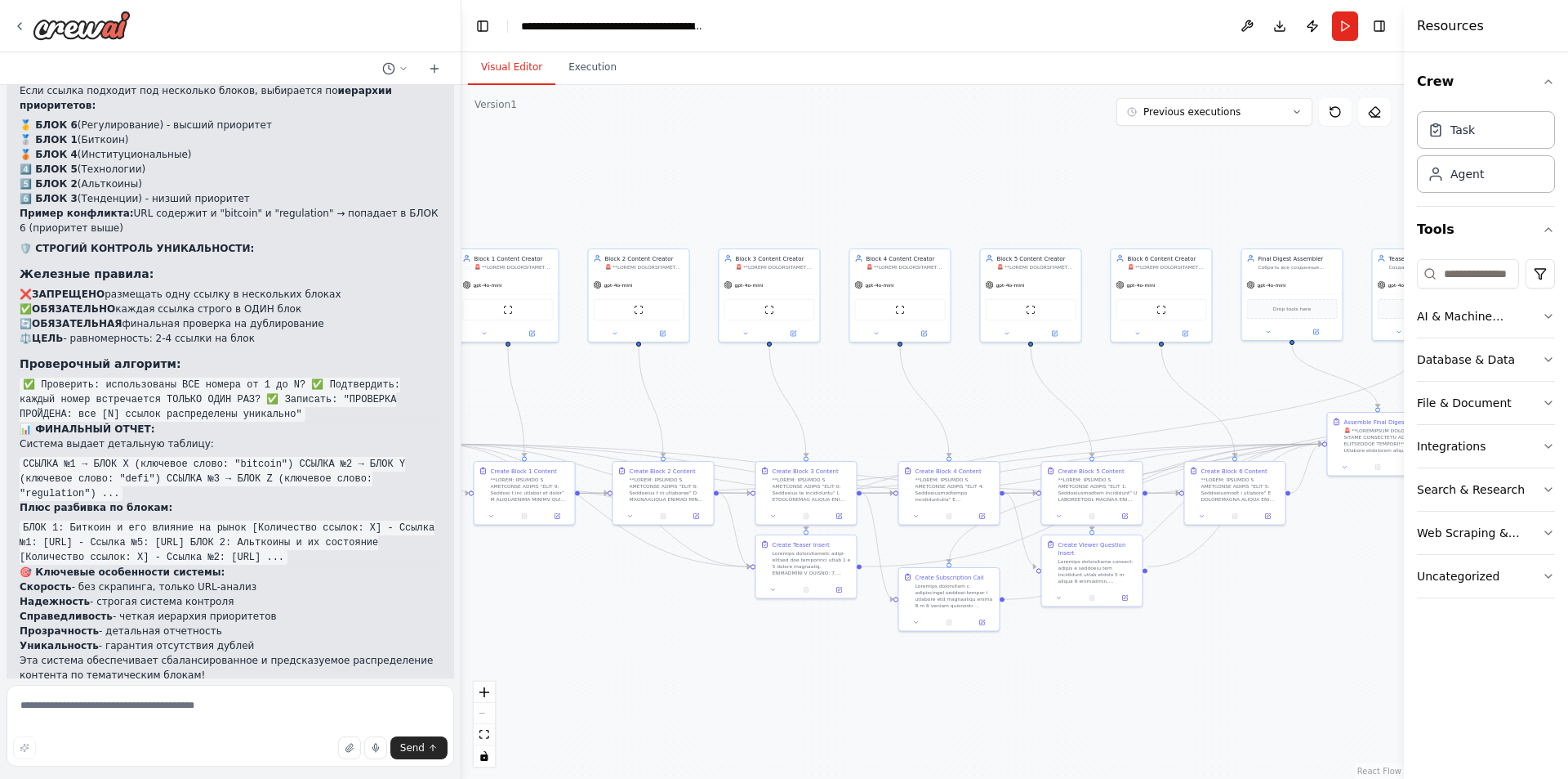
drag, startPoint x: 600, startPoint y: 383, endPoint x: 885, endPoint y: 403, distance: 285.7
click at [885, 403] on div ".deletable-edge-delete-btn { width: 20px; height: 20px; border: 0px solid #ffff…" at bounding box center [932, 432] width 942 height 694
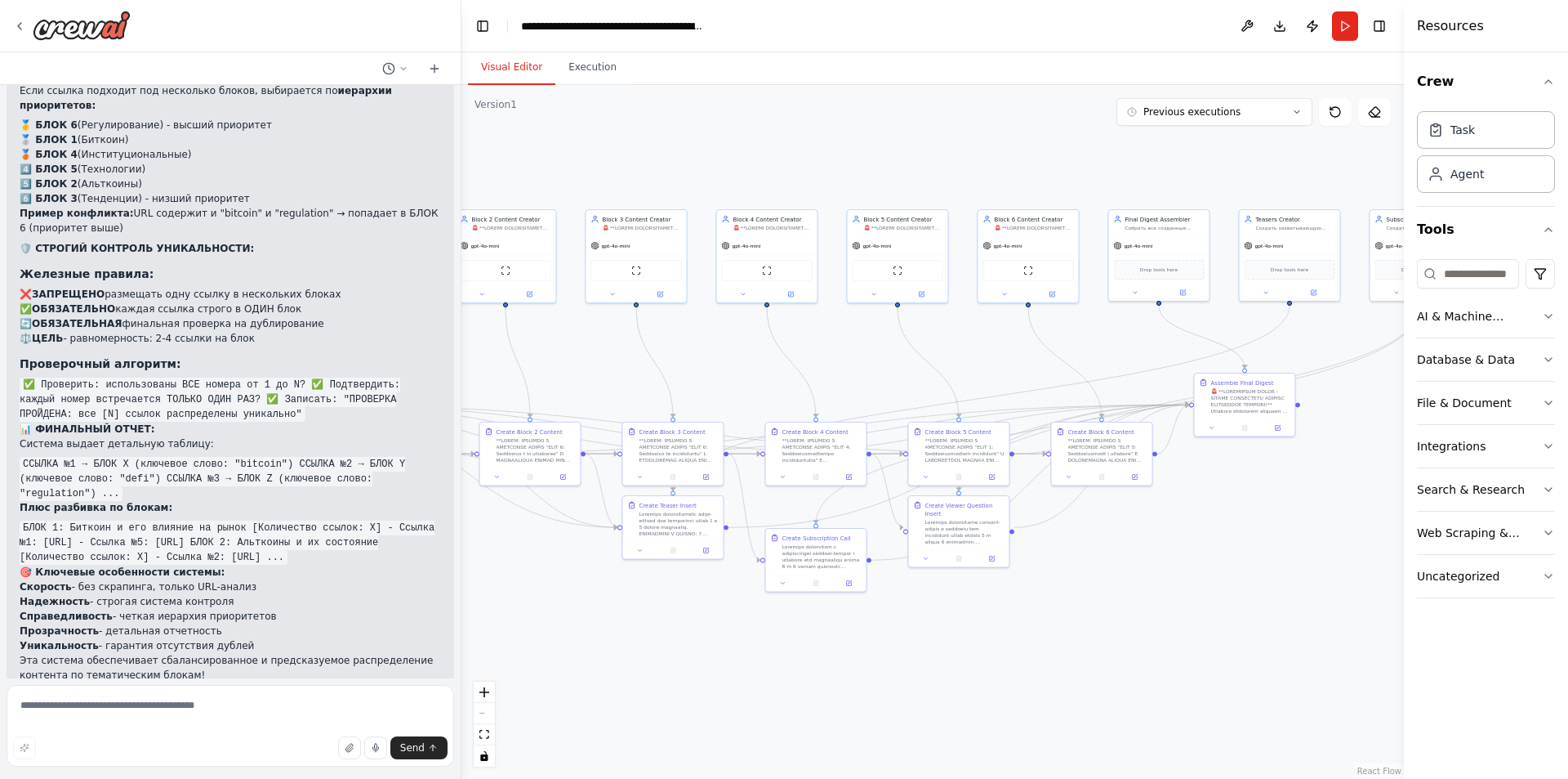
drag, startPoint x: 839, startPoint y: 410, endPoint x: 726, endPoint y: 379, distance: 117.2
click at [726, 379] on div ".deletable-edge-delete-btn { width: 20px; height: 20px; border: 0px solid #ffff…" at bounding box center [932, 432] width 942 height 694
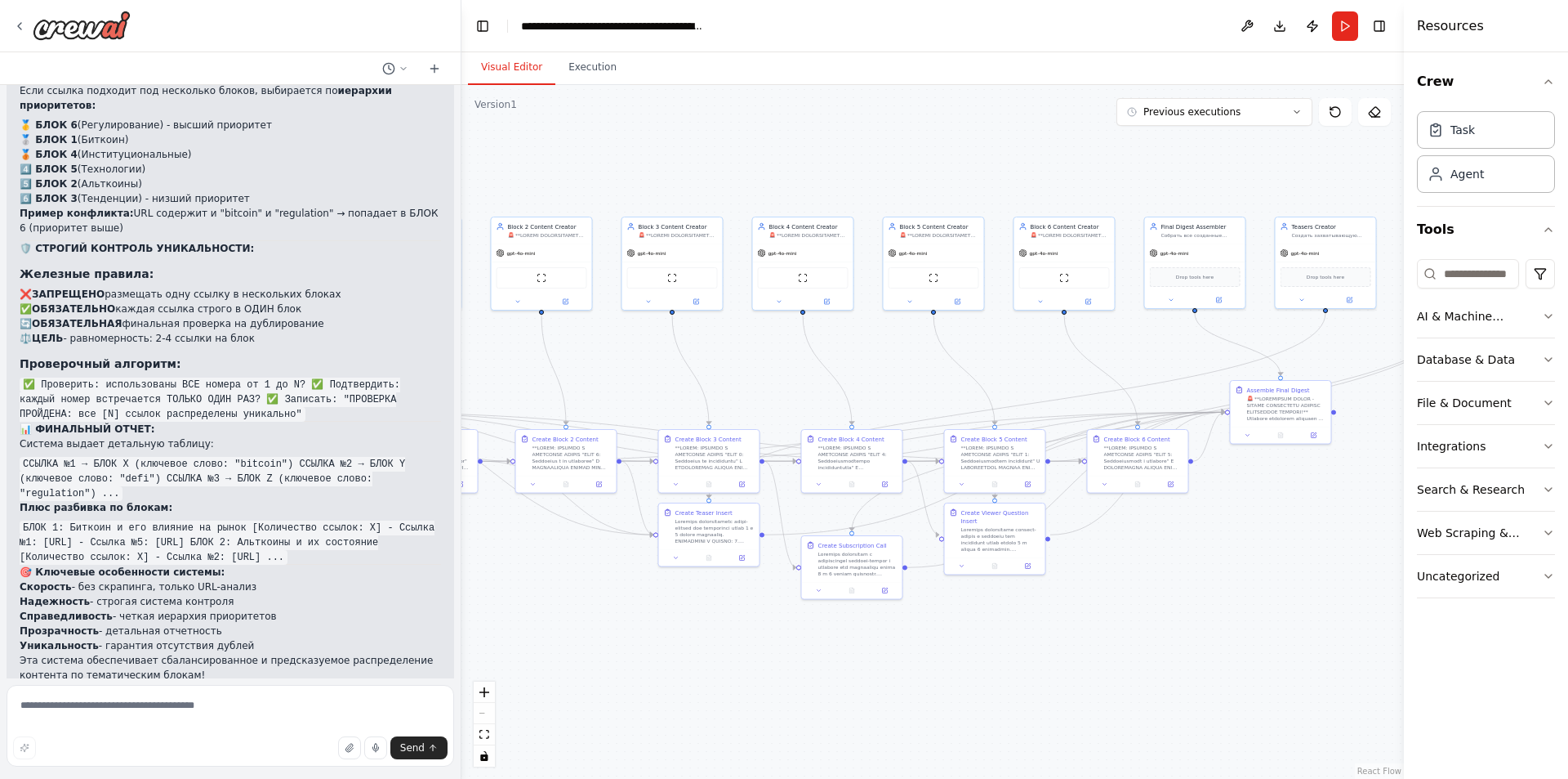
drag, startPoint x: 840, startPoint y: 365, endPoint x: 878, endPoint y: 372, distance: 38.6
click at [878, 372] on div ".deletable-edge-delete-btn { width: 20px; height: 20px; border: 0px solid #ffff…" at bounding box center [932, 432] width 942 height 694
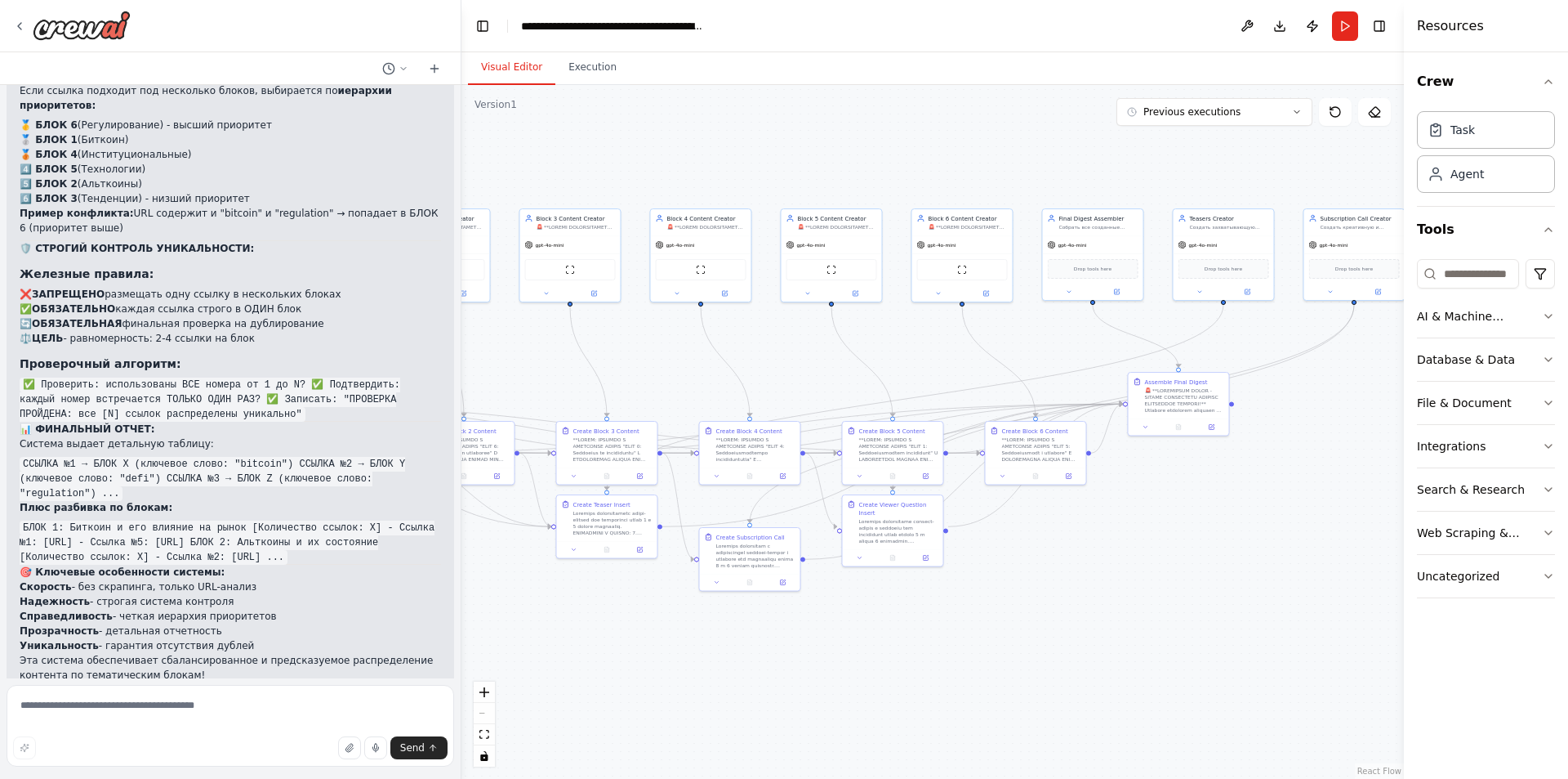
drag, startPoint x: 901, startPoint y: 377, endPoint x: 744, endPoint y: 365, distance: 157.5
click at [744, 365] on div ".deletable-edge-delete-btn { width: 20px; height: 20px; border: 0px solid #ffff…" at bounding box center [932, 432] width 942 height 694
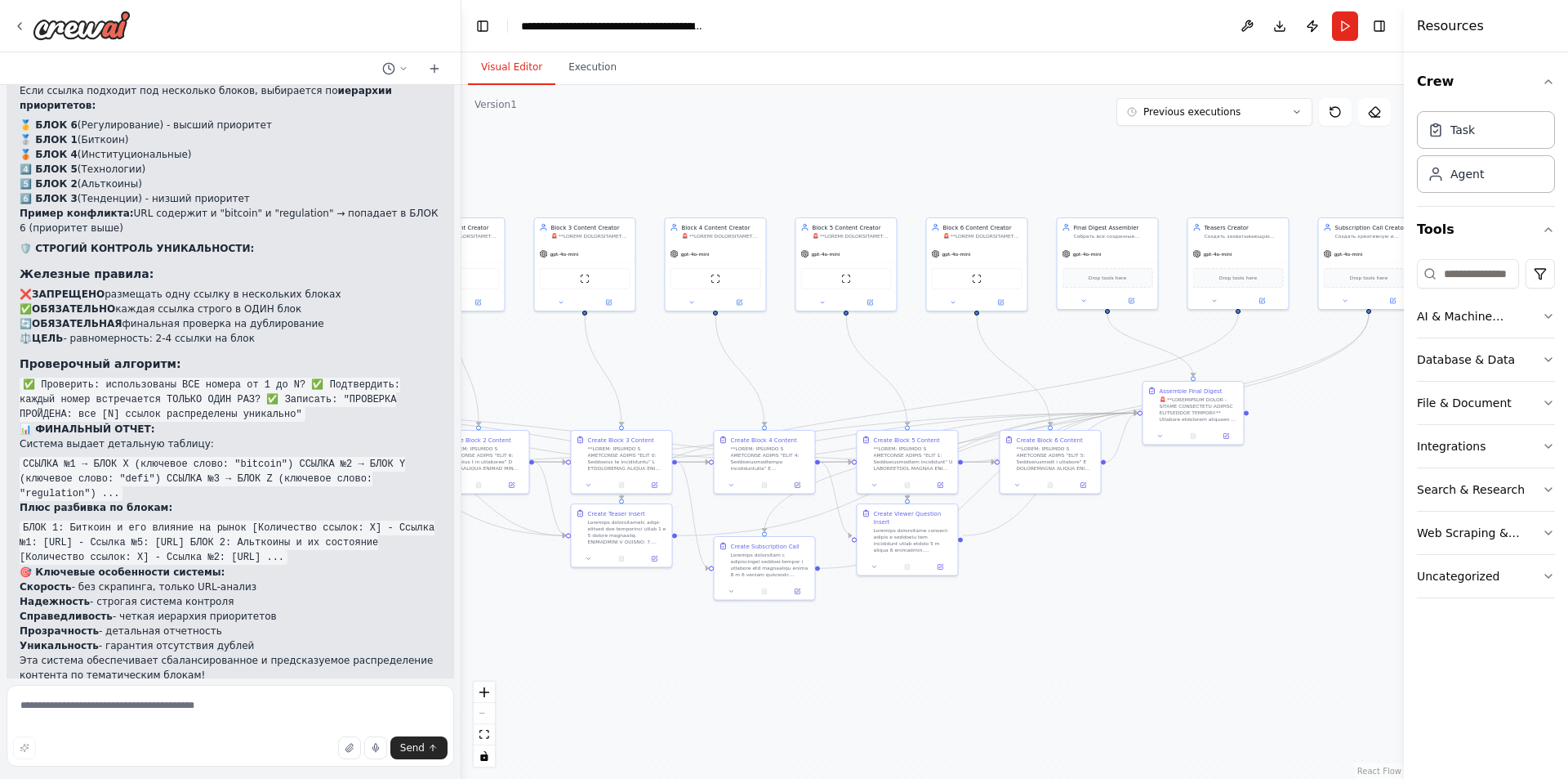
drag, startPoint x: 1123, startPoint y: 534, endPoint x: 1164, endPoint y: 543, distance: 42.0
click at [1164, 543] on div ".deletable-edge-delete-btn { width: 20px; height: 20px; border: 0px solid #ffff…" at bounding box center [932, 432] width 942 height 694
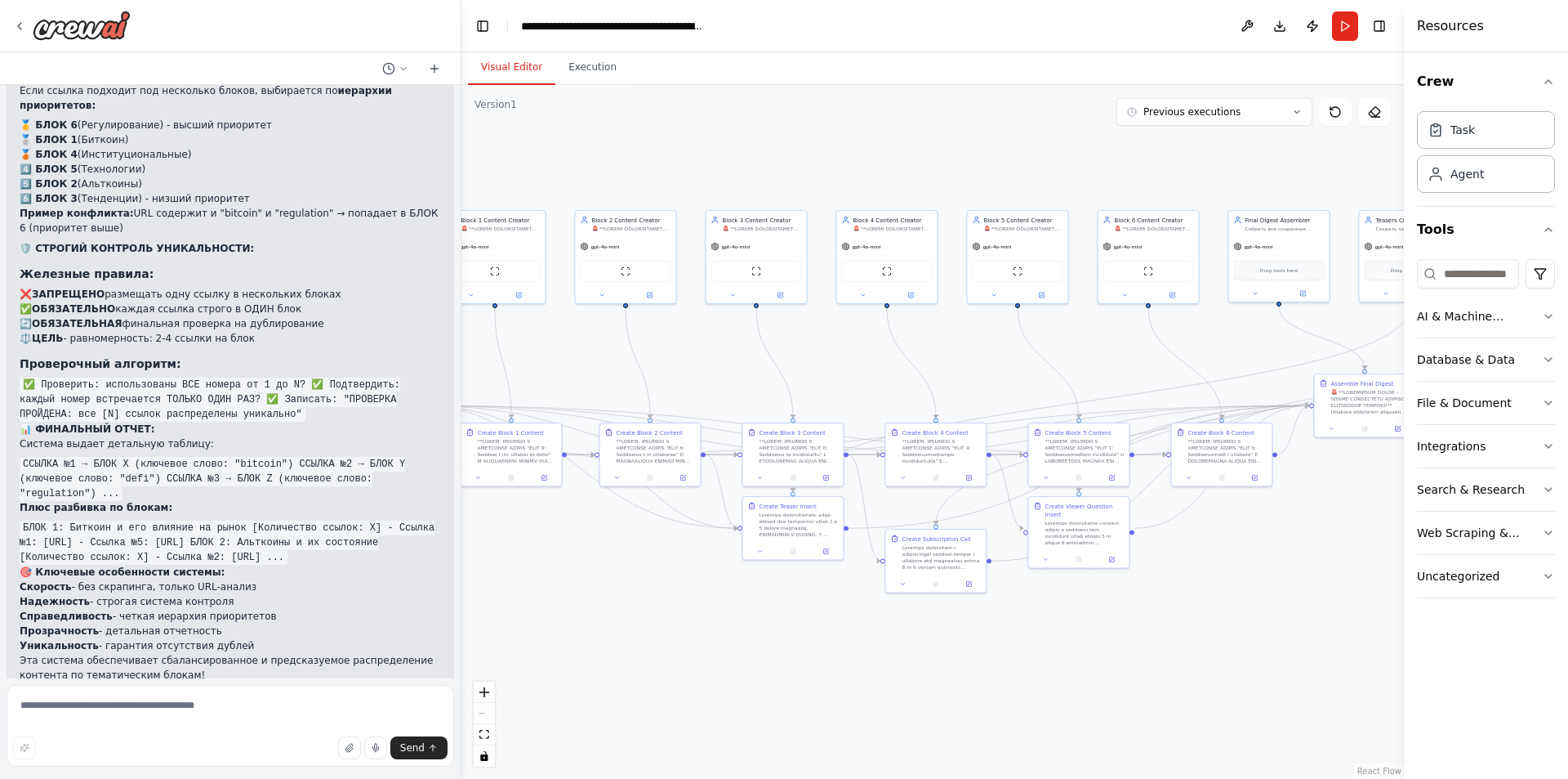
drag, startPoint x: 1022, startPoint y: 618, endPoint x: 1132, endPoint y: 606, distance: 110.7
click at [1132, 606] on div ".deletable-edge-delete-btn { width: 20px; height: 20px; border: 0px solid #ffff…" at bounding box center [932, 432] width 942 height 694
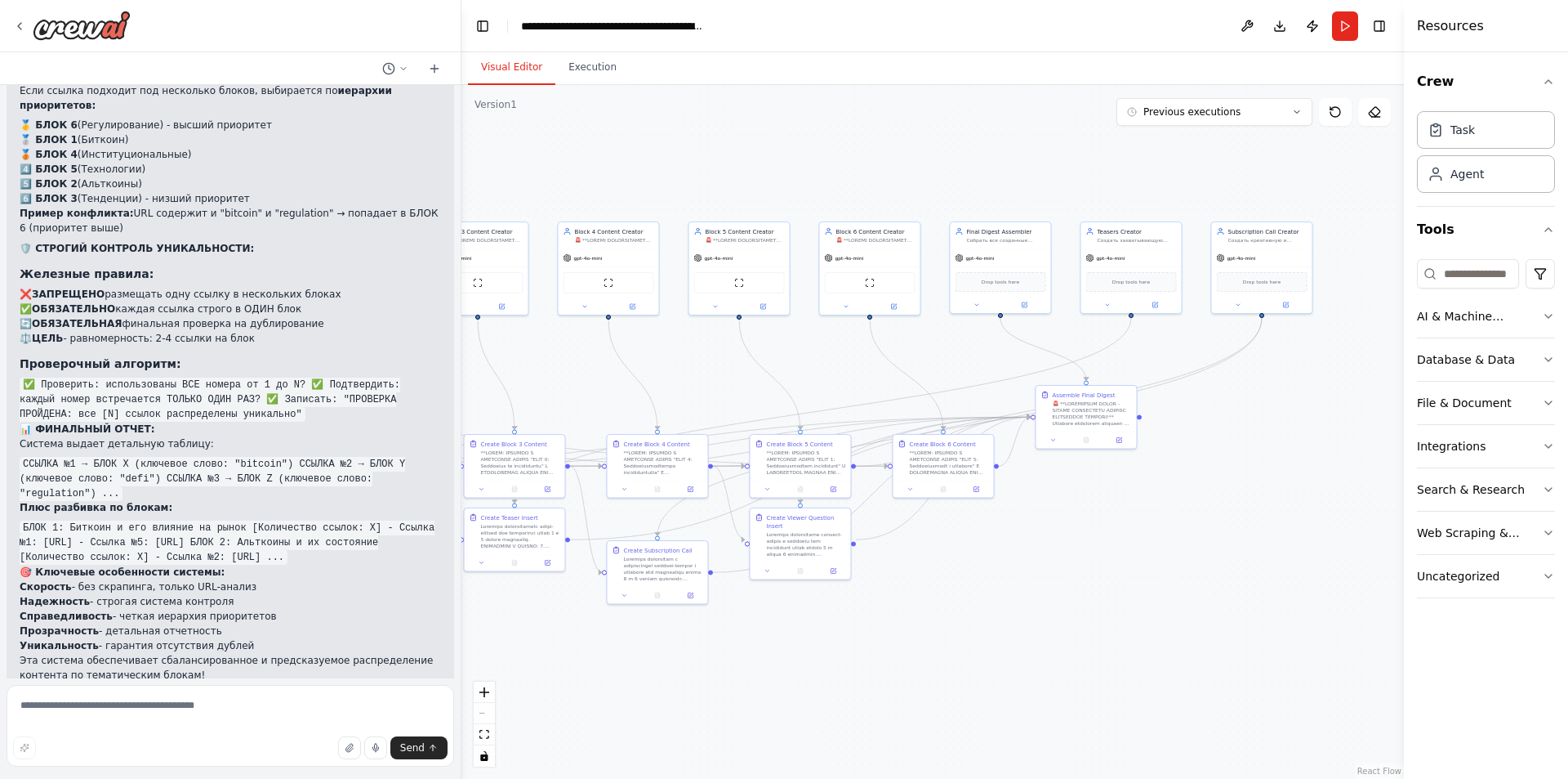
drag, startPoint x: 1180, startPoint y: 611, endPoint x: 909, endPoint y: 625, distance: 271.4
click at [909, 625] on div ".deletable-edge-delete-btn { width: 20px; height: 20px; border: 0px solid #ffff…" at bounding box center [932, 432] width 942 height 694
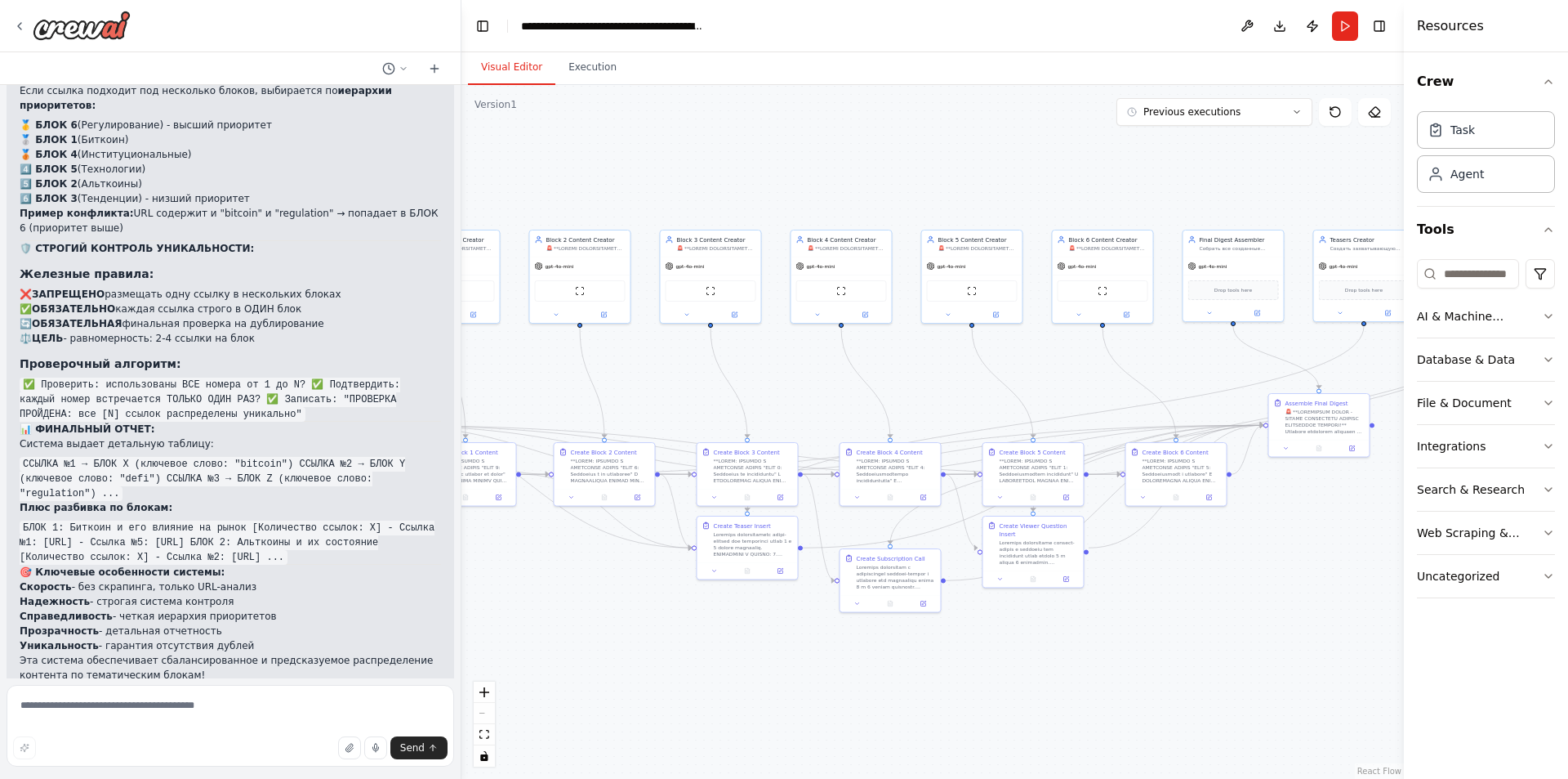
drag, startPoint x: 909, startPoint y: 625, endPoint x: 1149, endPoint y: 630, distance: 240.1
click at [1149, 630] on div ".deletable-edge-delete-btn { width: 20px; height: 20px; border: 0px solid #ffff…" at bounding box center [932, 432] width 942 height 694
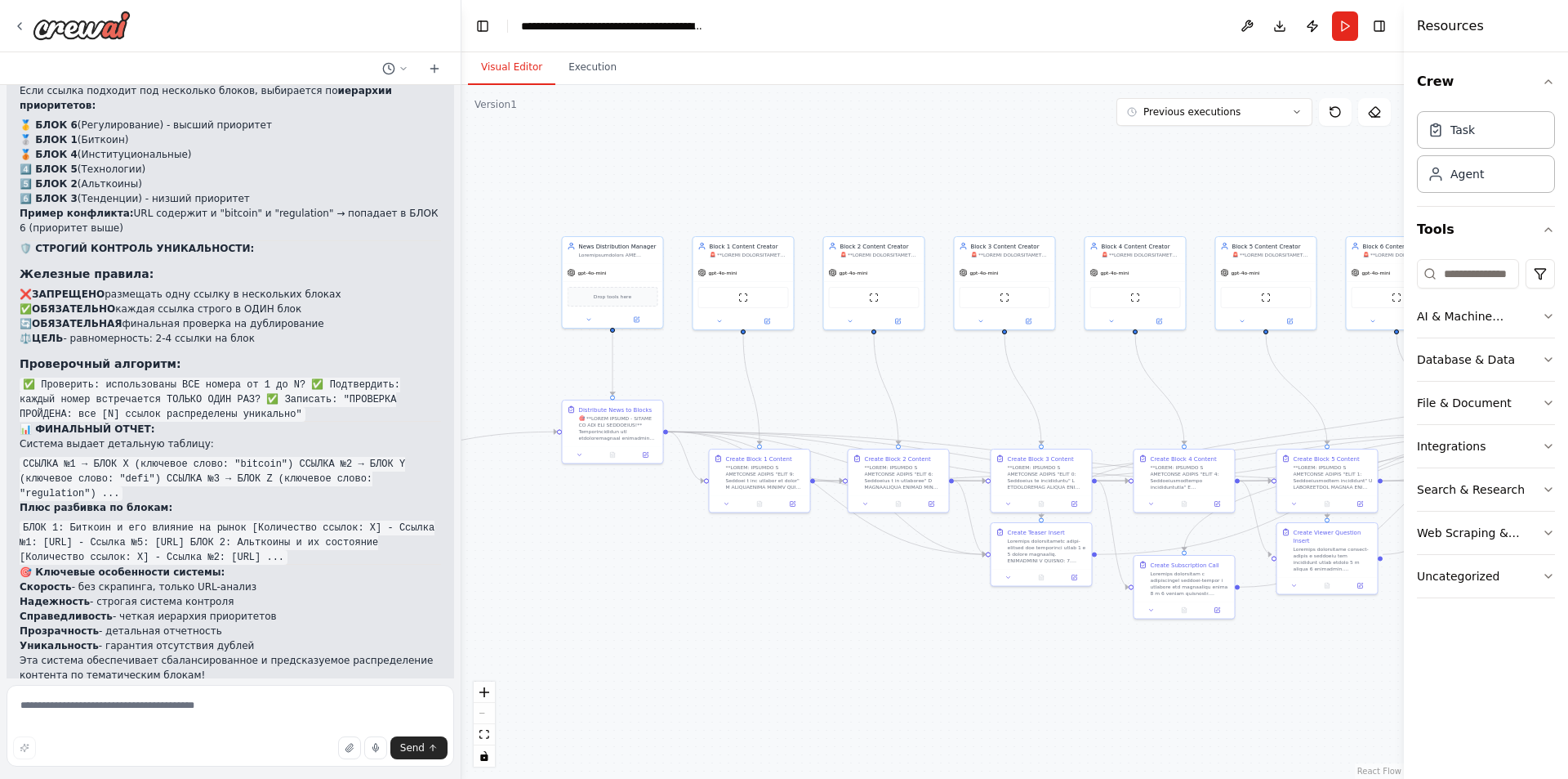
drag, startPoint x: 693, startPoint y: 639, endPoint x: 977, endPoint y: 648, distance: 284.1
click at [977, 648] on div ".deletable-edge-delete-btn { width: 20px; height: 20px; border: 0px solid #ffff…" at bounding box center [932, 432] width 942 height 694
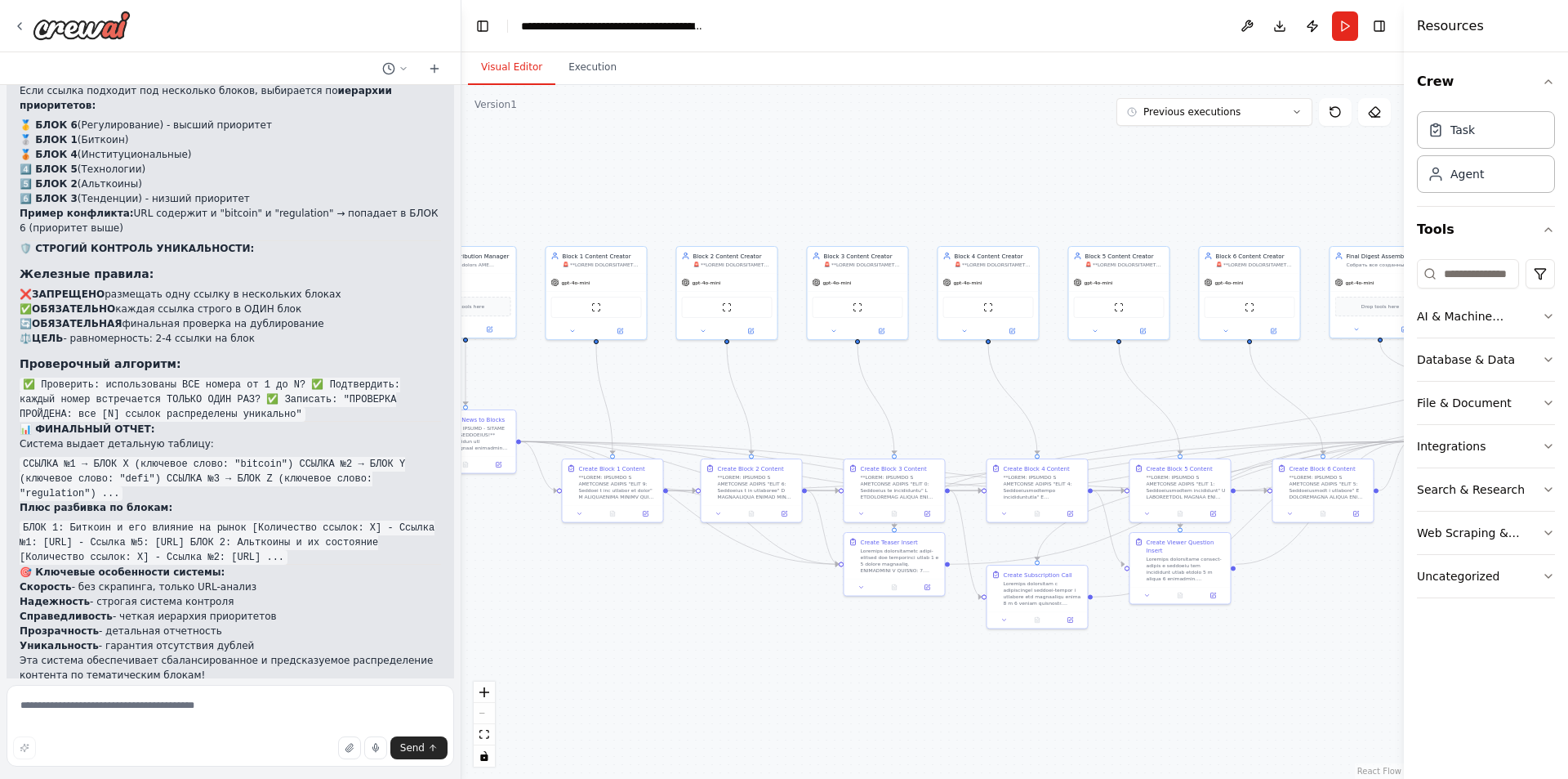
drag, startPoint x: 804, startPoint y: 402, endPoint x: 658, endPoint y: 412, distance: 146.3
click at [658, 412] on div ".deletable-edge-delete-btn { width: 20px; height: 20px; border: 0px solid #ffff…" at bounding box center [932, 432] width 942 height 694
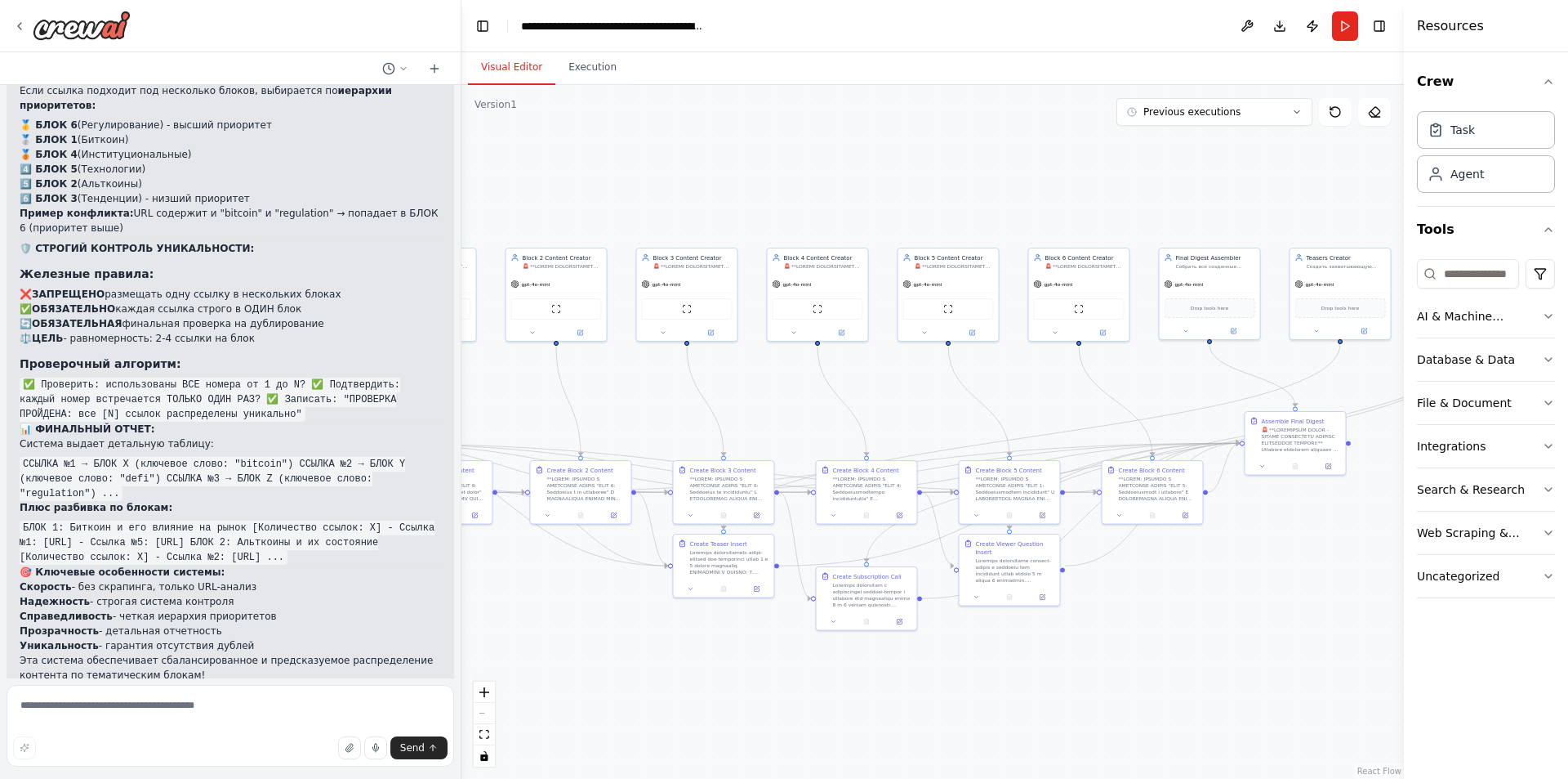
drag, startPoint x: 981, startPoint y: 410, endPoint x: 810, endPoint y: 412, distance: 171.0
click at [810, 412] on div ".deletable-edge-delete-btn { width: 20px; height: 20px; border: 0px solid #ffff…" at bounding box center [932, 432] width 942 height 694
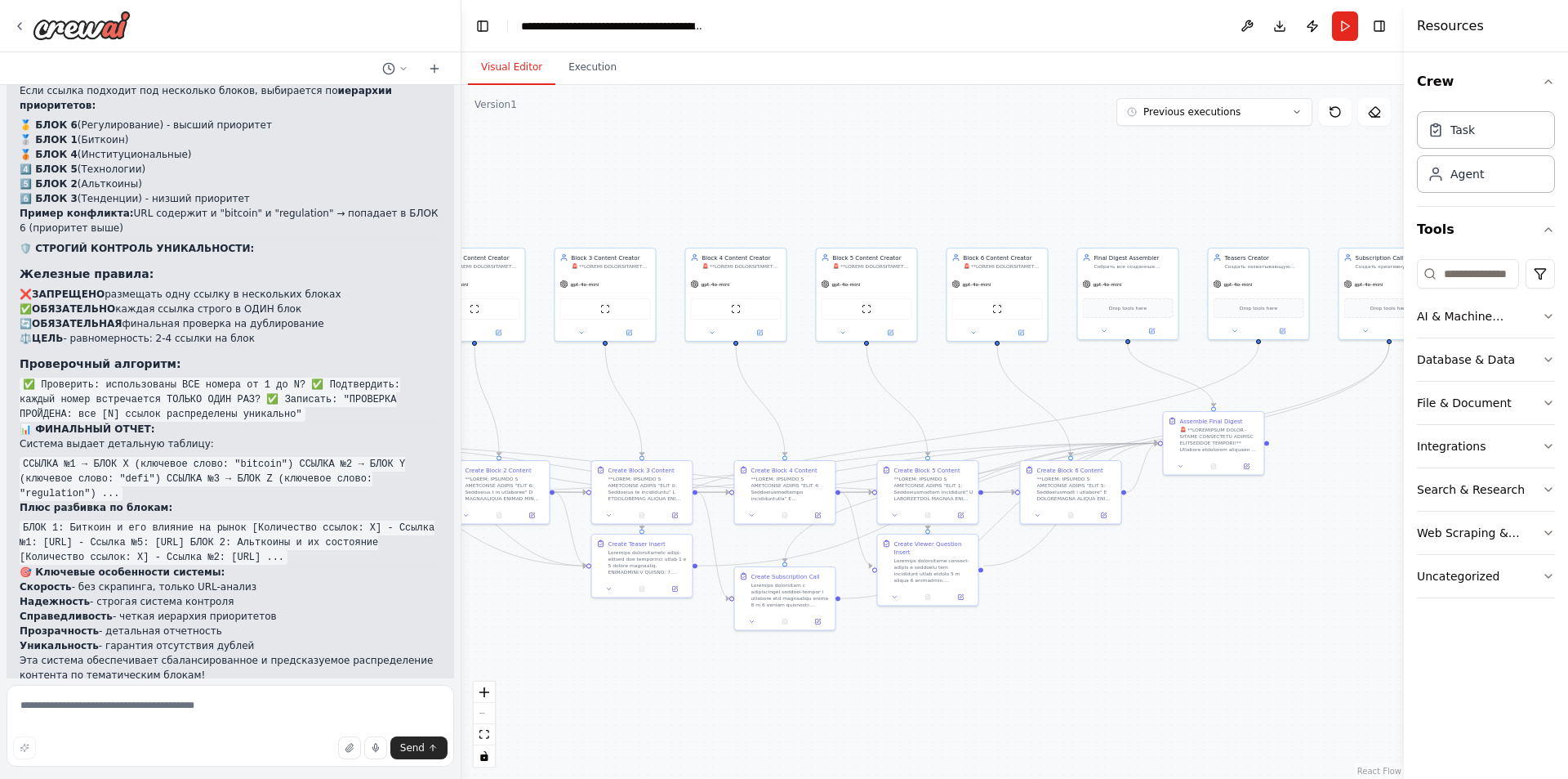
drag, startPoint x: 906, startPoint y: 412, endPoint x: 804, endPoint y: 411, distance: 102.0
click at [804, 411] on div ".deletable-edge-delete-btn { width: 20px; height: 20px; border: 0px solid #ffff…" at bounding box center [932, 432] width 942 height 694
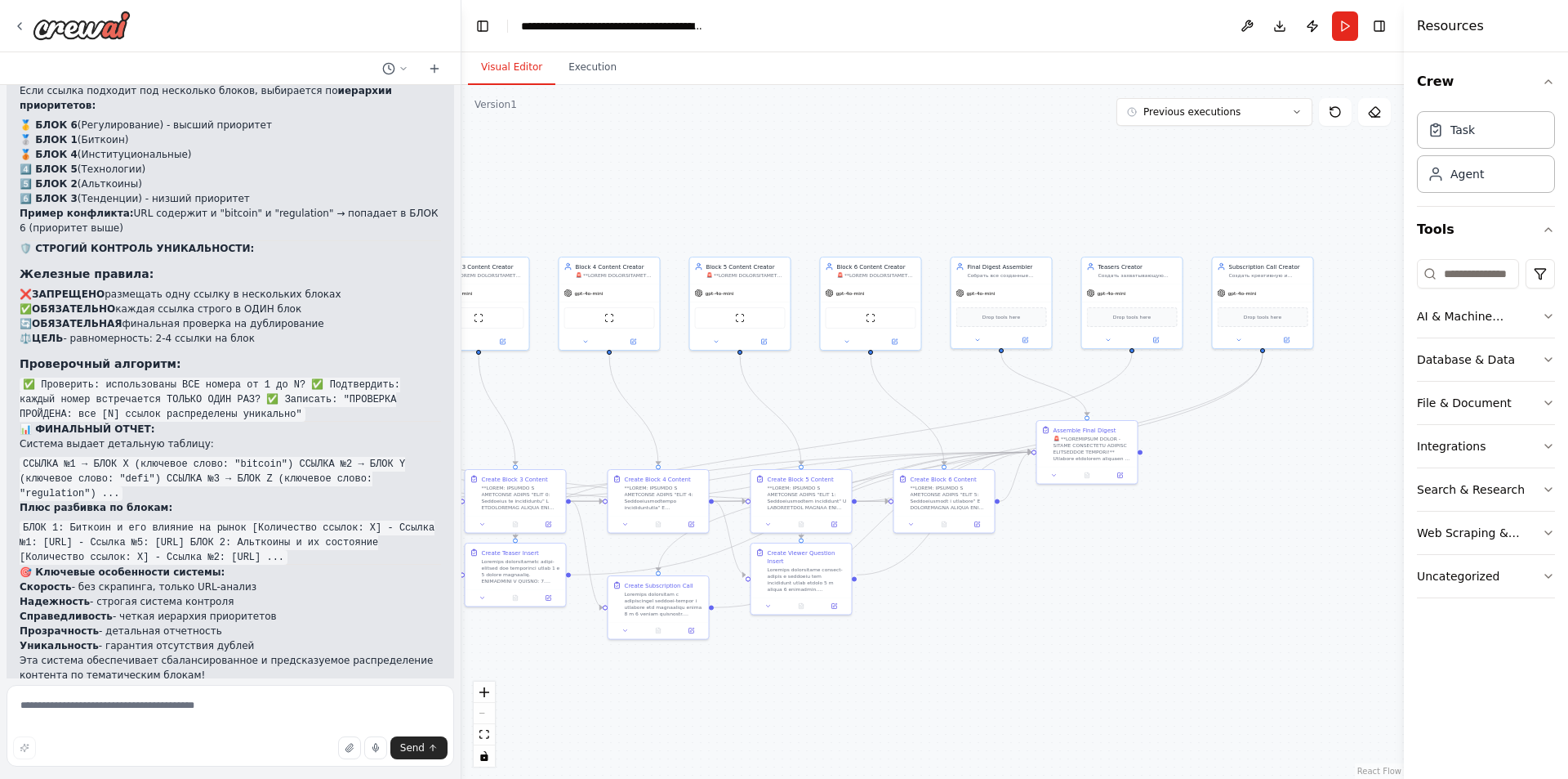
drag, startPoint x: 1086, startPoint y: 386, endPoint x: 974, endPoint y: 397, distance: 112.5
click at [974, 397] on div ".deletable-edge-delete-btn { width: 20px; height: 20px; border: 0px solid #ffff…" at bounding box center [932, 432] width 942 height 694
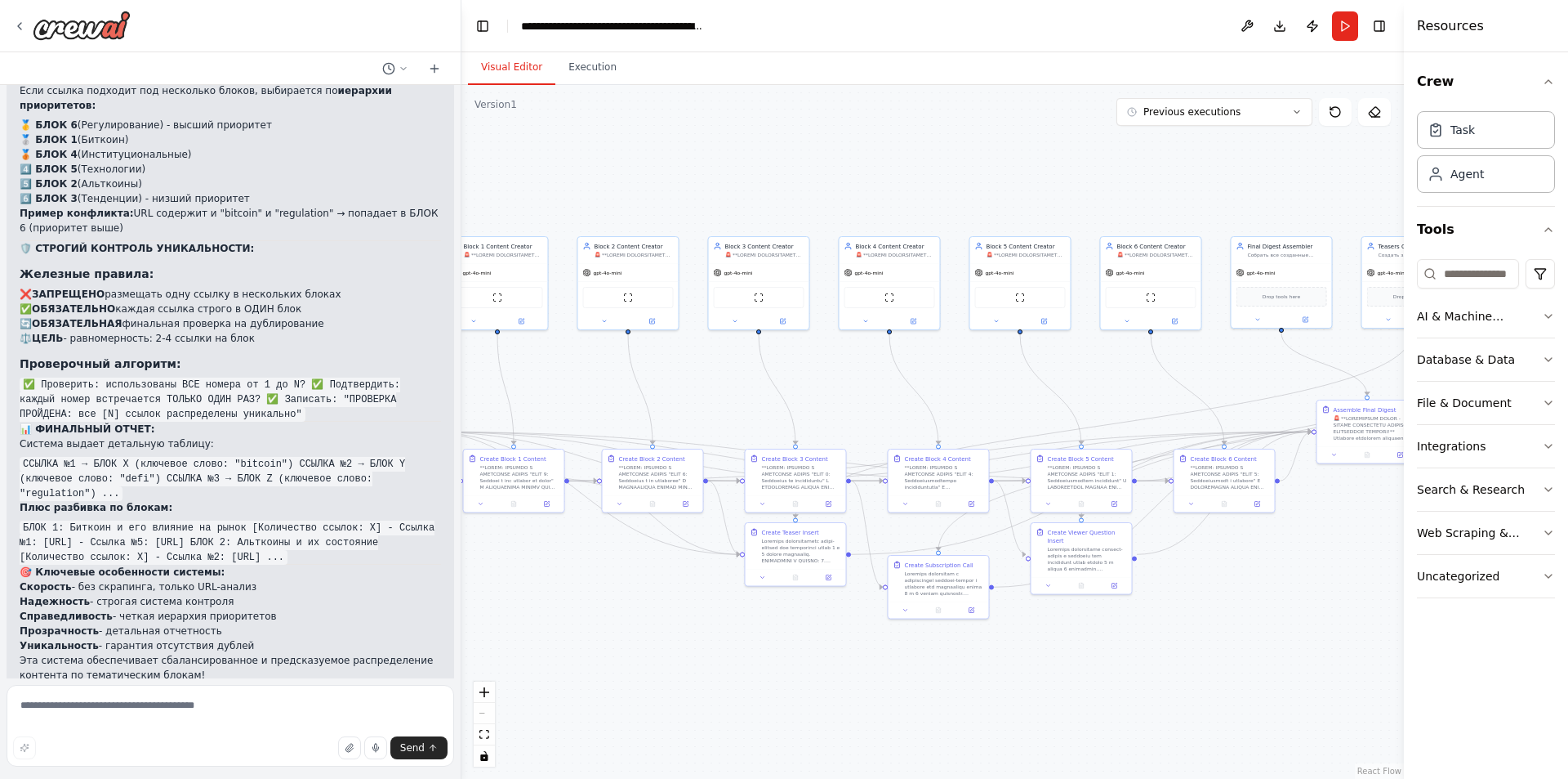
drag, startPoint x: 999, startPoint y: 581, endPoint x: 1288, endPoint y: 551, distance: 290.6
click at [1288, 551] on div ".deletable-edge-delete-btn { width: 20px; height: 20px; border: 0px solid #ffff…" at bounding box center [932, 432] width 942 height 694
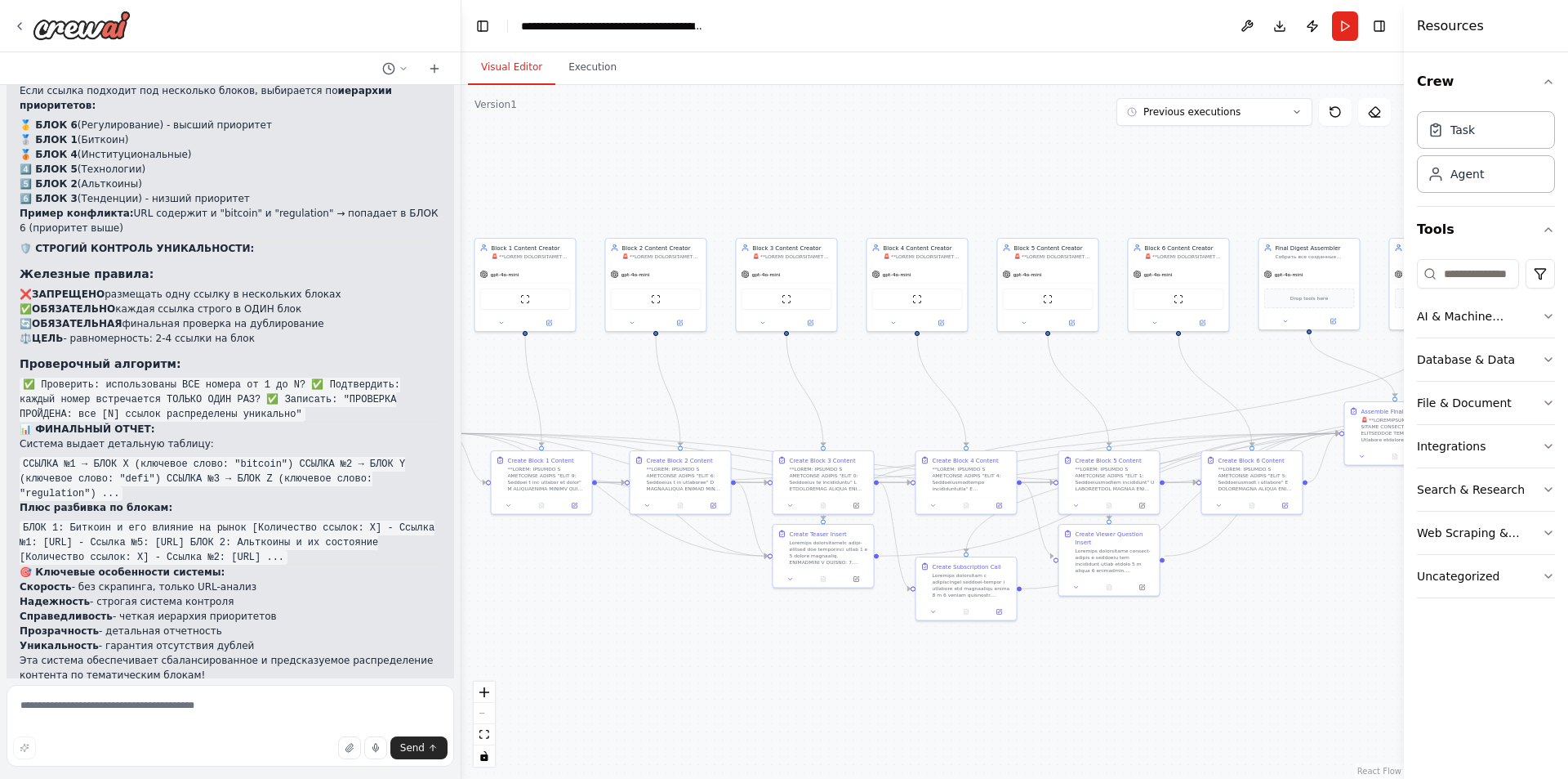
drag, startPoint x: 765, startPoint y: 633, endPoint x: 750, endPoint y: 640, distance: 16.6
click at [754, 640] on div ".deletable-edge-delete-btn { width: 20px; height: 20px; border: 0px solid #ffff…" at bounding box center [932, 432] width 942 height 694
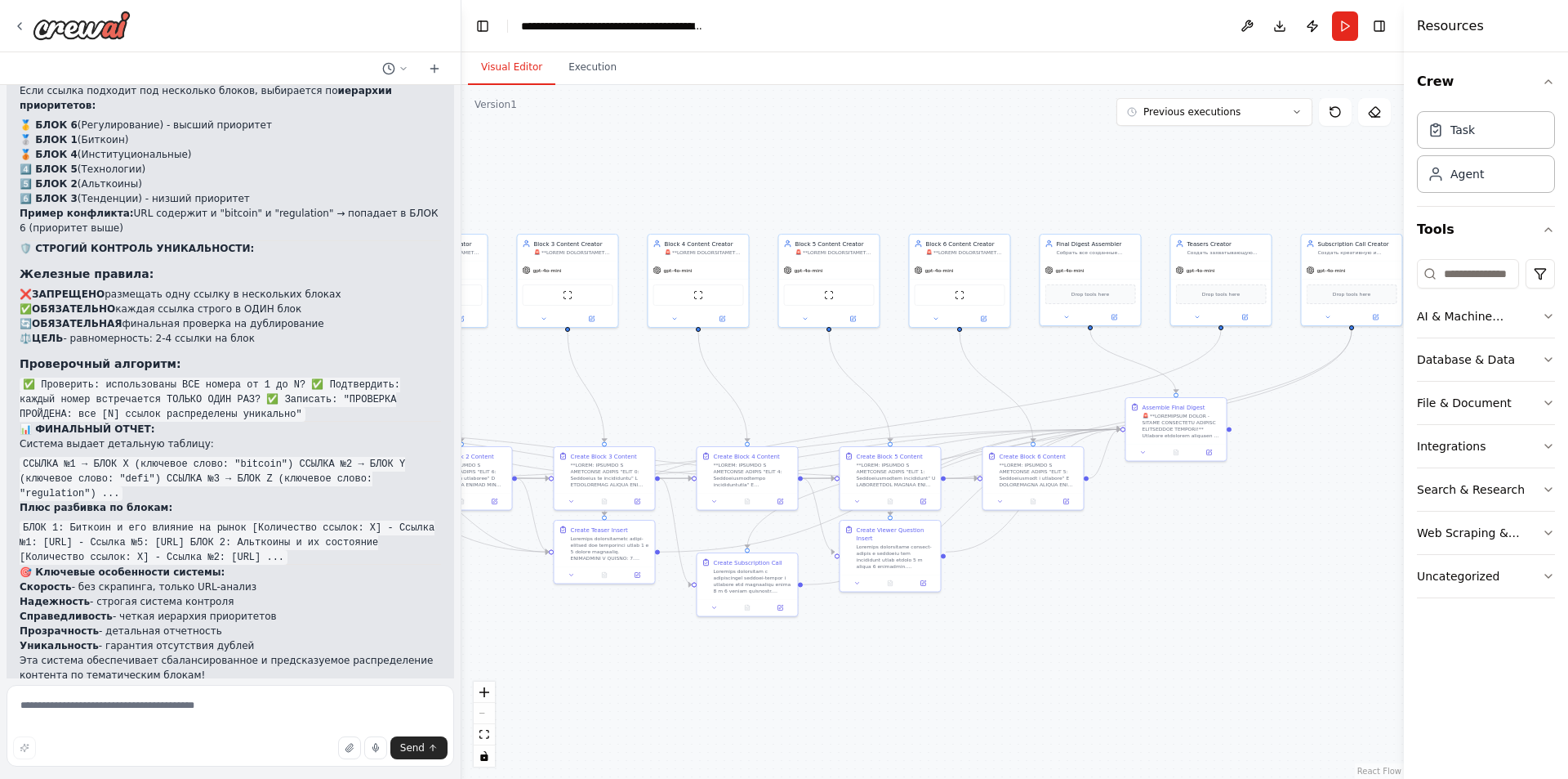
drag, startPoint x: 1123, startPoint y: 662, endPoint x: 920, endPoint y: 655, distance: 203.1
click at [921, 659] on div ".deletable-edge-delete-btn { width: 20px; height: 20px; border: 0px solid #ffff…" at bounding box center [932, 432] width 942 height 694
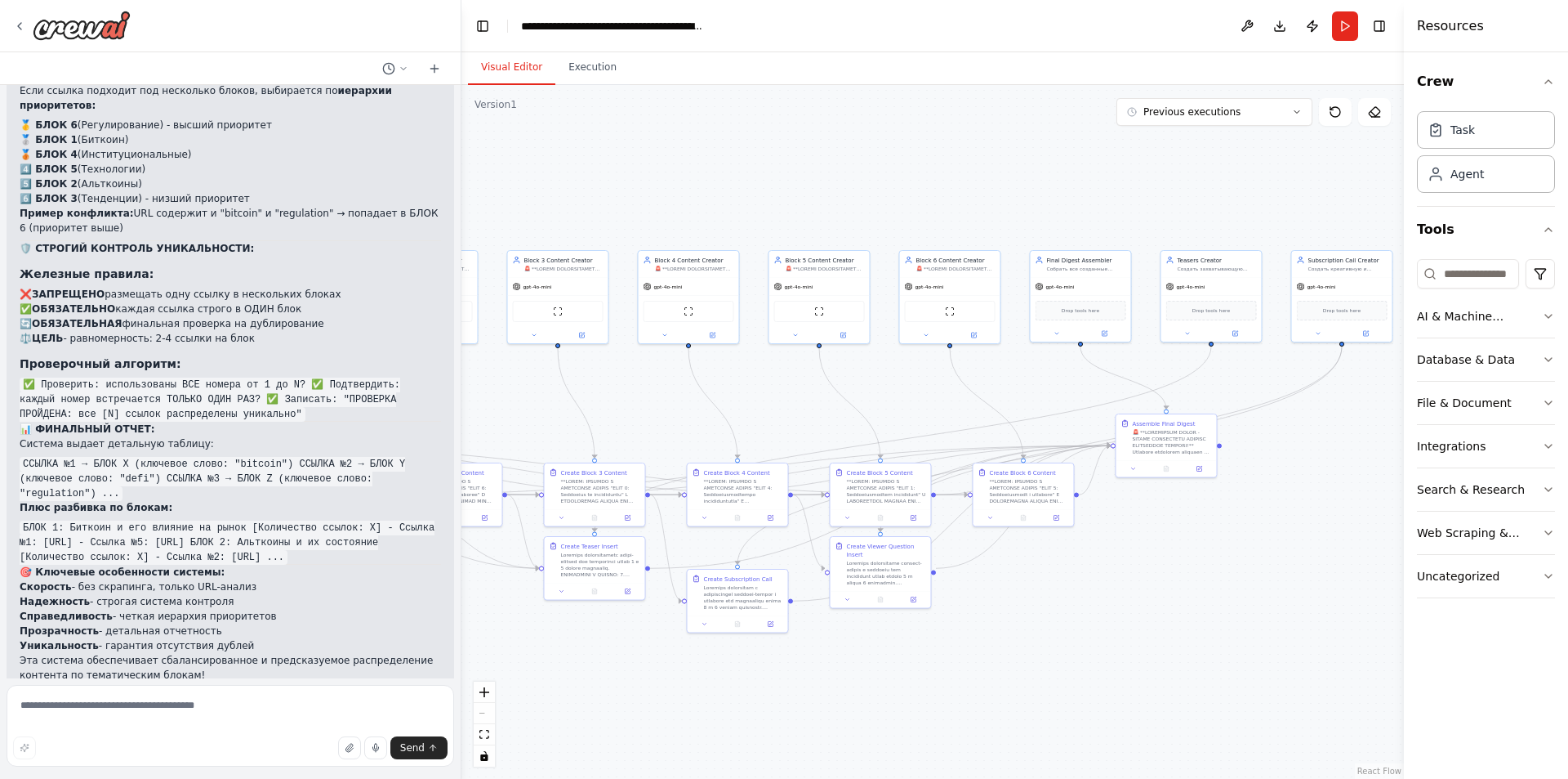
drag, startPoint x: 1041, startPoint y: 620, endPoint x: 1032, endPoint y: 635, distance: 17.5
click at [1032, 635] on div ".deletable-edge-delete-btn { width: 20px; height: 20px; border: 0px solid #ffff…" at bounding box center [932, 432] width 942 height 694
drag, startPoint x: 773, startPoint y: 402, endPoint x: 754, endPoint y: 397, distance: 19.6
click at [754, 397] on div ".deletable-edge-delete-btn { width: 20px; height: 20px; border: 0px solid #ffff…" at bounding box center [932, 432] width 942 height 694
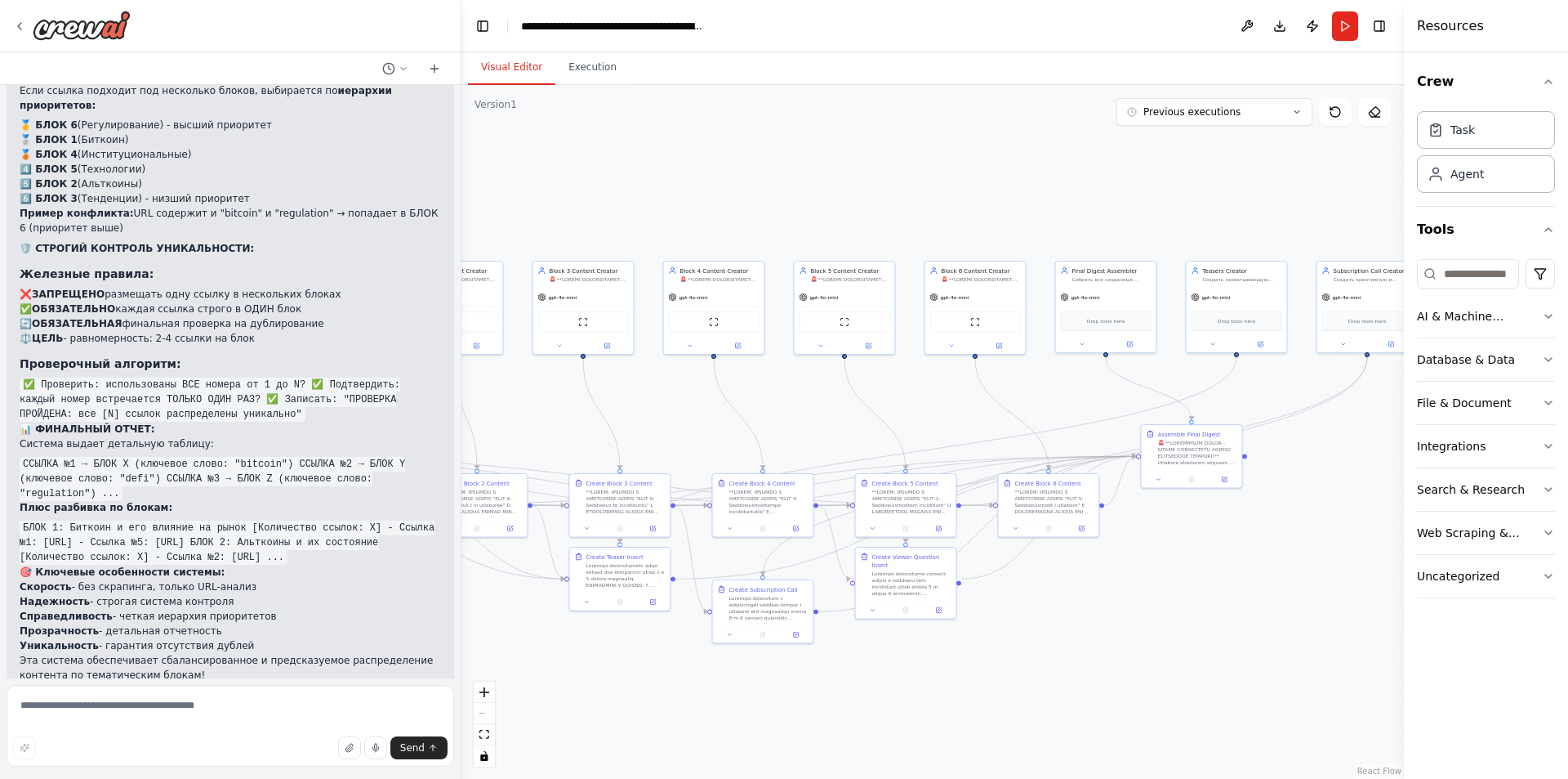
drag, startPoint x: 754, startPoint y: 397, endPoint x: 774, endPoint y: 416, distance: 27.6
click at [780, 412] on div ".deletable-edge-delete-btn { width: 20px; height: 20px; border: 0px solid #ffff…" at bounding box center [932, 432] width 942 height 694
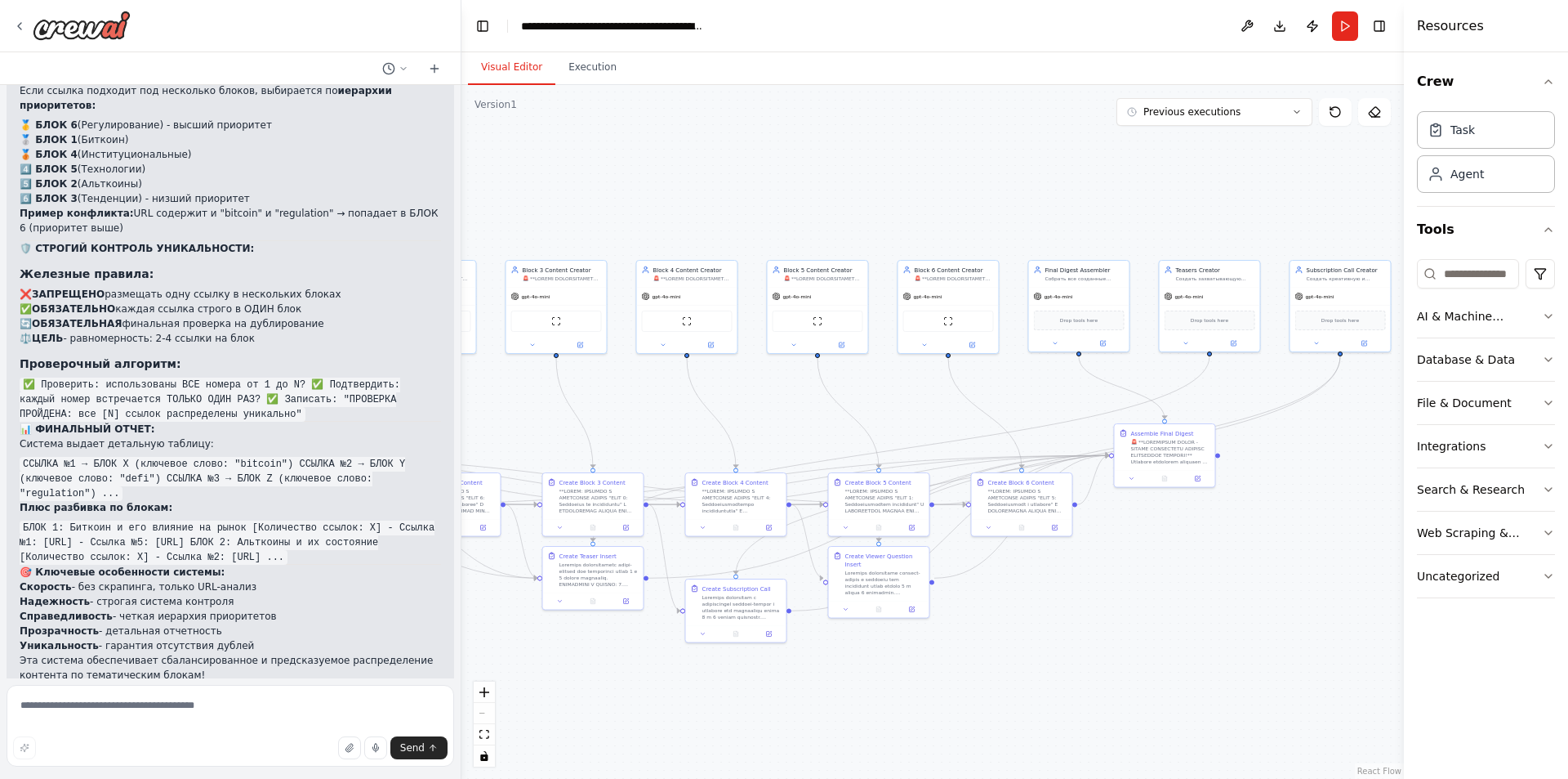
drag, startPoint x: 830, startPoint y: 413, endPoint x: 808, endPoint y: 410, distance: 22.2
click at [808, 410] on div ".deletable-edge-delete-btn { width: 20px; height: 20px; border: 0px solid #ffff…" at bounding box center [932, 432] width 942 height 694
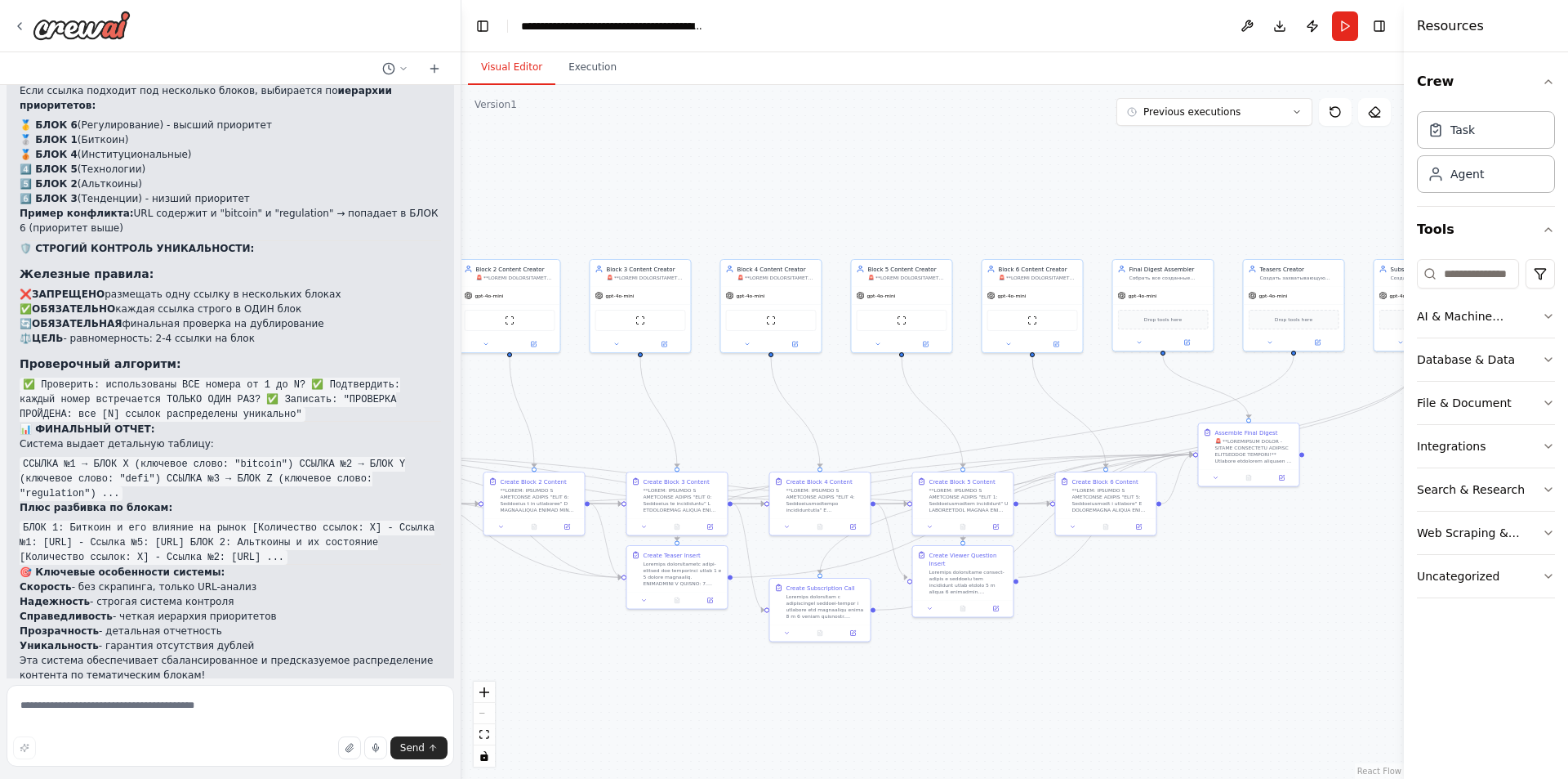
drag, startPoint x: 768, startPoint y: 412, endPoint x: 846, endPoint y: 416, distance: 78.1
click at [849, 413] on div ".deletable-edge-delete-btn { width: 20px; height: 20px; border: 0px solid #ffff…" at bounding box center [932, 432] width 942 height 694
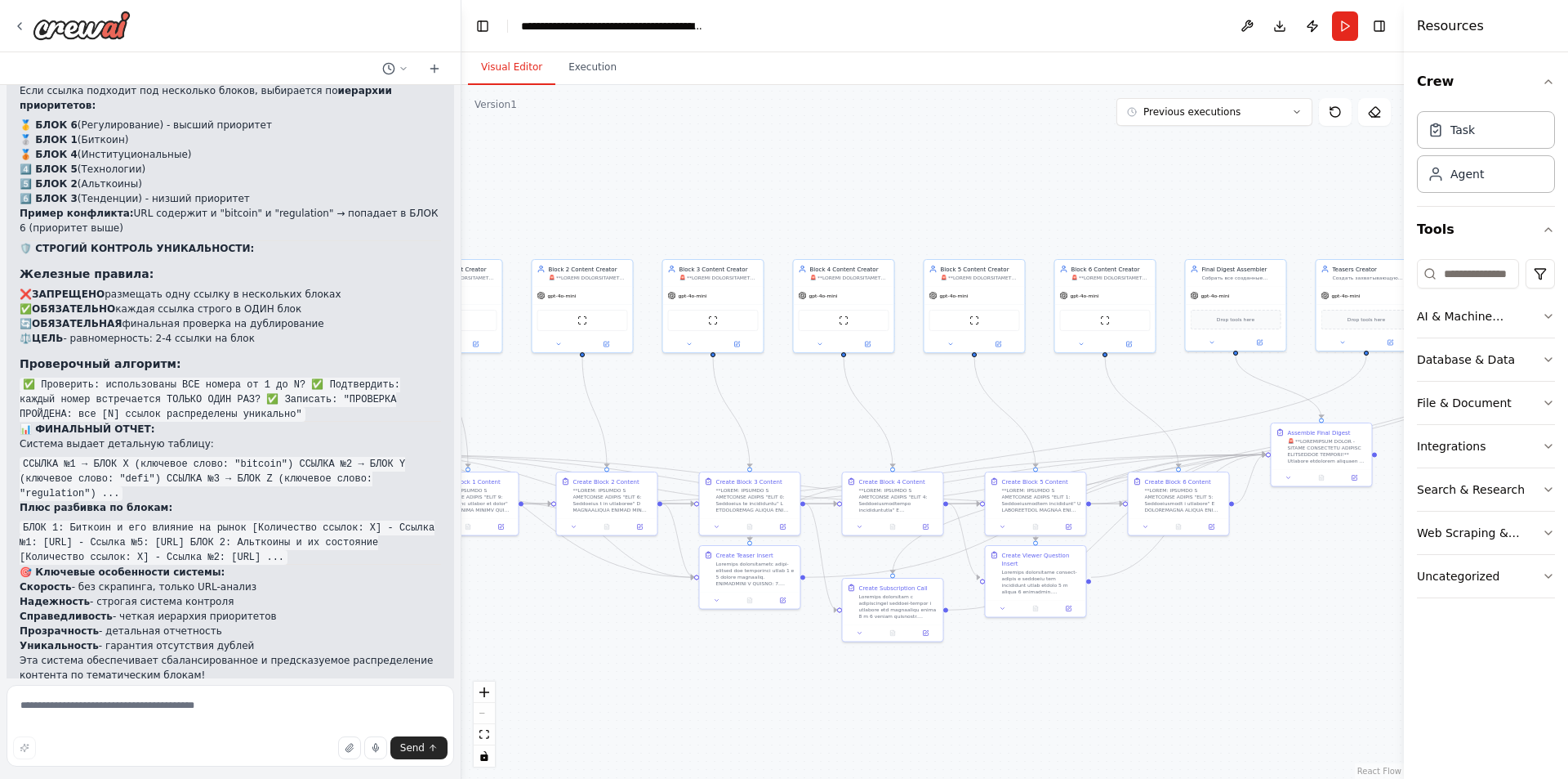
drag, startPoint x: 834, startPoint y: 417, endPoint x: 915, endPoint y: 415, distance: 81.0
click at [915, 415] on div ".deletable-edge-delete-btn { width: 20px; height: 20px; border: 0px solid #ffff…" at bounding box center [932, 432] width 942 height 694
drag, startPoint x: 901, startPoint y: 418, endPoint x: 960, endPoint y: 414, distance: 59.1
click at [960, 414] on div ".deletable-edge-delete-btn { width: 20px; height: 20px; border: 0px solid #ffff…" at bounding box center [932, 432] width 942 height 694
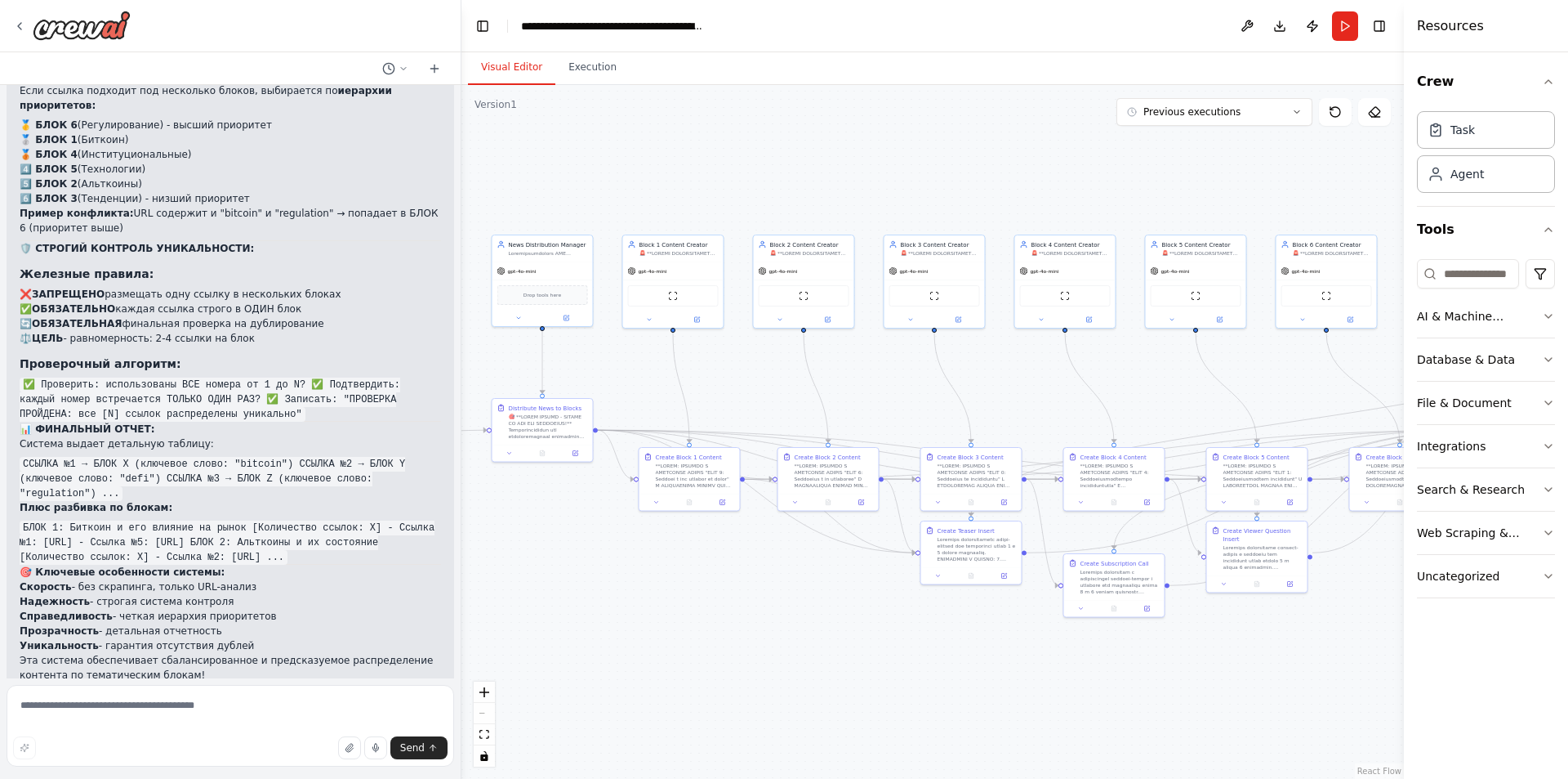
drag, startPoint x: 919, startPoint y: 417, endPoint x: 1175, endPoint y: 397, distance: 256.8
click at [1169, 397] on div ".deletable-edge-delete-btn { width: 20px; height: 20px; border: 0px solid #ffff…" at bounding box center [932, 432] width 942 height 694
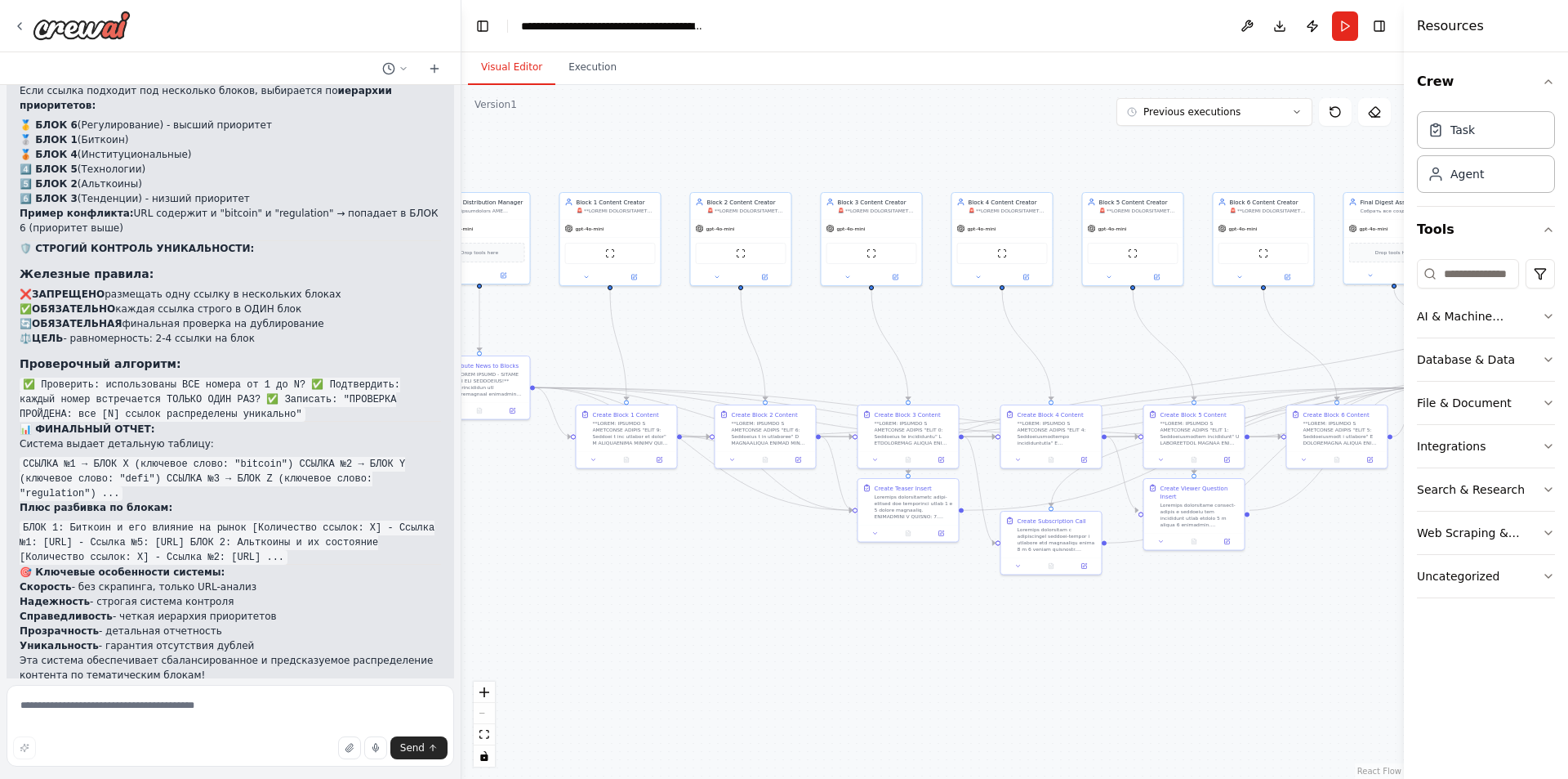
drag, startPoint x: 814, startPoint y: 621, endPoint x: 768, endPoint y: 559, distance: 77.2
click at [707, 577] on div ".deletable-edge-delete-btn { width: 20px; height: 20px; border: 0px solid #ffff…" at bounding box center [932, 432] width 942 height 694
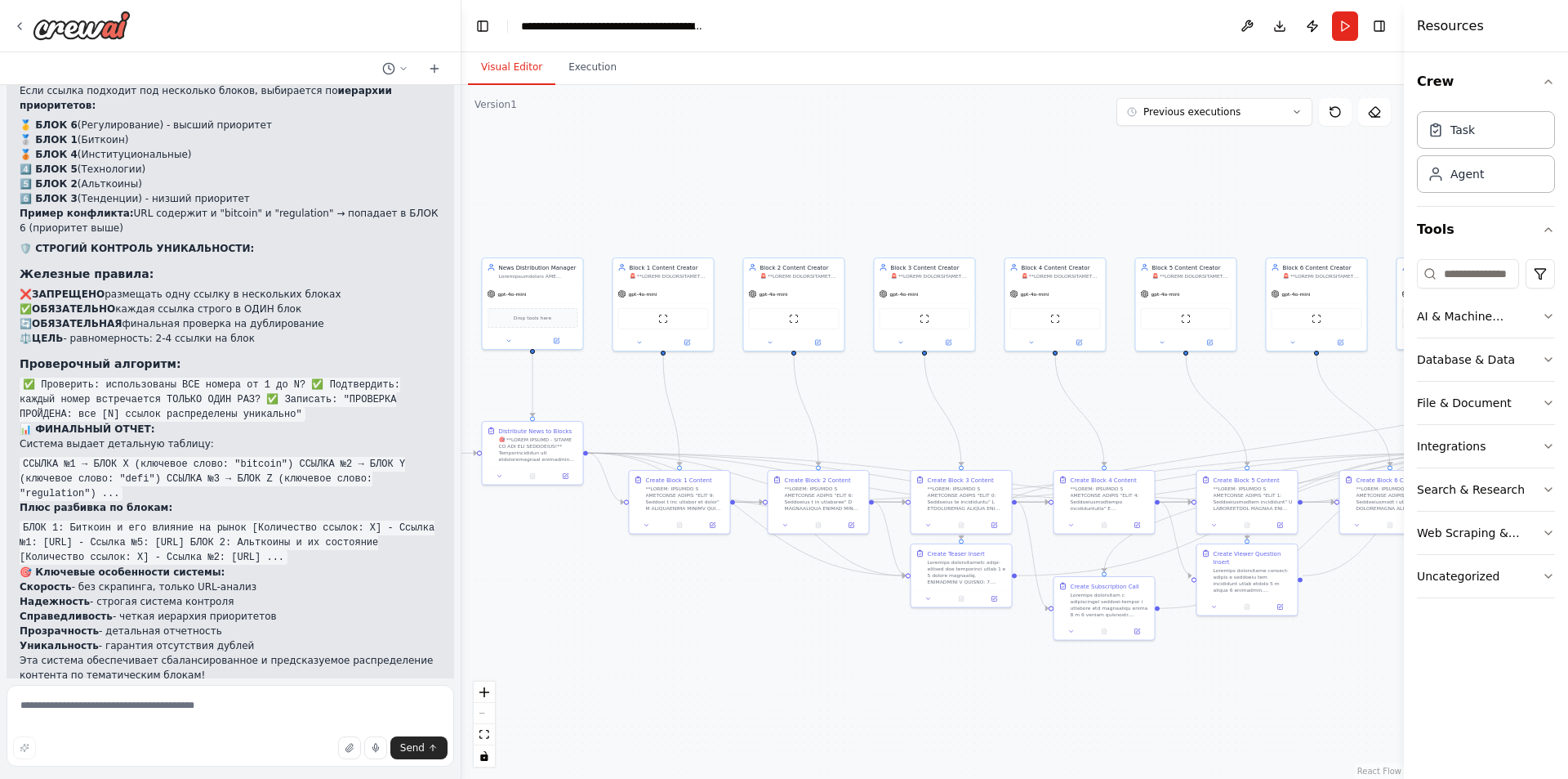
drag, startPoint x: 926, startPoint y: 362, endPoint x: 1094, endPoint y: 418, distance: 177.1
click at [1094, 418] on div ".deletable-edge-delete-btn { width: 20px; height: 20px; border: 0px solid #ffff…" at bounding box center [932, 432] width 942 height 694
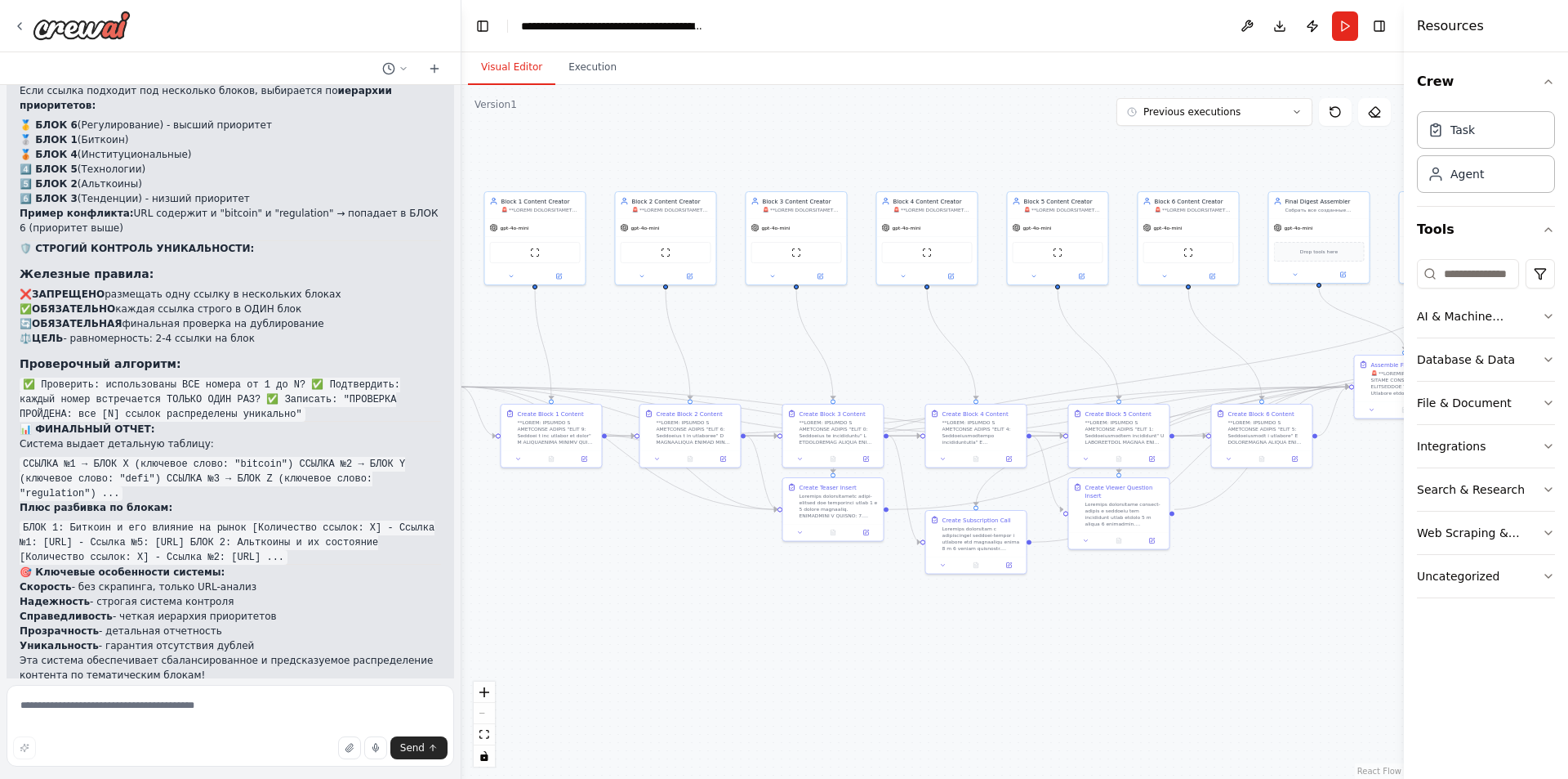
drag, startPoint x: 720, startPoint y: 615, endPoint x: 519, endPoint y: 553, distance: 210.3
click at [517, 554] on div ".deletable-edge-delete-btn { width: 20px; height: 20px; border: 0px solid #ffff…" at bounding box center [932, 432] width 942 height 694
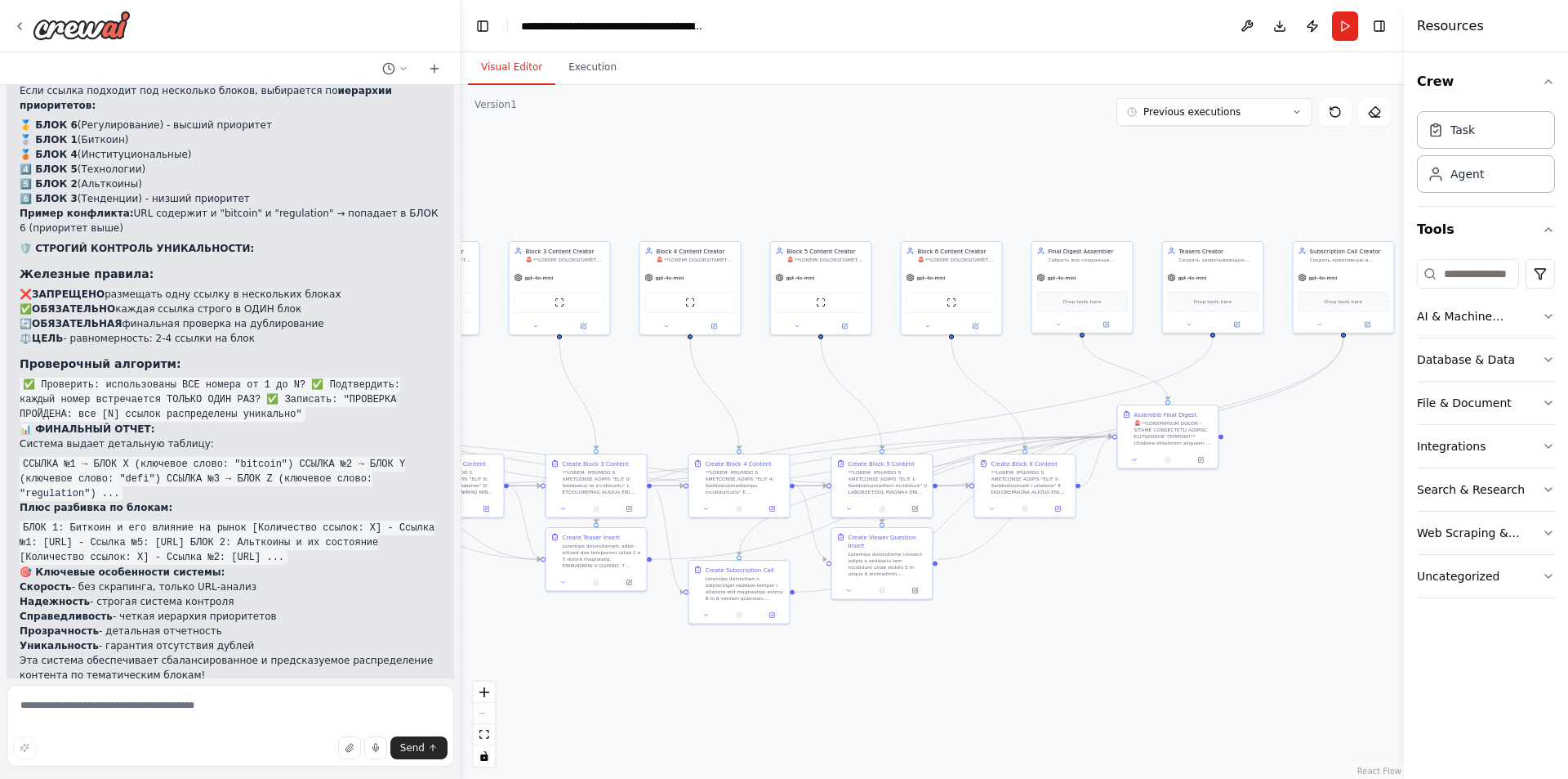
drag, startPoint x: 963, startPoint y: 617, endPoint x: 843, endPoint y: 644, distance: 123.0
click at [843, 644] on div ".deletable-edge-delete-btn { width: 20px; height: 20px; border: 0px solid #ffff…" at bounding box center [932, 432] width 942 height 694
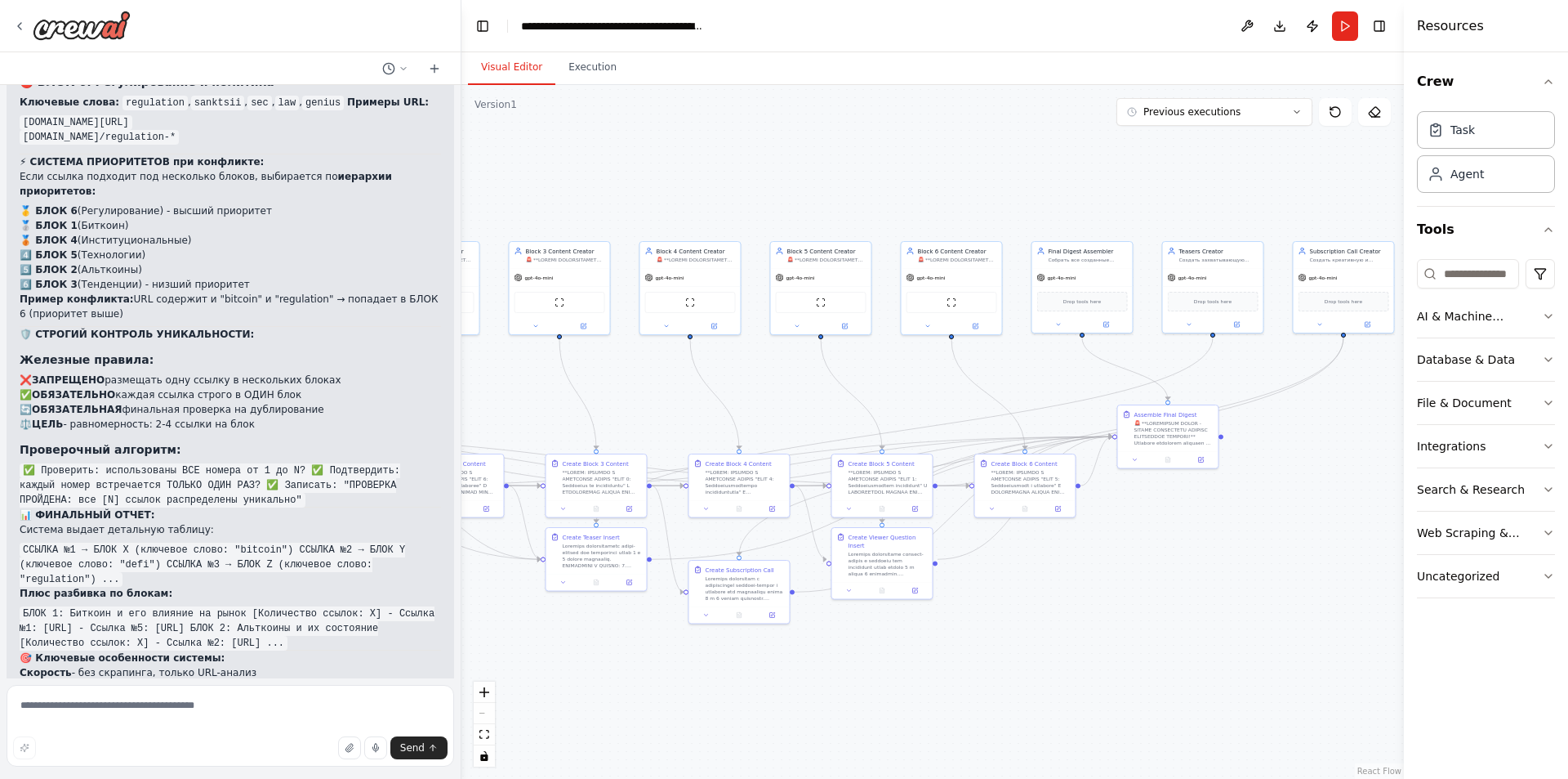
scroll to position [1913, 0]
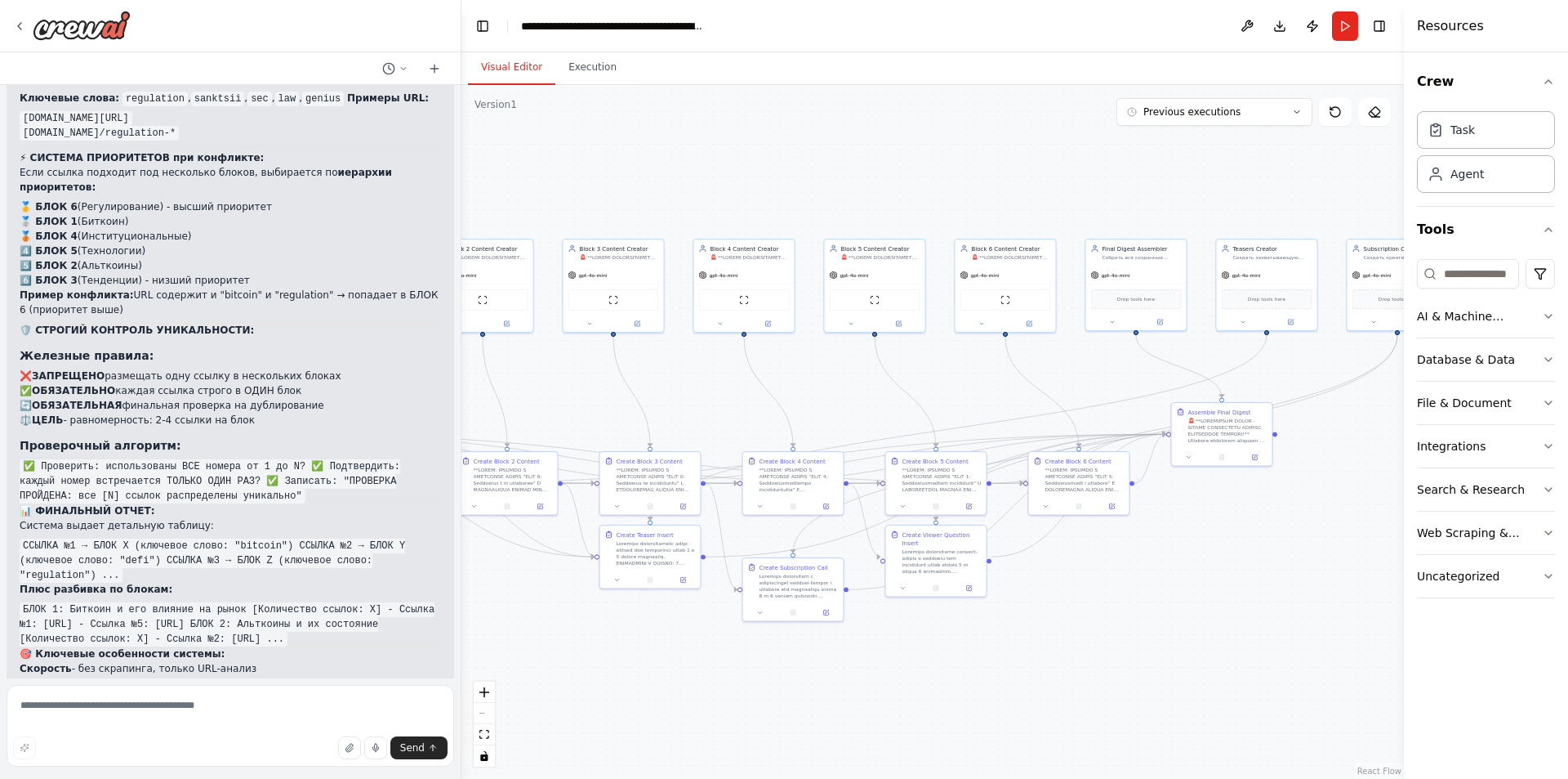
drag, startPoint x: 868, startPoint y: 670, endPoint x: 852, endPoint y: 656, distance: 21.3
click at [852, 656] on div ".deletable-edge-delete-btn { width: 20px; height: 20px; border: 0px solid #ffff…" at bounding box center [932, 432] width 942 height 694
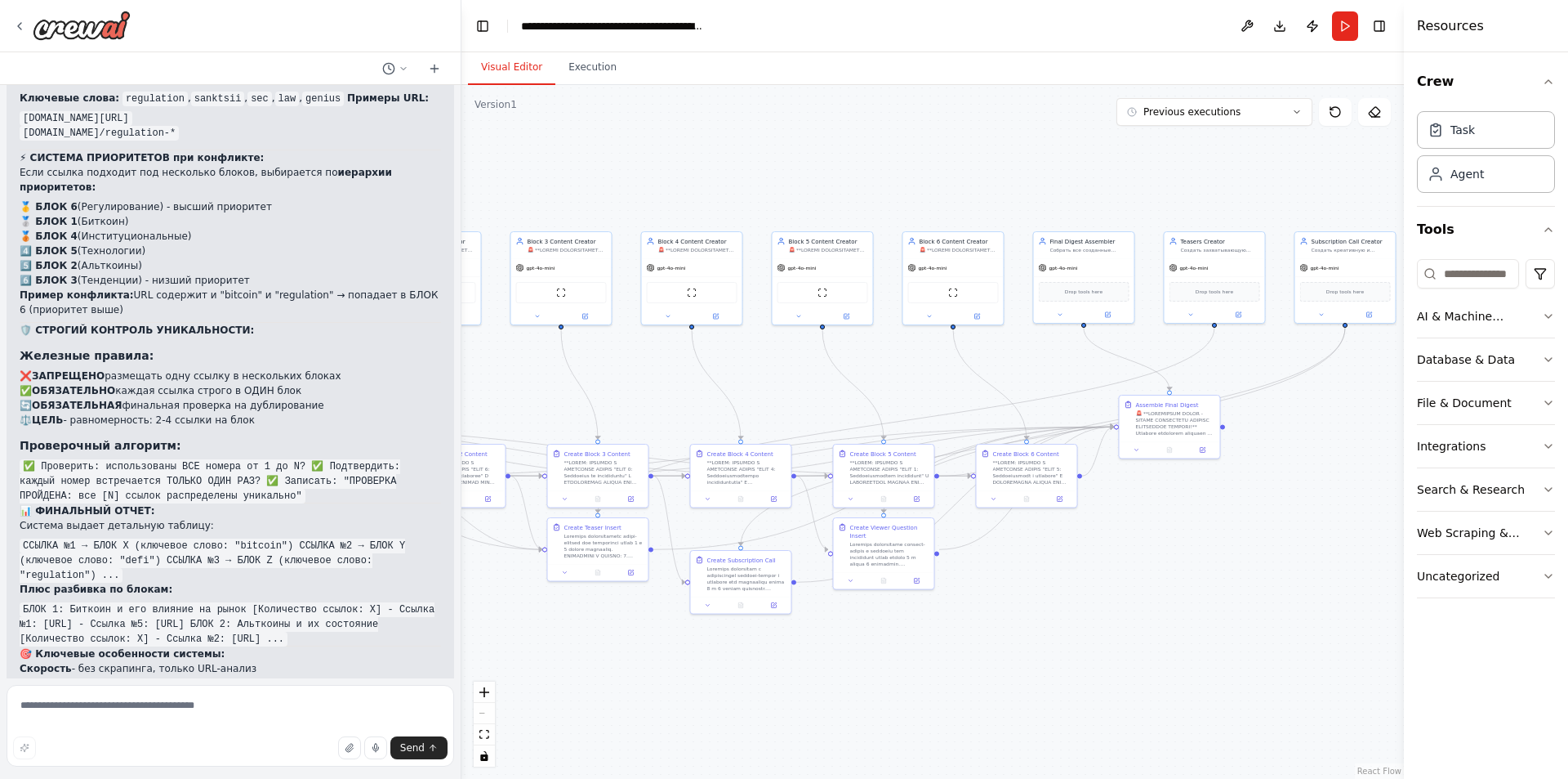
drag, startPoint x: 1066, startPoint y: 611, endPoint x: 1036, endPoint y: 610, distance: 30.0
click at [1036, 610] on div ".deletable-edge-delete-btn { width: 20px; height: 20px; border: 0px solid #ffff…" at bounding box center [932, 432] width 942 height 694
click at [238, 709] on textarea at bounding box center [230, 726] width 447 height 82
type textarea "**********"
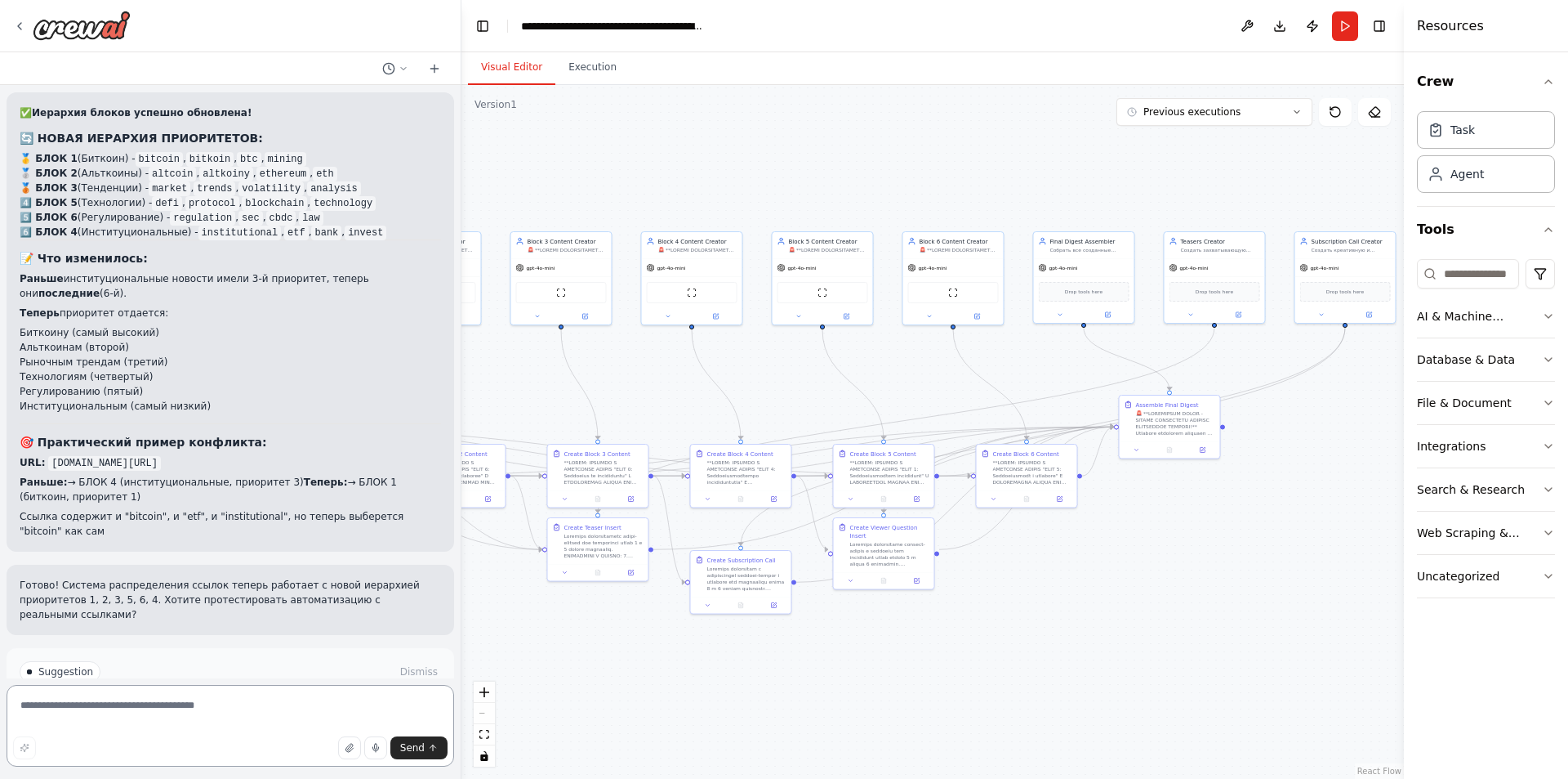
scroll to position [2964, 0]
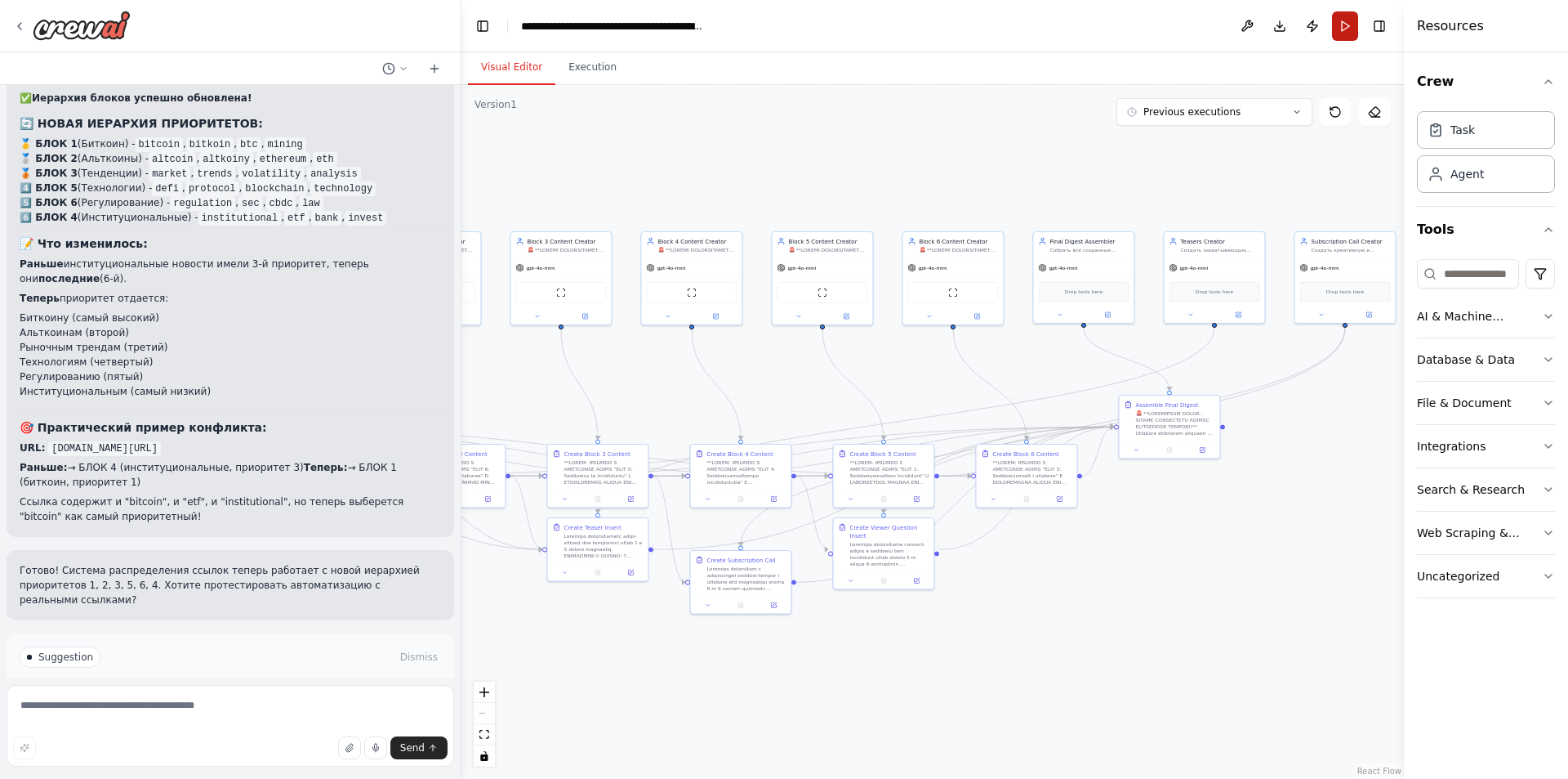
click at [1350, 31] on button "Run" at bounding box center [1344, 26] width 26 height 29
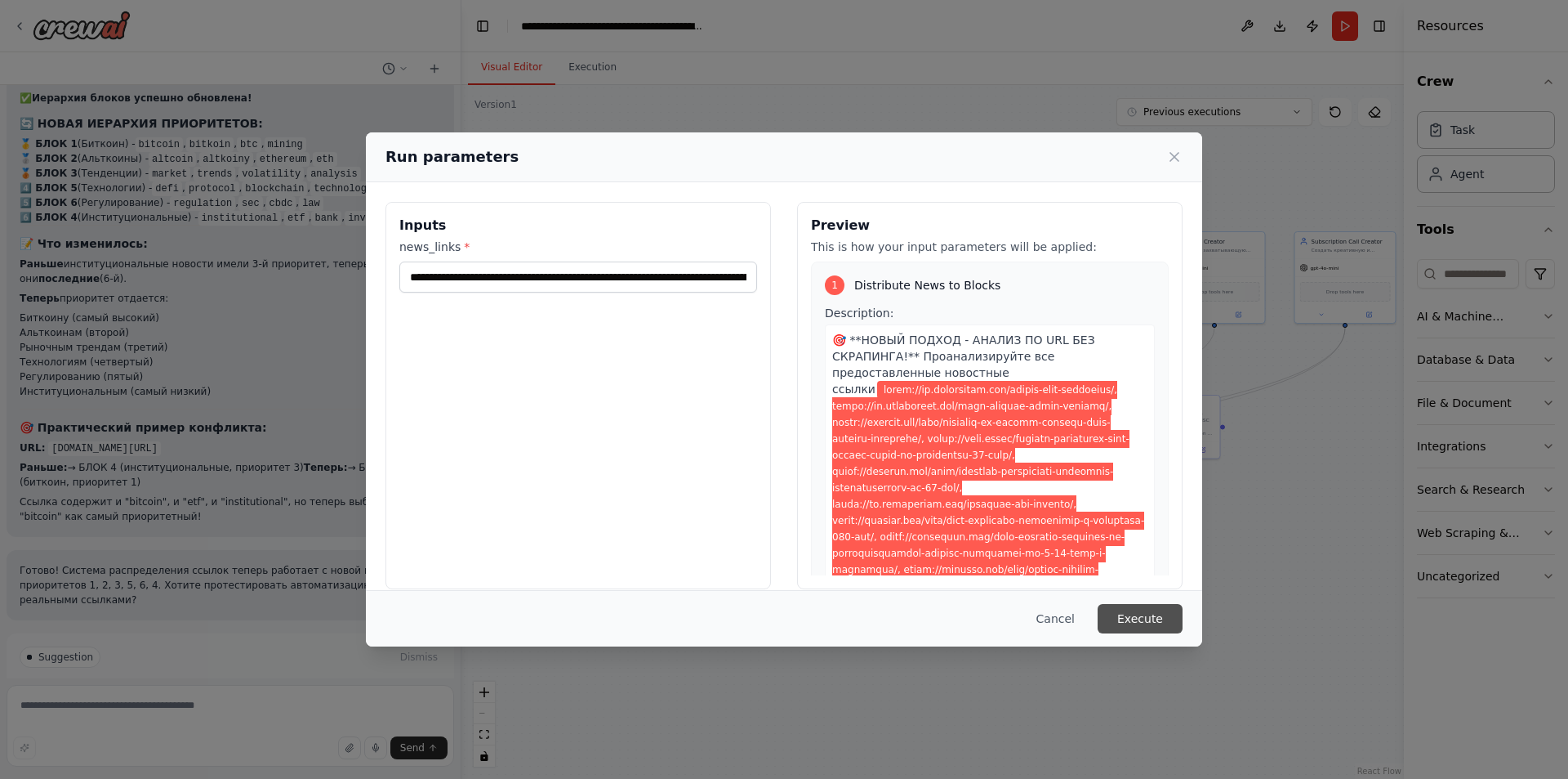
click at [1154, 609] on button "Execute" at bounding box center [1140, 618] width 85 height 29
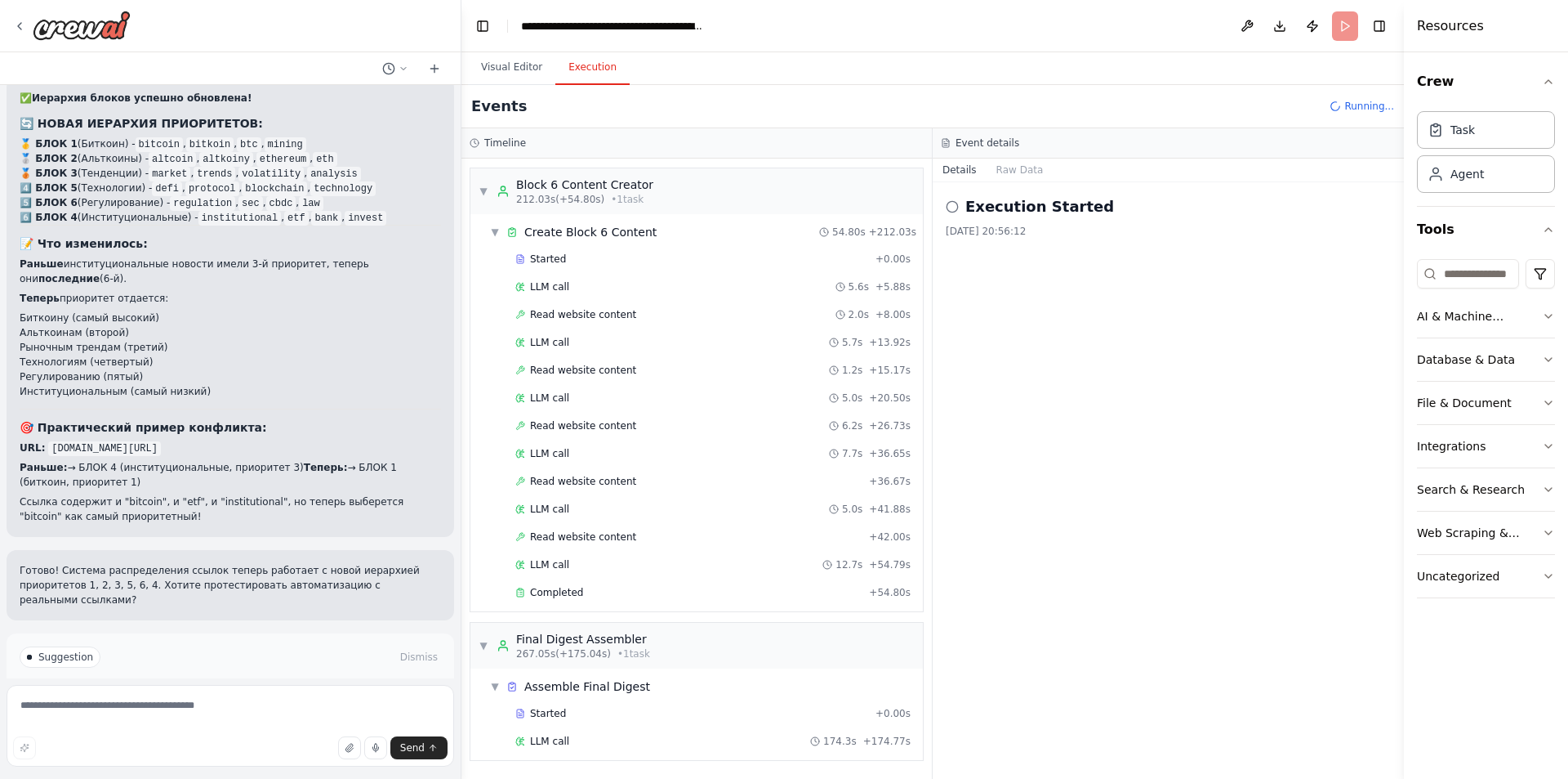
scroll to position [2218, 0]
